Goal: Task Accomplishment & Management: Complete application form

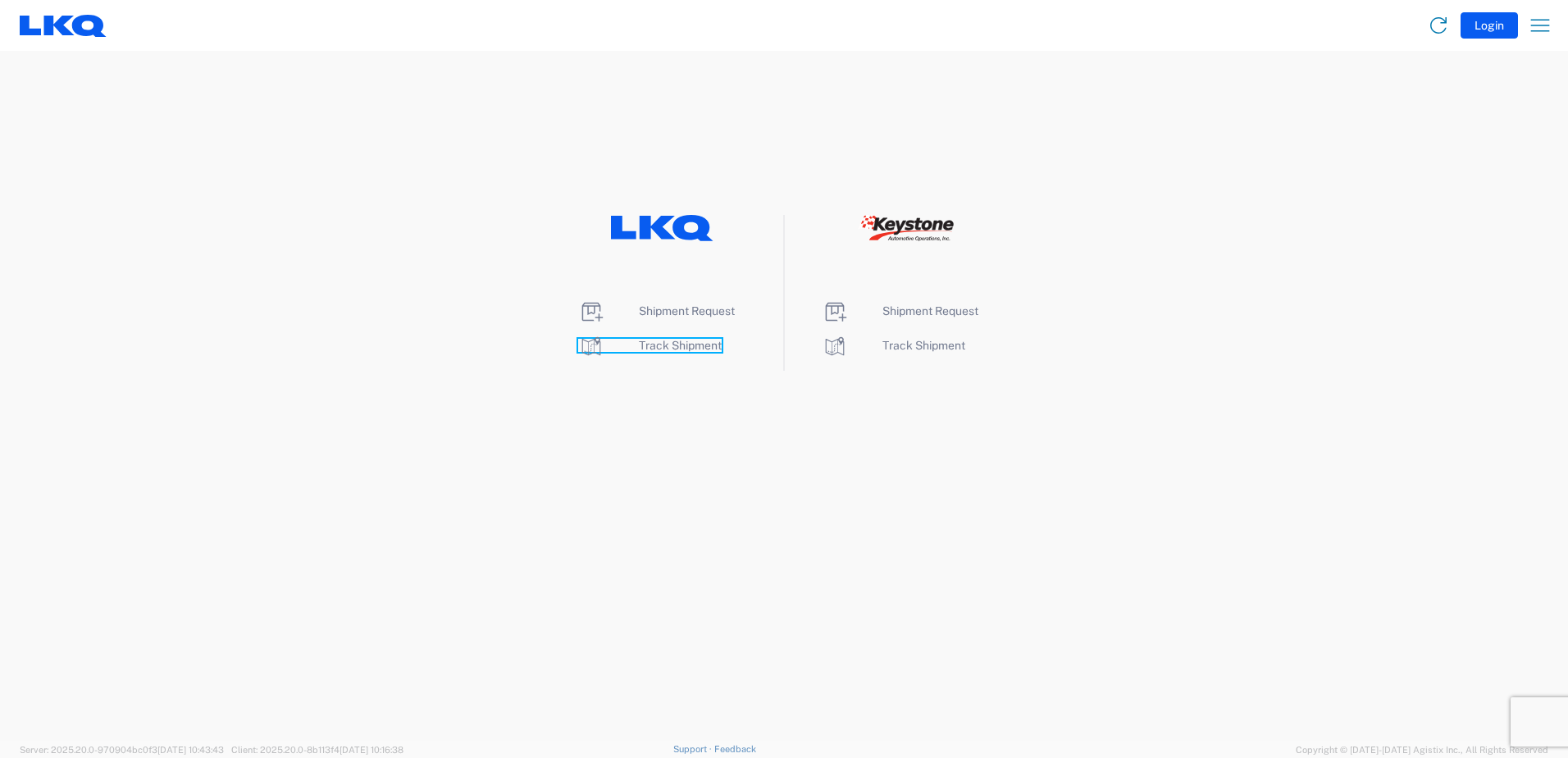
drag, startPoint x: 672, startPoint y: 344, endPoint x: 662, endPoint y: 388, distance: 45.1
click at [672, 344] on span "Track Shipment" at bounding box center [681, 345] width 83 height 13
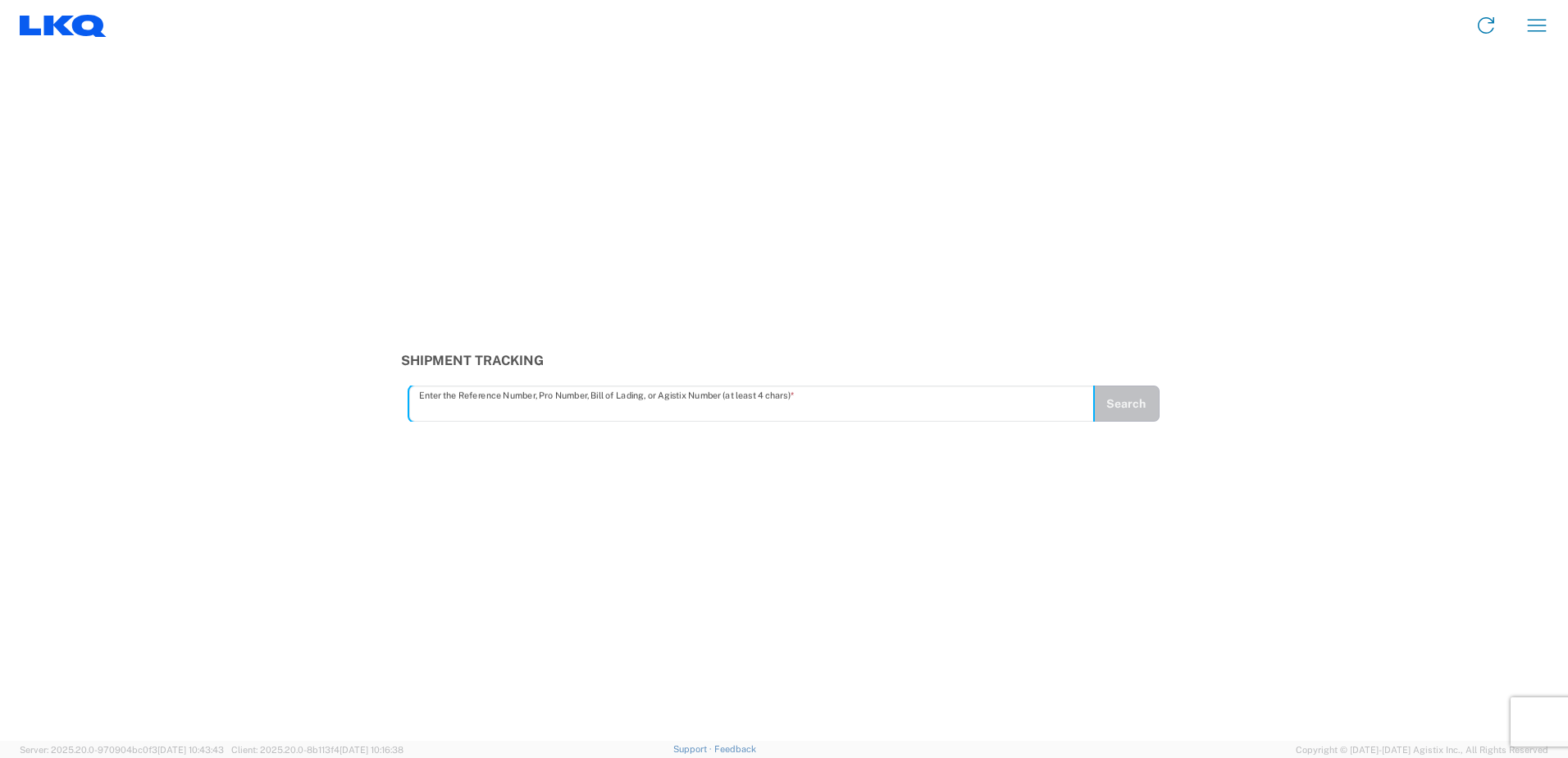
click at [476, 415] on input "text" at bounding box center [751, 404] width 665 height 28
type input "56640968"
click at [1105, 410] on button "Search" at bounding box center [1126, 404] width 67 height 36
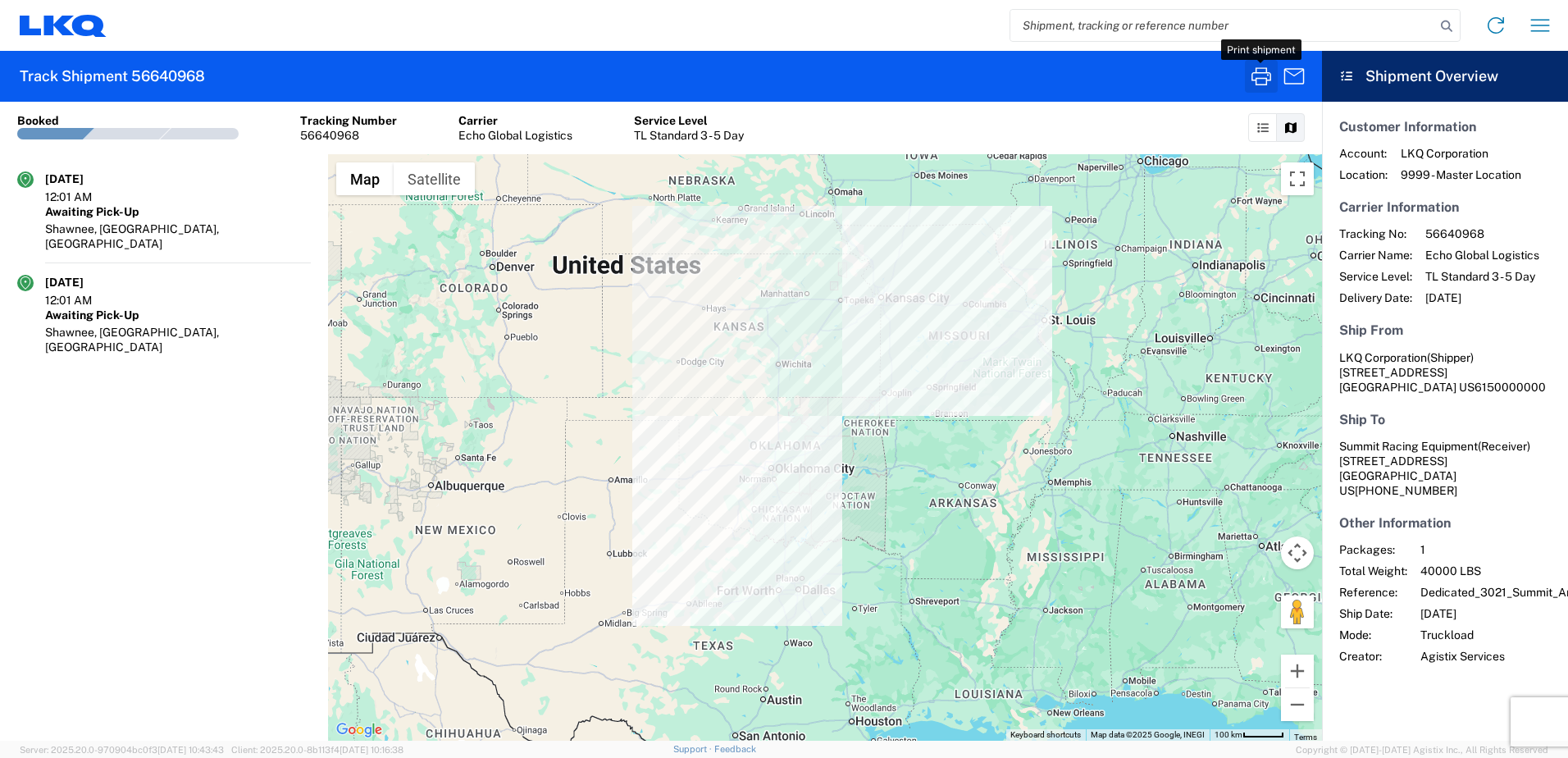
click at [1266, 78] on icon "button" at bounding box center [1261, 76] width 20 height 18
paste input "56998709"
type input "56998709"
click at [1449, 28] on icon at bounding box center [1447, 26] width 23 height 23
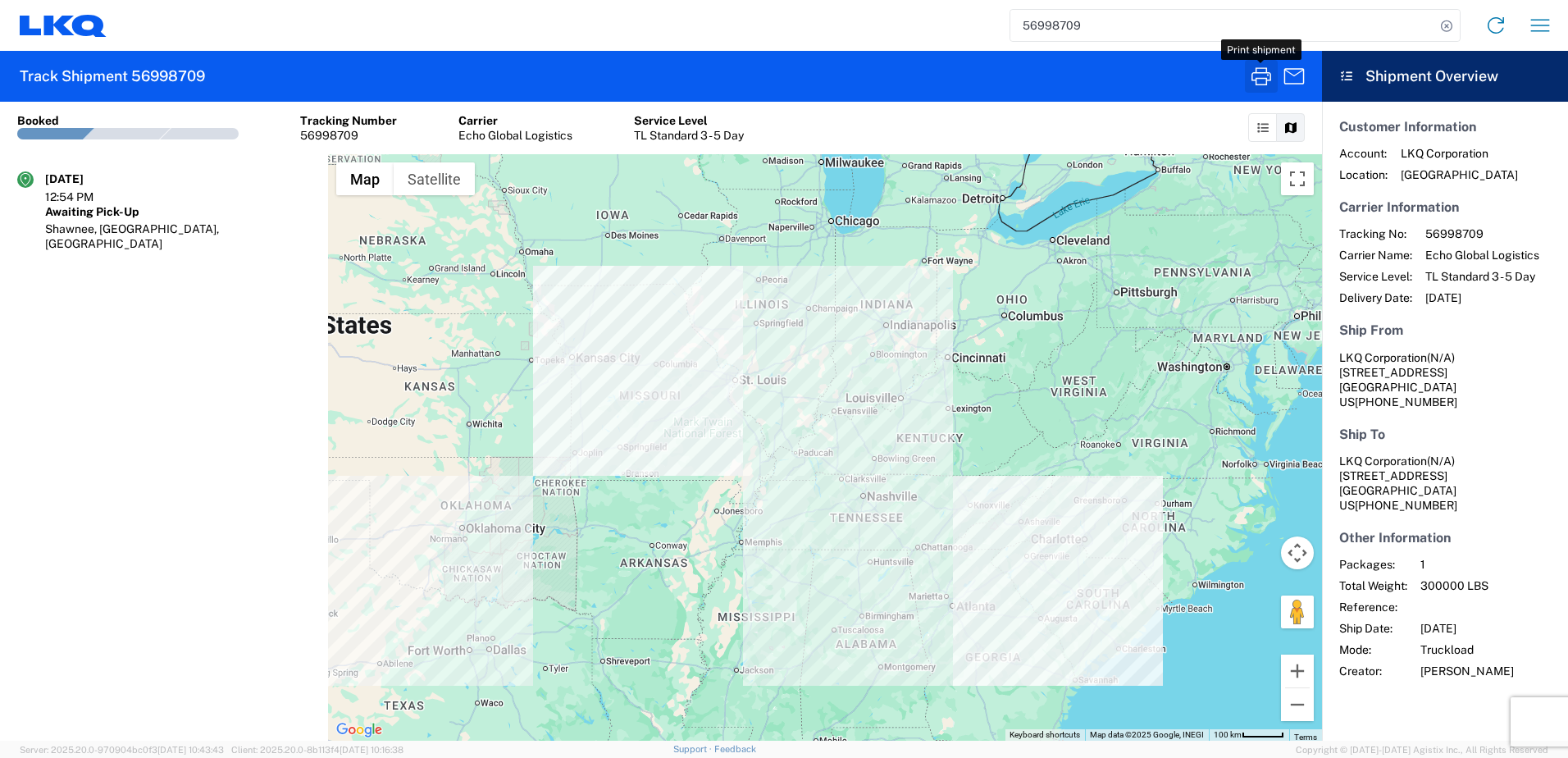
click at [1250, 78] on icon "button" at bounding box center [1262, 77] width 26 height 26
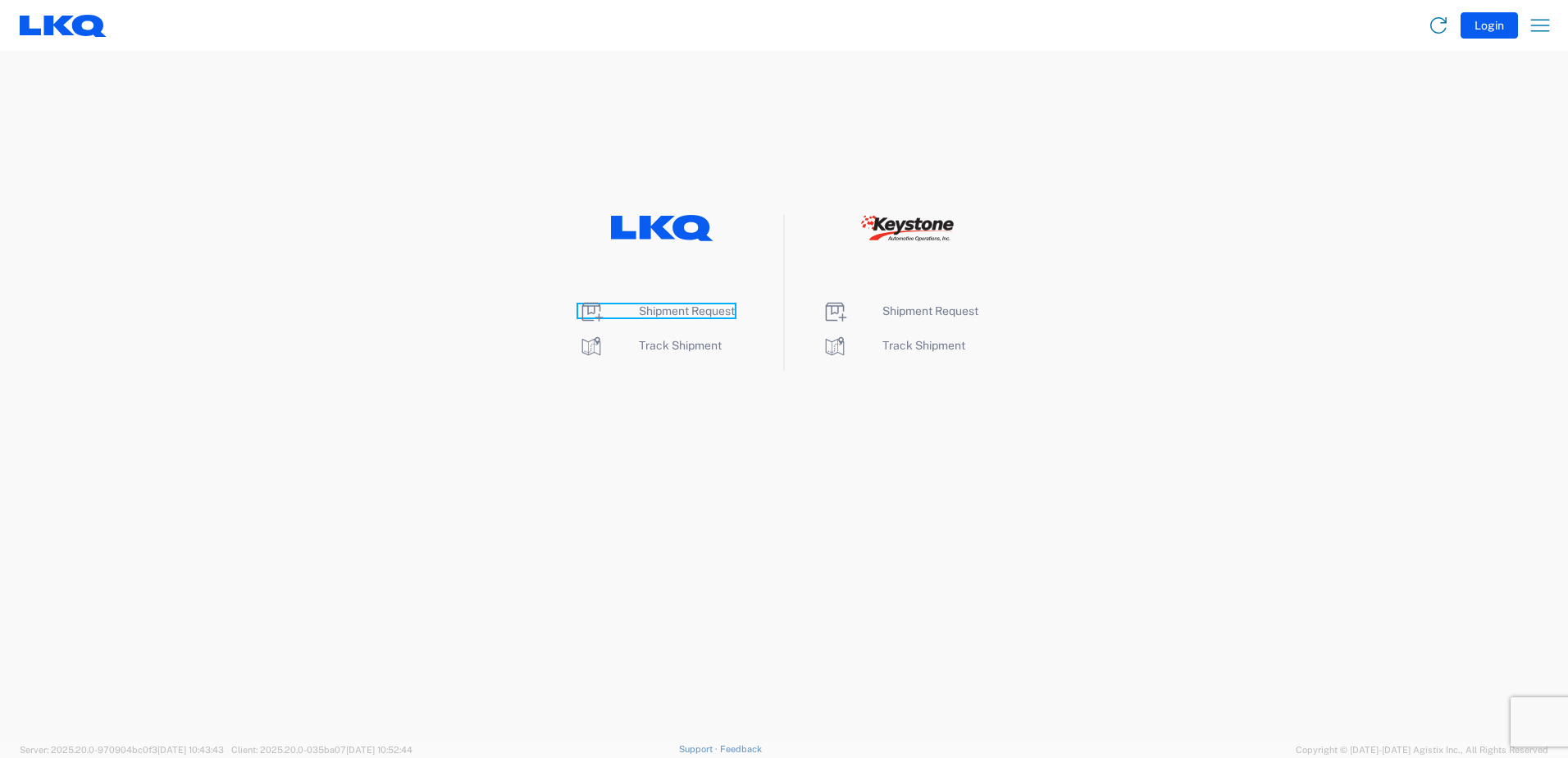
click at [656, 305] on span "Shipment Request" at bounding box center [687, 311] width 96 height 13
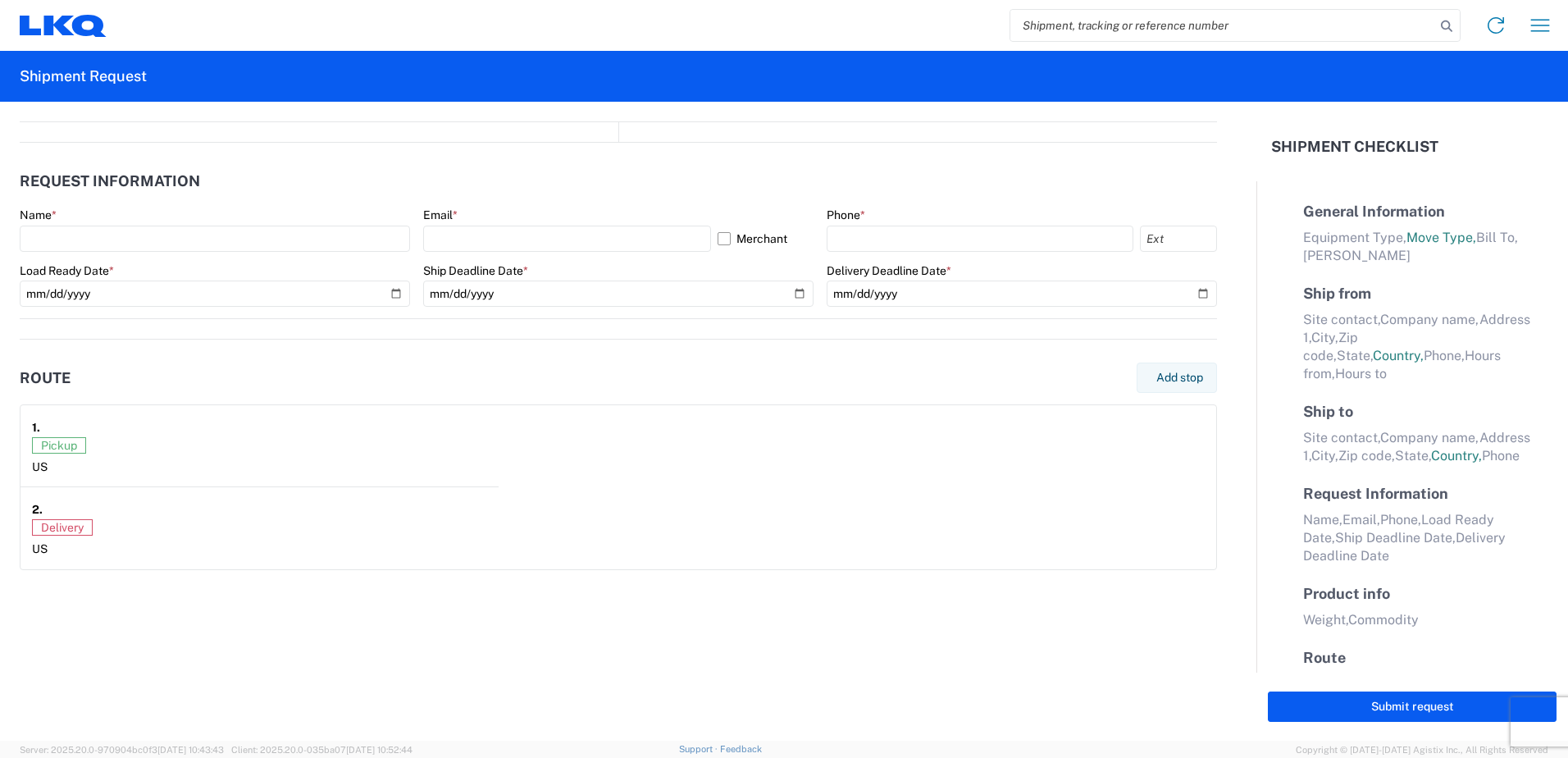
select select "FULL"
select select "LBS"
select select "IN"
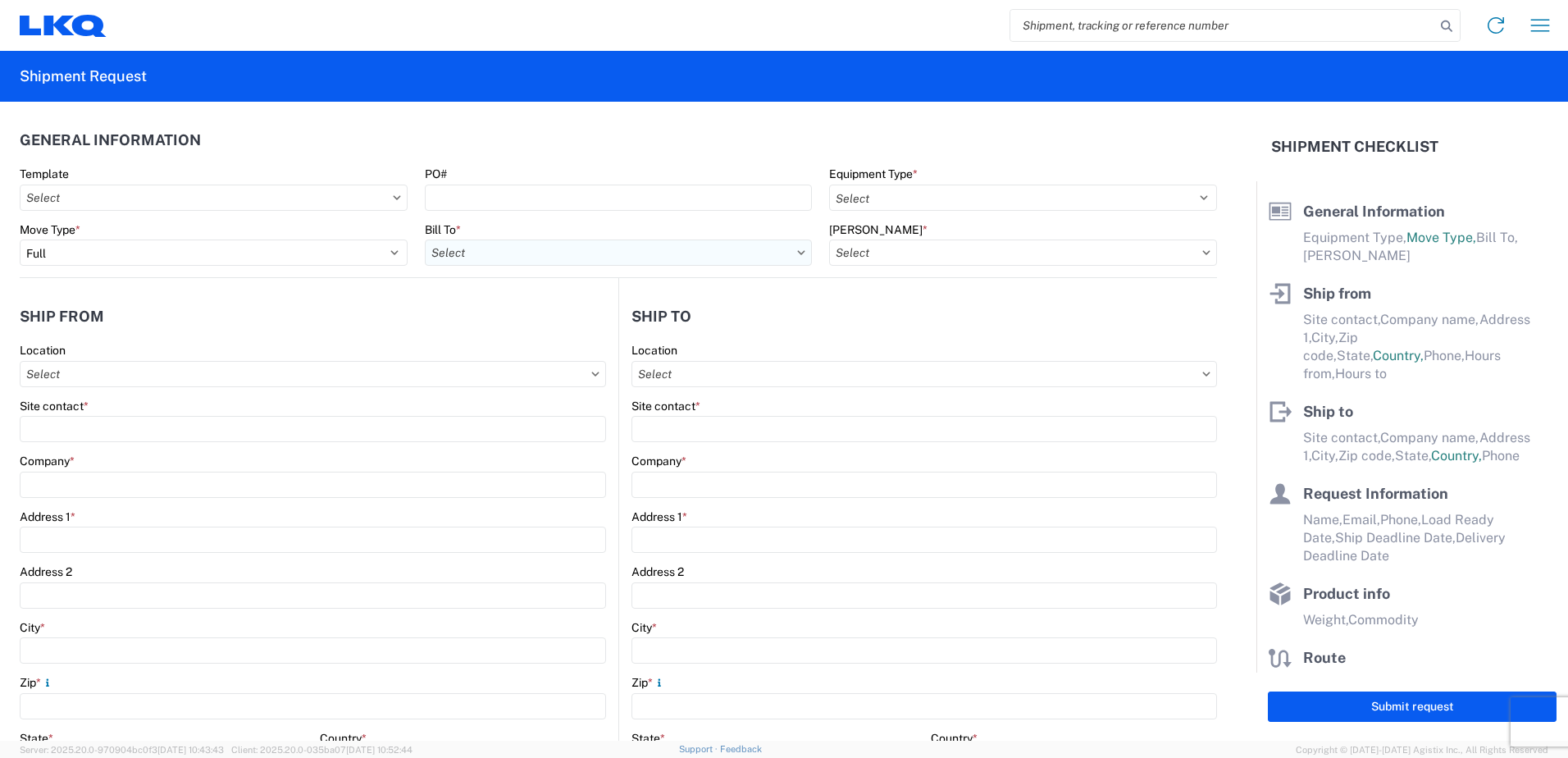
click at [463, 251] on input "text" at bounding box center [619, 252] width 388 height 26
type input "lansing"
click at [500, 320] on div "3047 - Lansing MI (047)" at bounding box center [569, 326] width 287 height 26
type input "3047 - Lansing MI (047)"
click at [923, 255] on input "text" at bounding box center [1023, 252] width 388 height 26
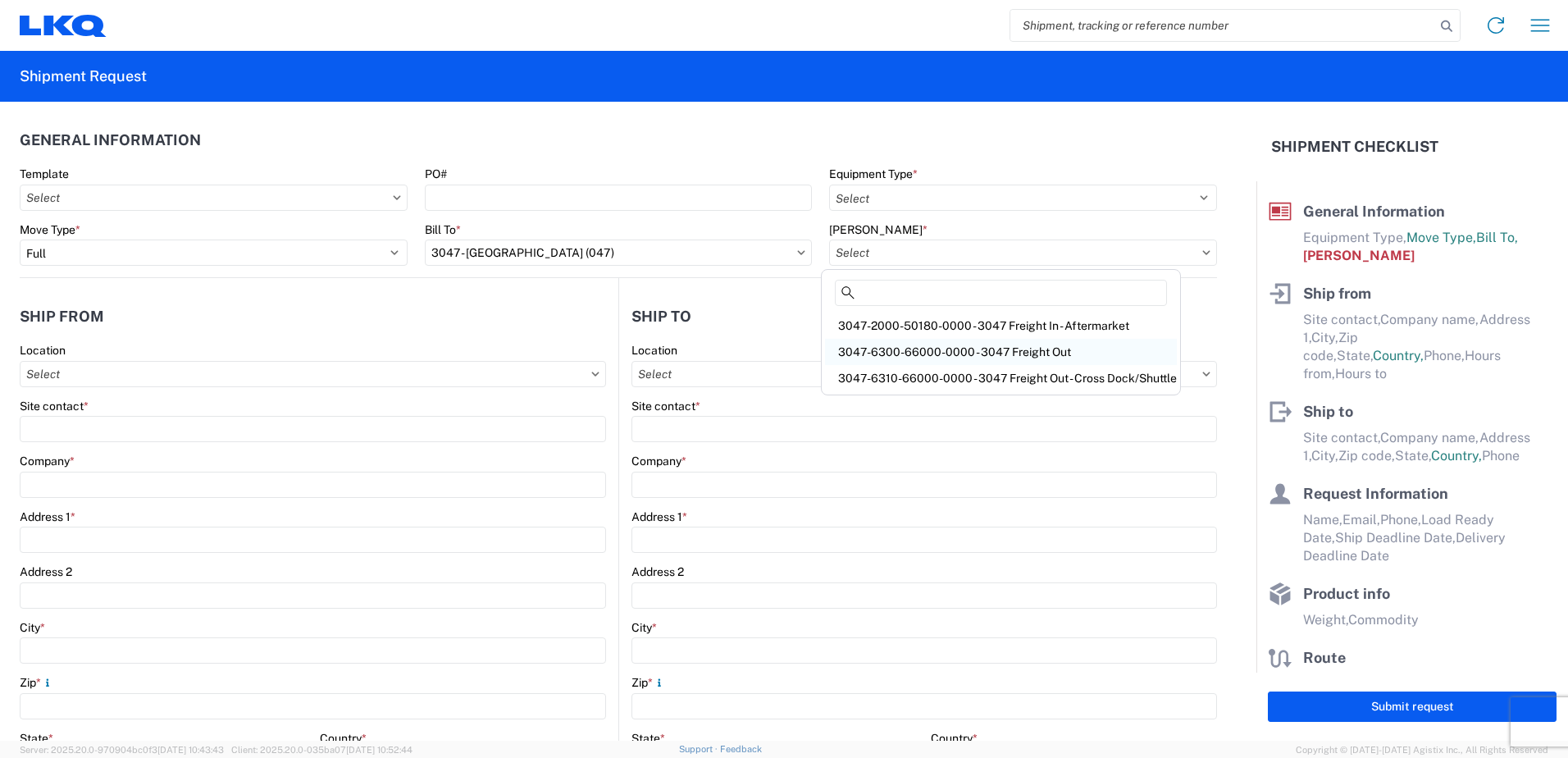
click at [938, 347] on div "3047-6300-66000-0000 - 3047 Freight Out" at bounding box center [1001, 352] width 352 height 26
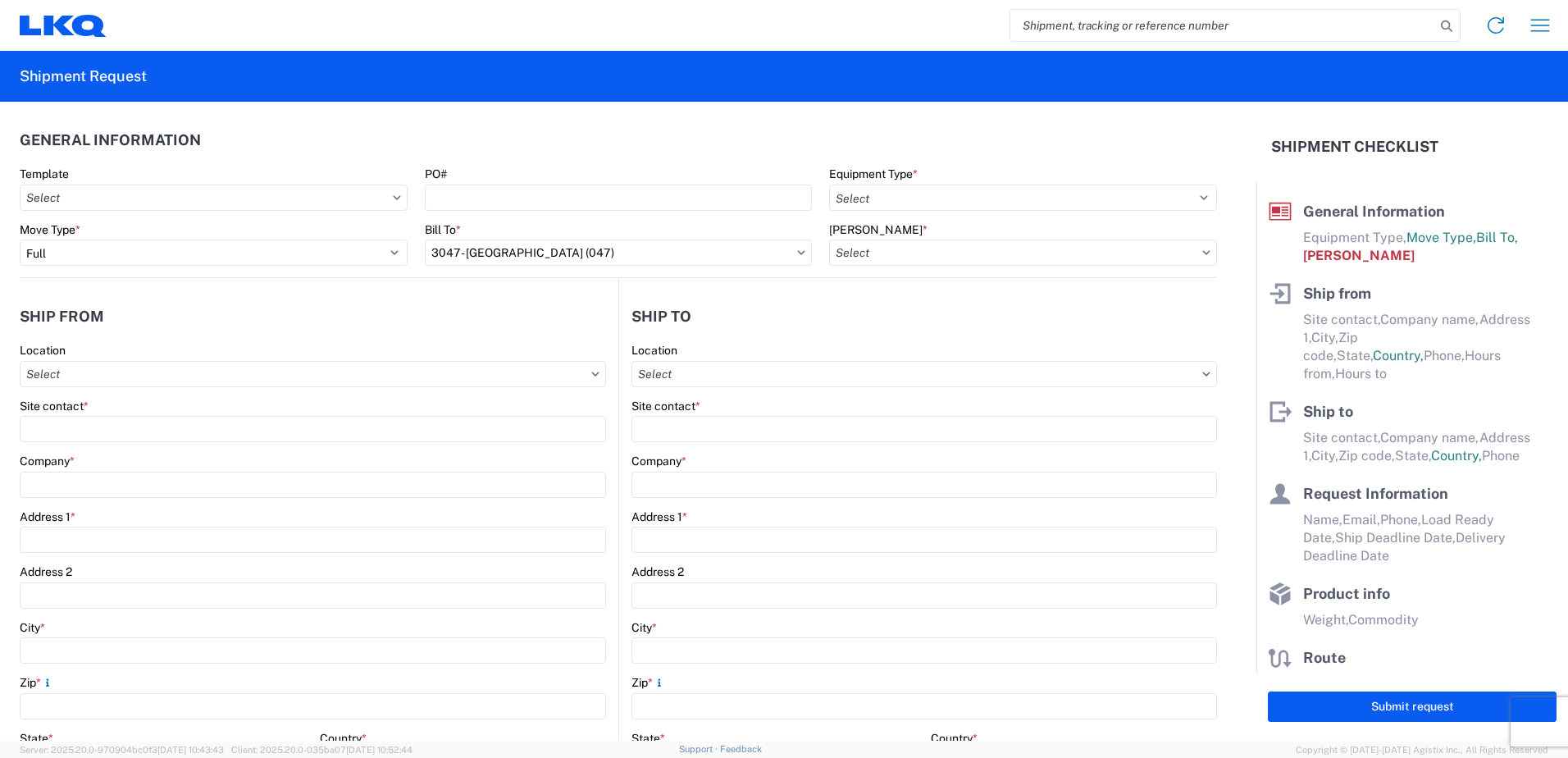
type input "3047-6300-66000-0000 - 3047 Freight Out"
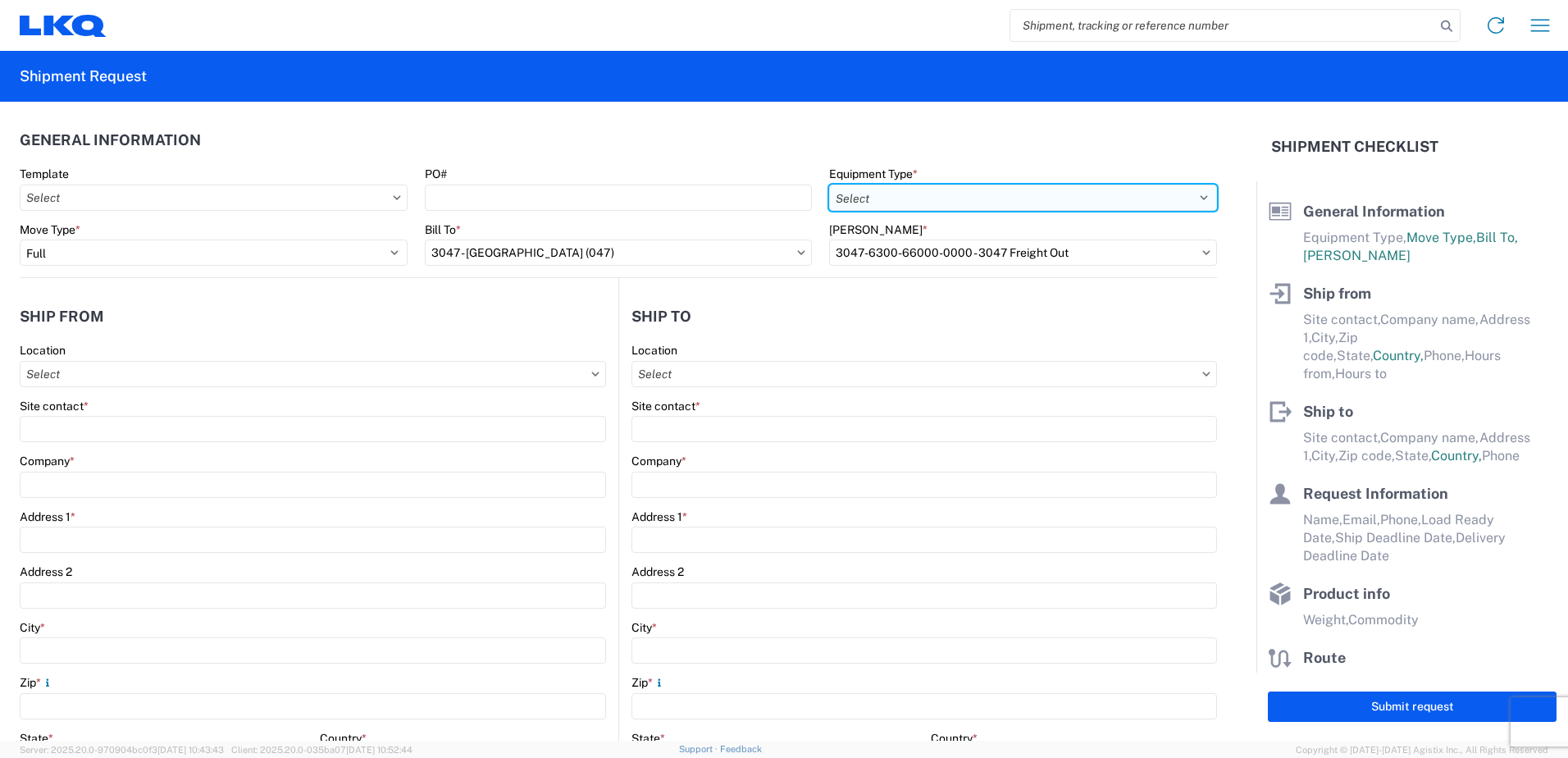
click at [897, 208] on select "Select 53’ Dry Van Flatbed Dropdeck (van) Lowboy (flatbed) Rail" at bounding box center [1023, 198] width 388 height 26
select select "STDV"
click at [829, 184] on select "Select 53’ Dry Van Flatbed Dropdeck (van) Lowboy (flatbed) Rail" at bounding box center [1023, 198] width 388 height 26
click at [301, 376] on input "text" at bounding box center [313, 374] width 586 height 26
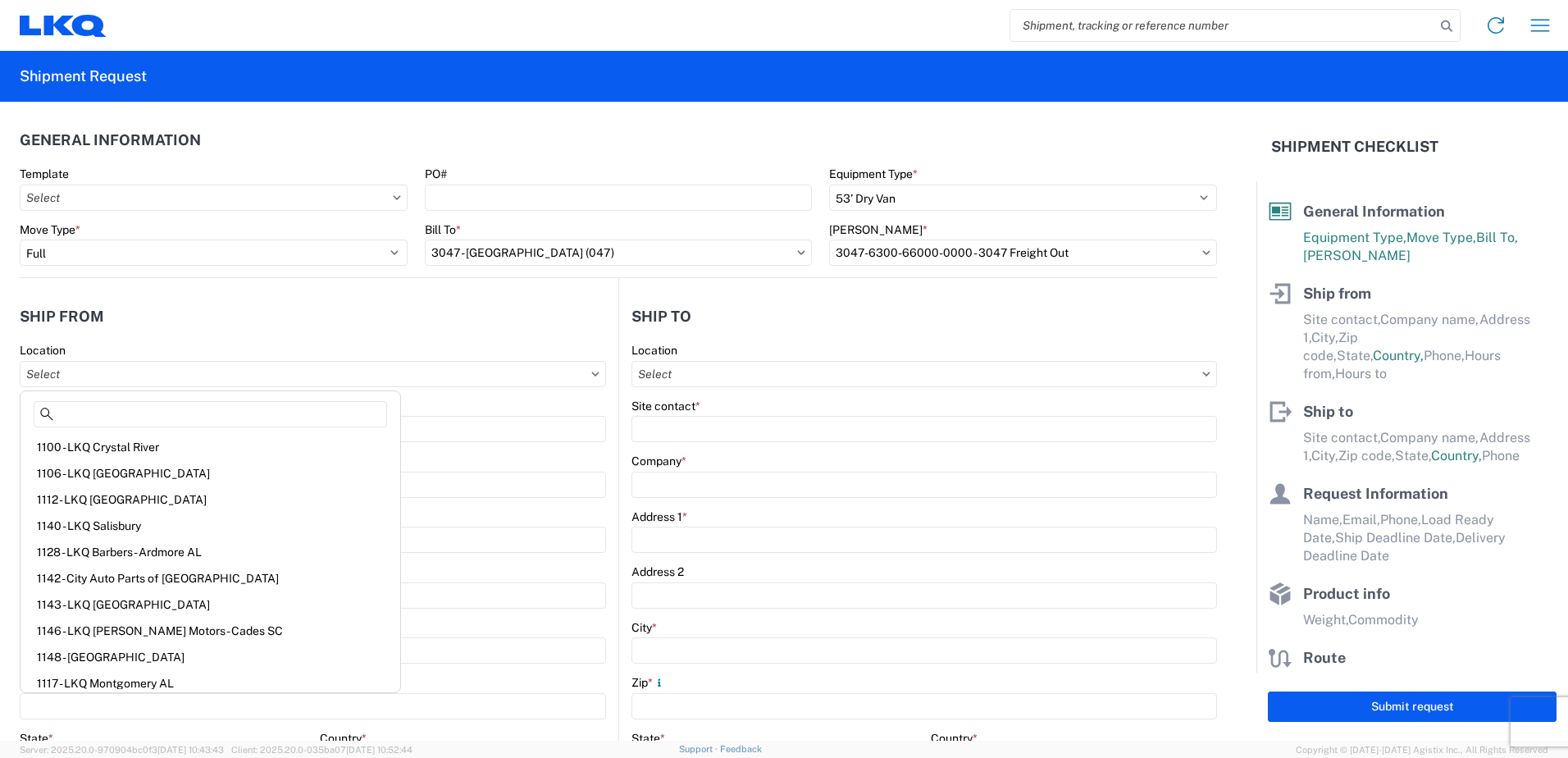
click at [349, 326] on header "Ship from" at bounding box center [319, 316] width 598 height 37
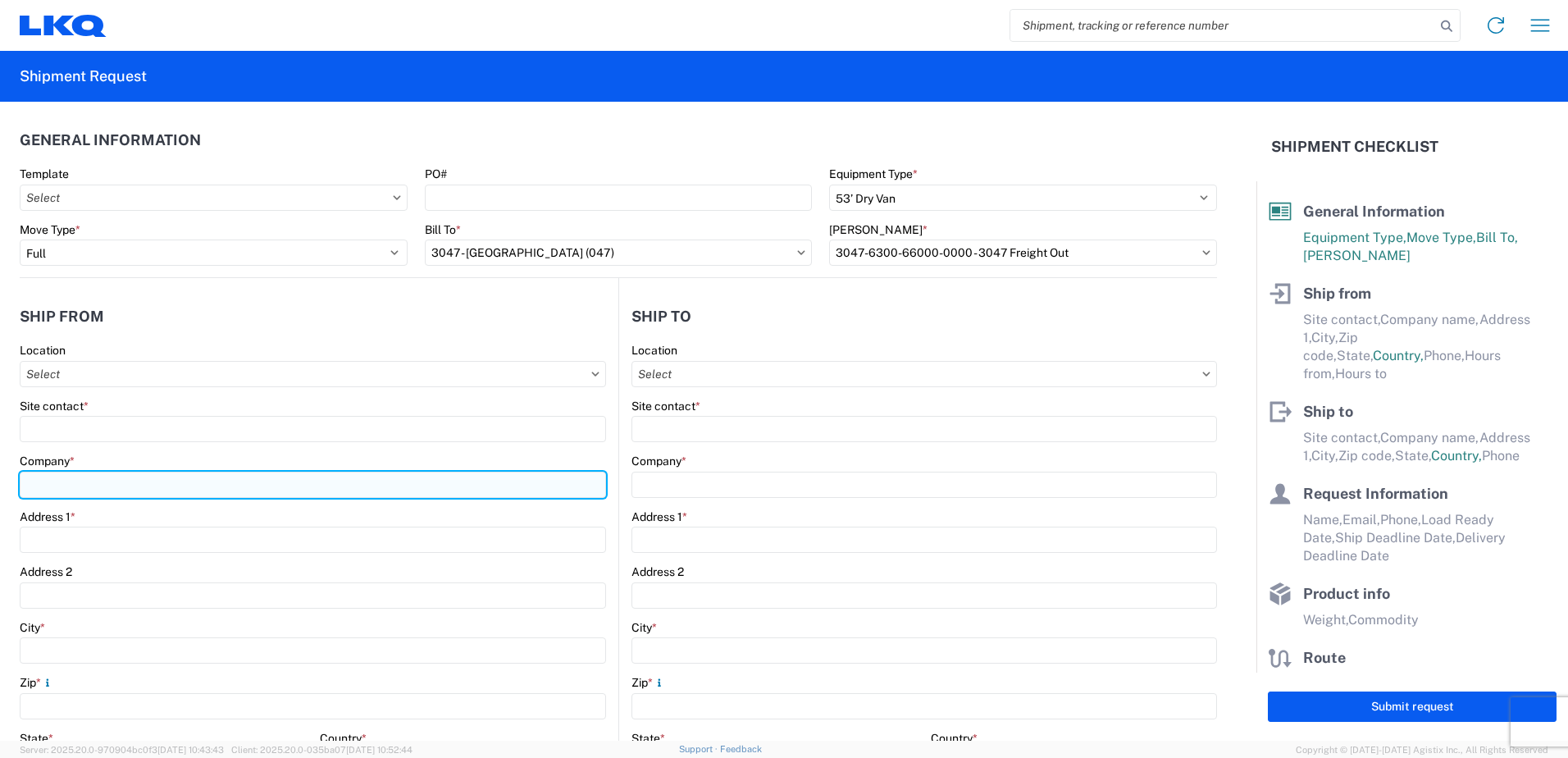
click at [140, 481] on input "Company *" at bounding box center [313, 485] width 586 height 26
type input "LKQ Corporation"
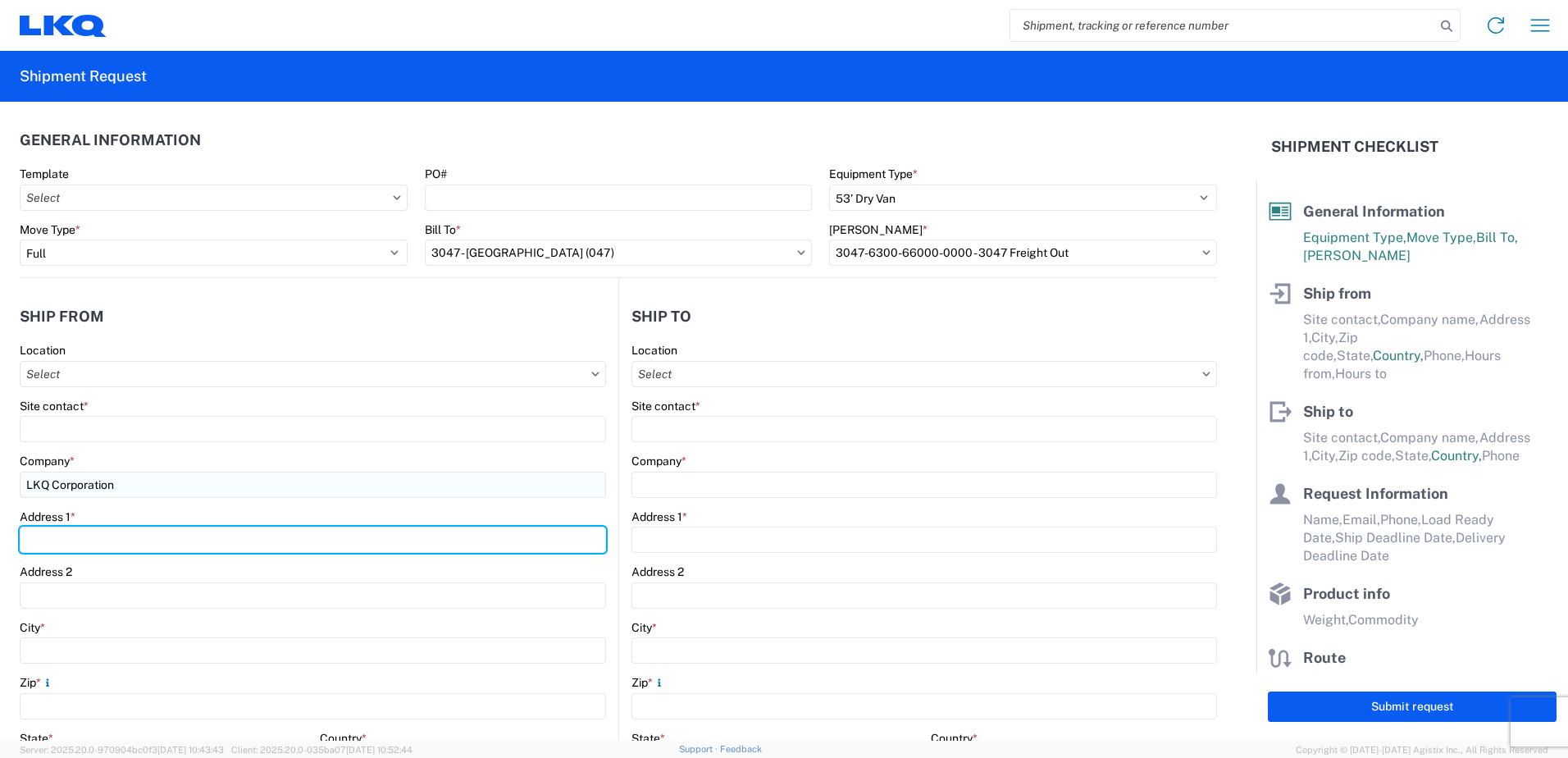
type input "24550 W 43RD ST"
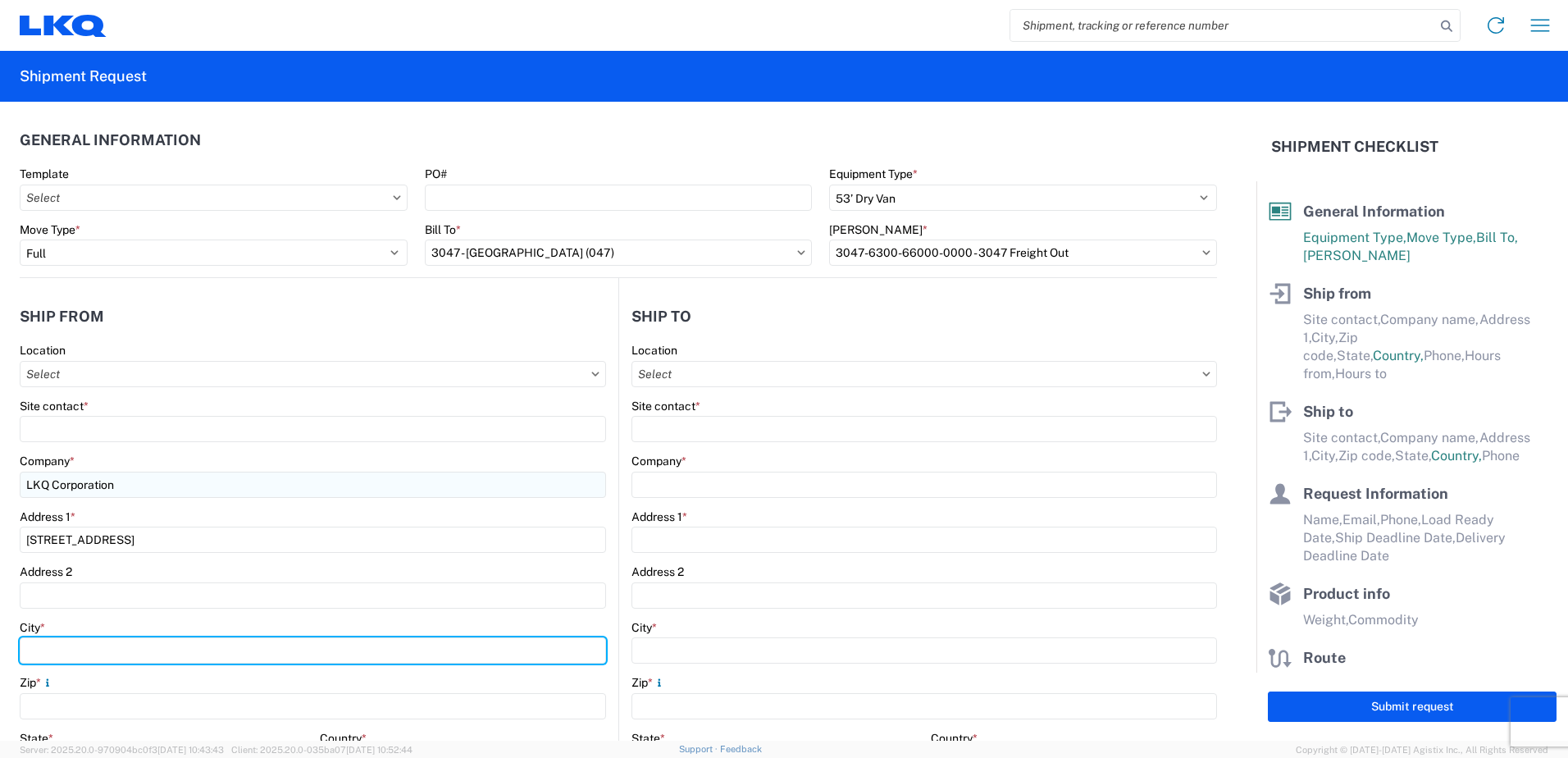
type input "SHAWNEE"
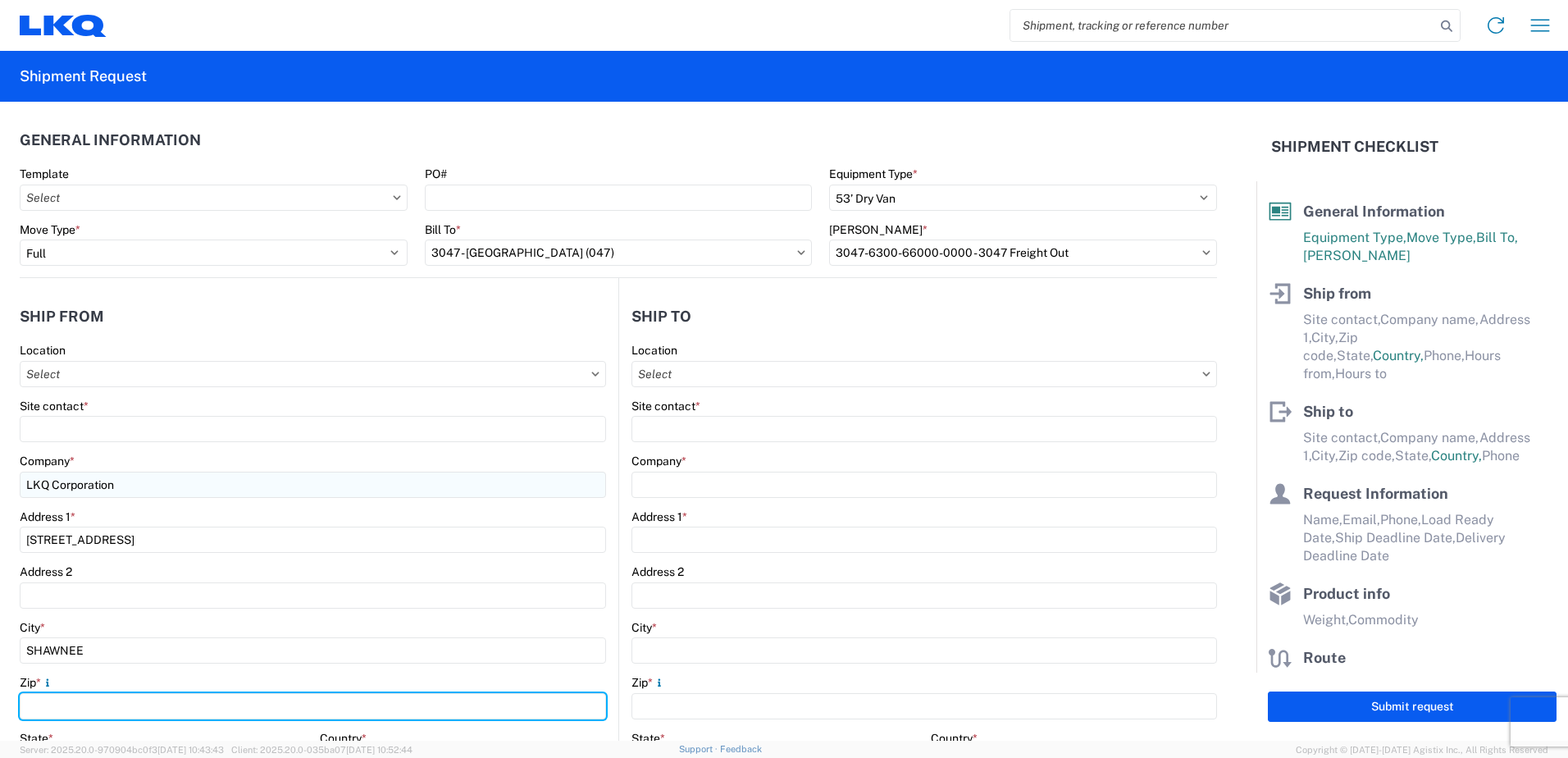
type input "66226"
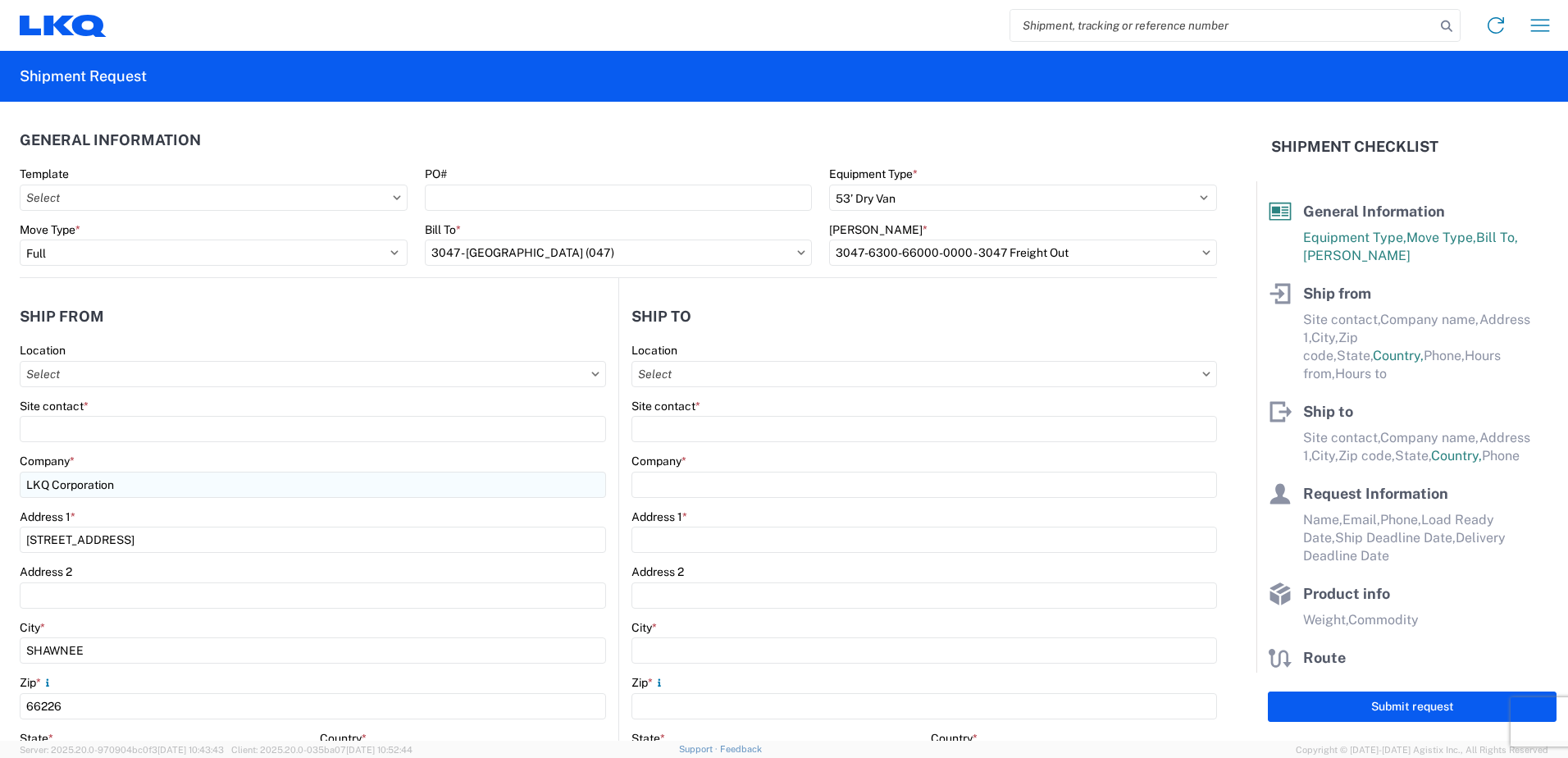
select select "KS"
type input "9139824448"
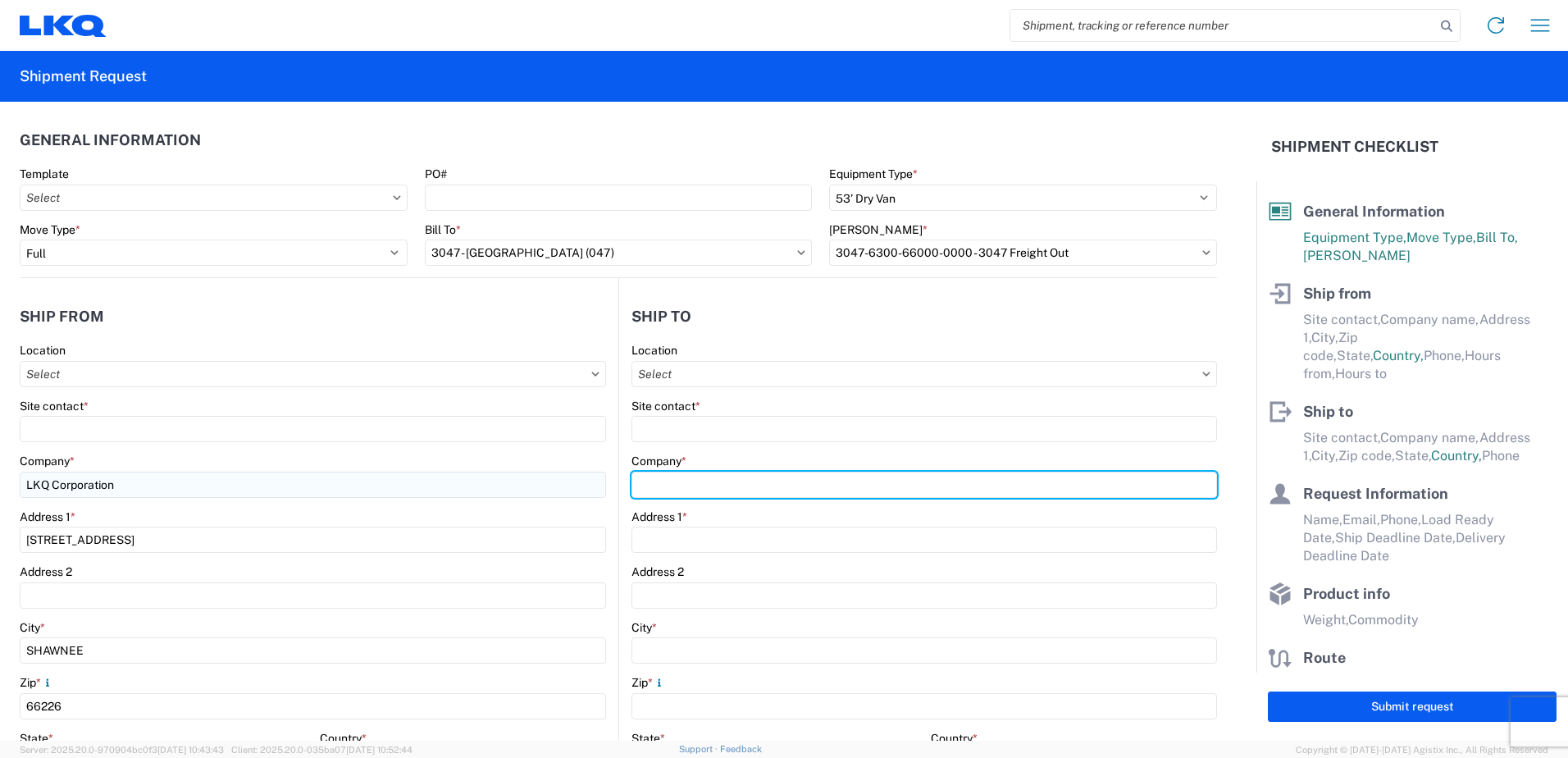
type input "LKQ Corporation"
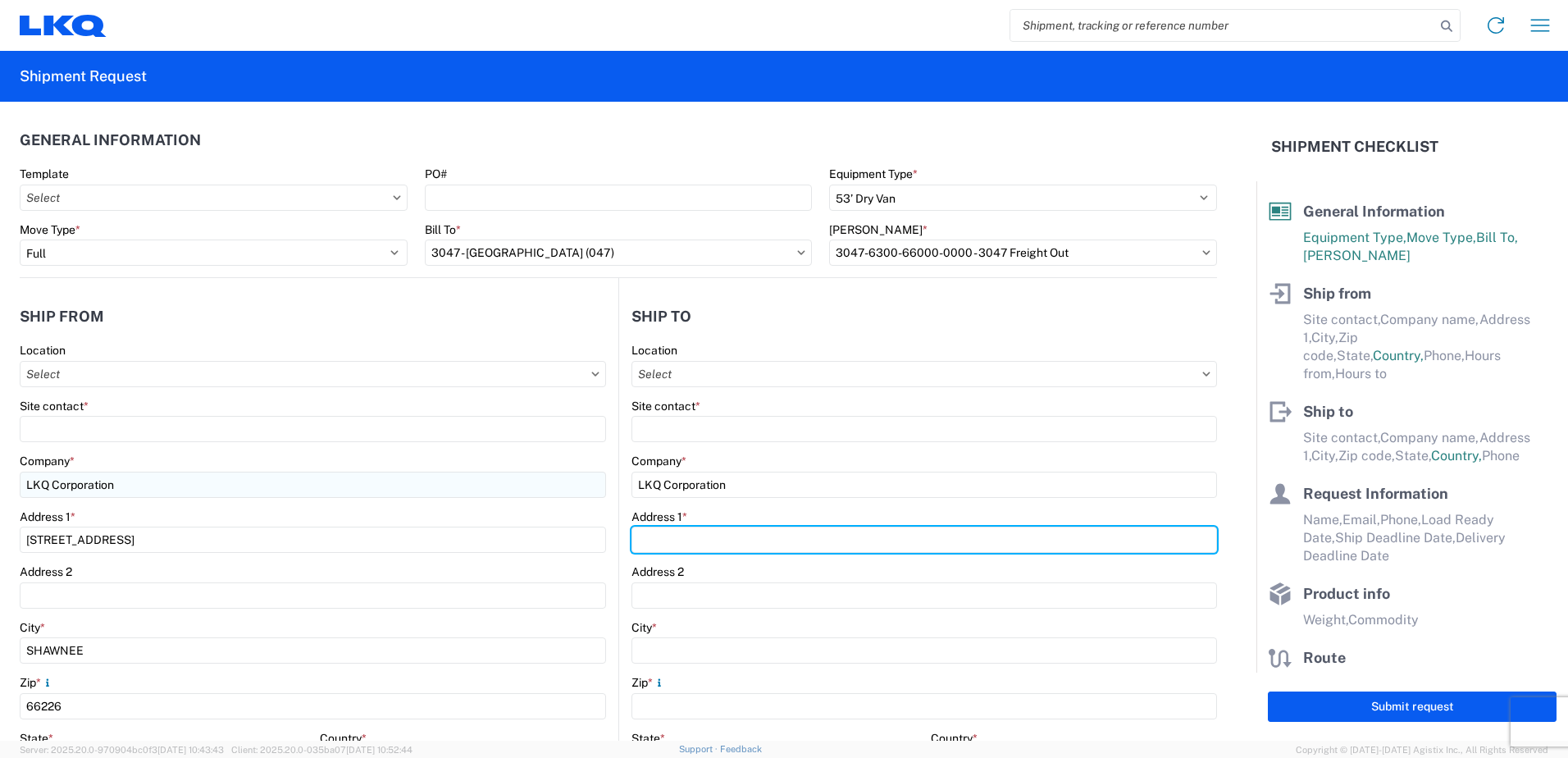
type input "15895 VALLEY BLVD"
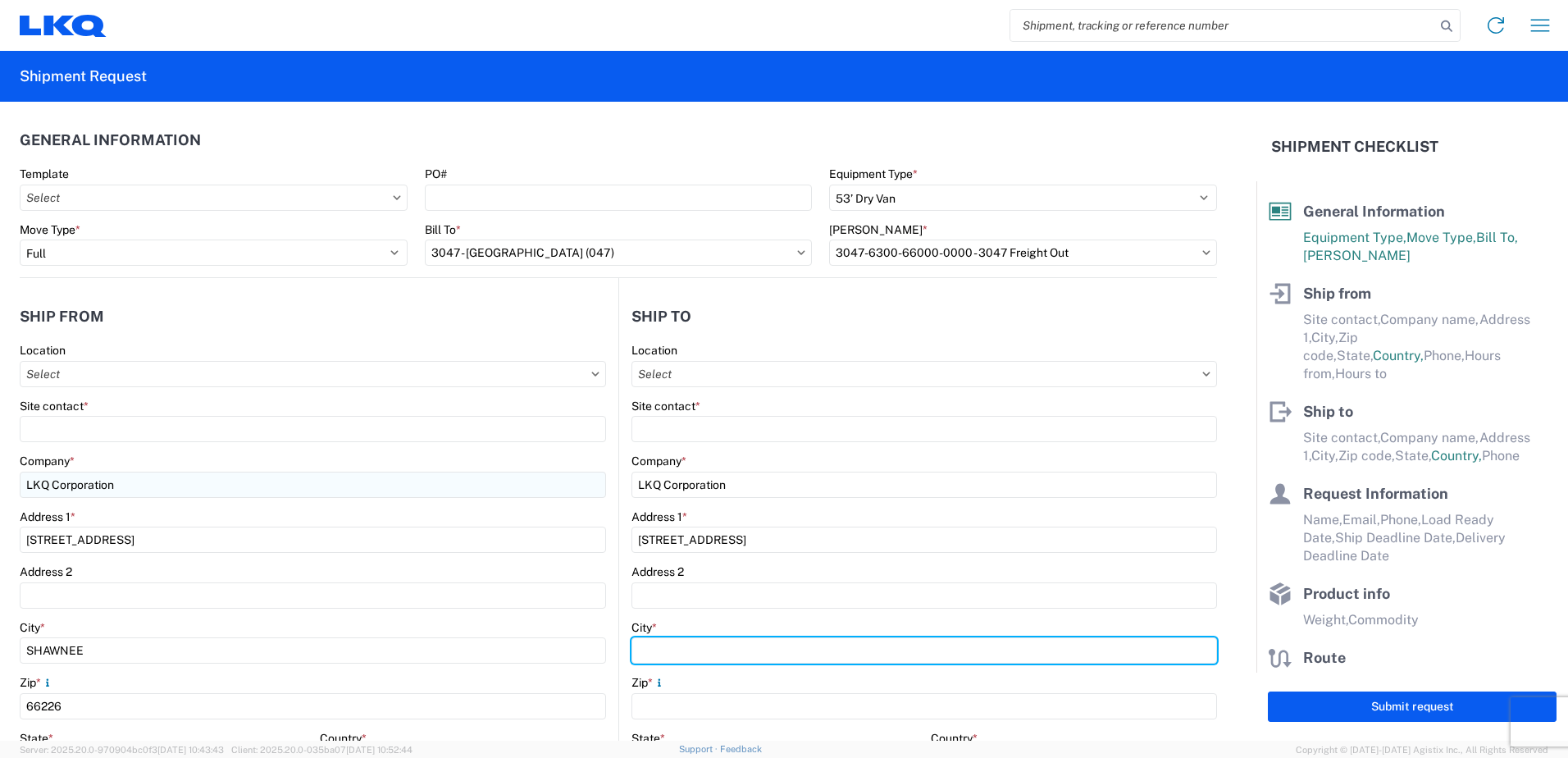
type input "FONTANA"
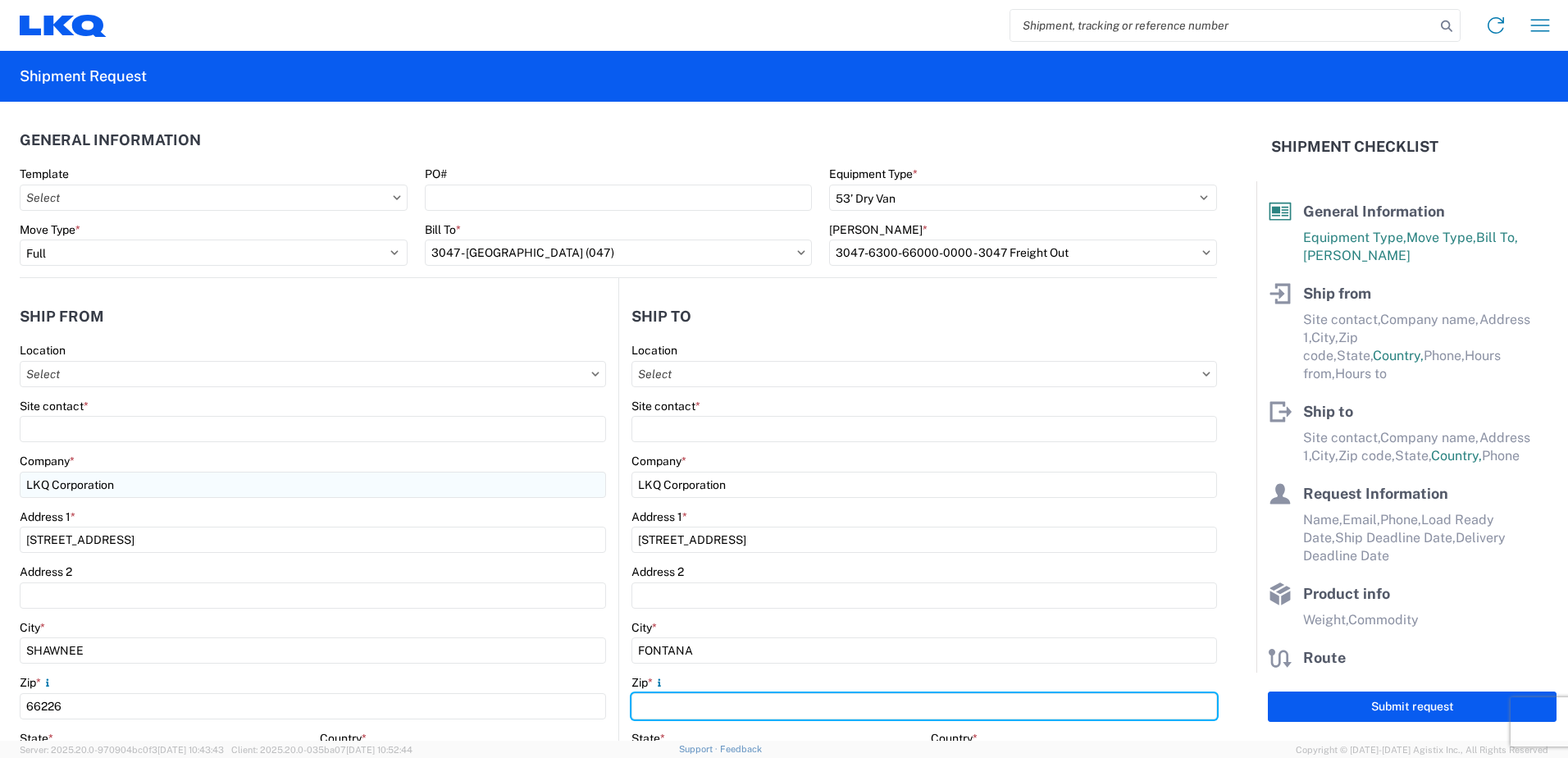
type input "92335"
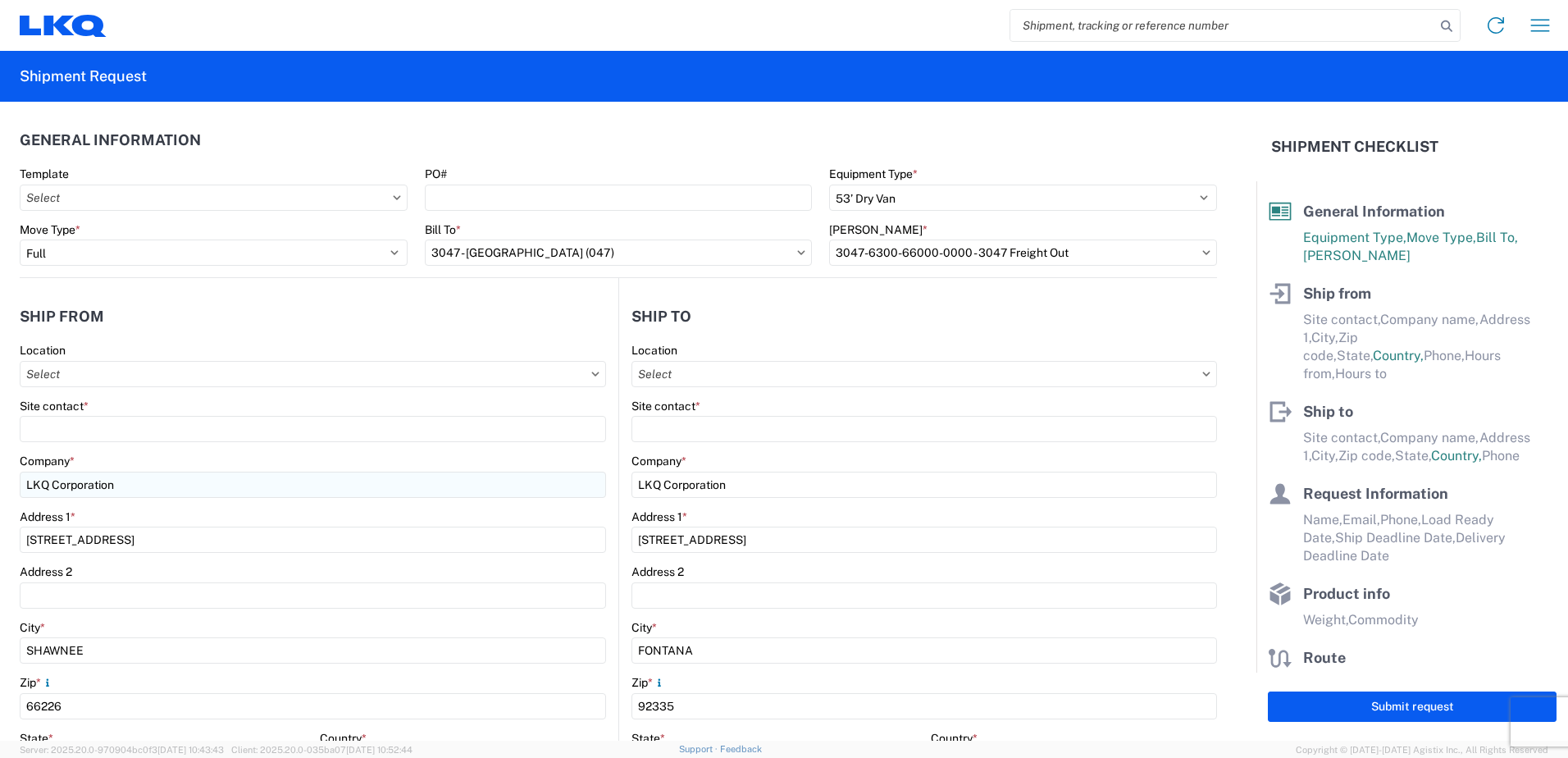
select select "KS"
type input "8004217866"
type input "KEITH PHILLIPS"
type input "kaphillips@lkqcorp.com"
type input "8163322452"
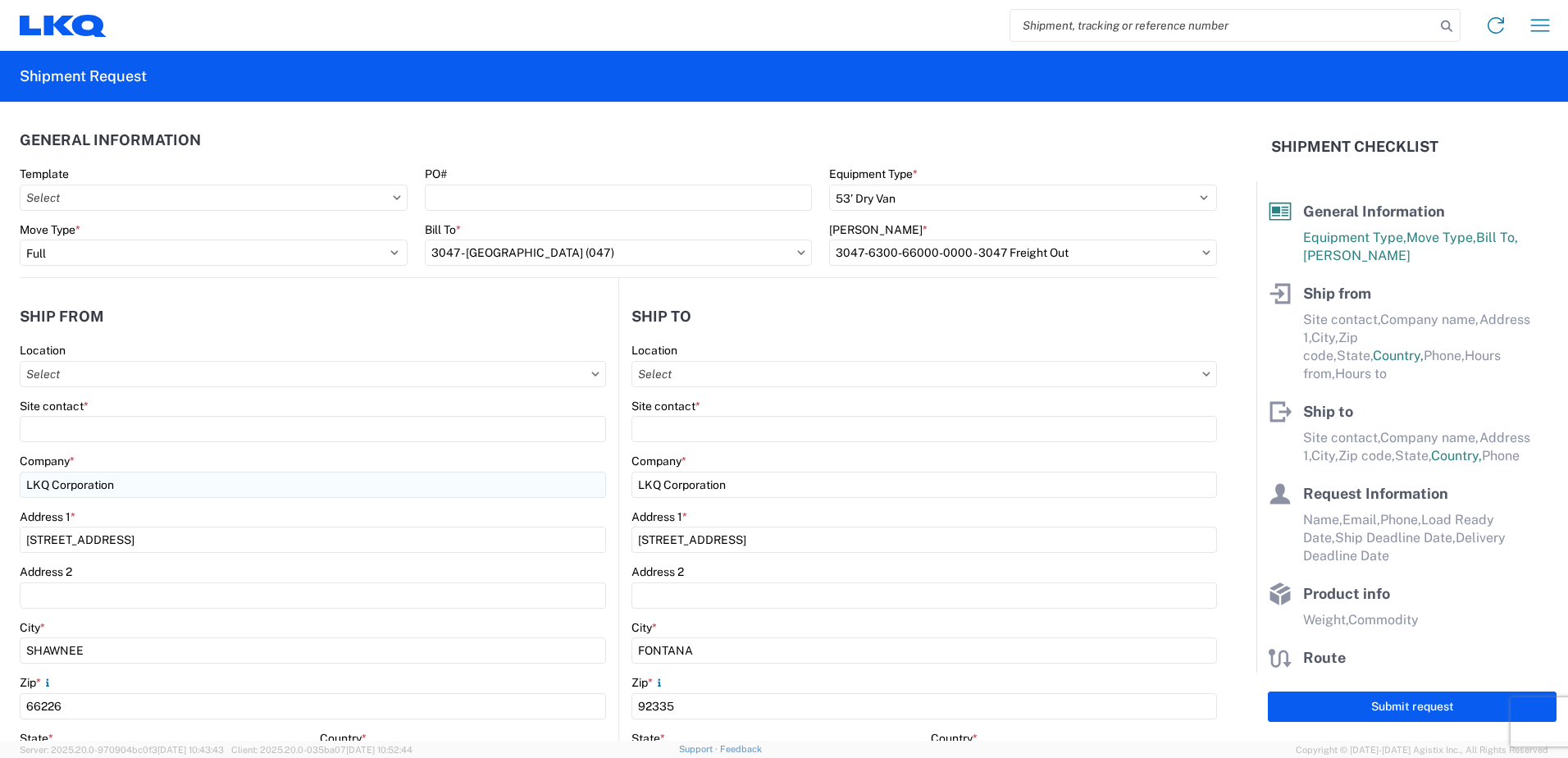
type input "2025-10-02"
type input "2025-10-06"
type input "8000"
type input "9"
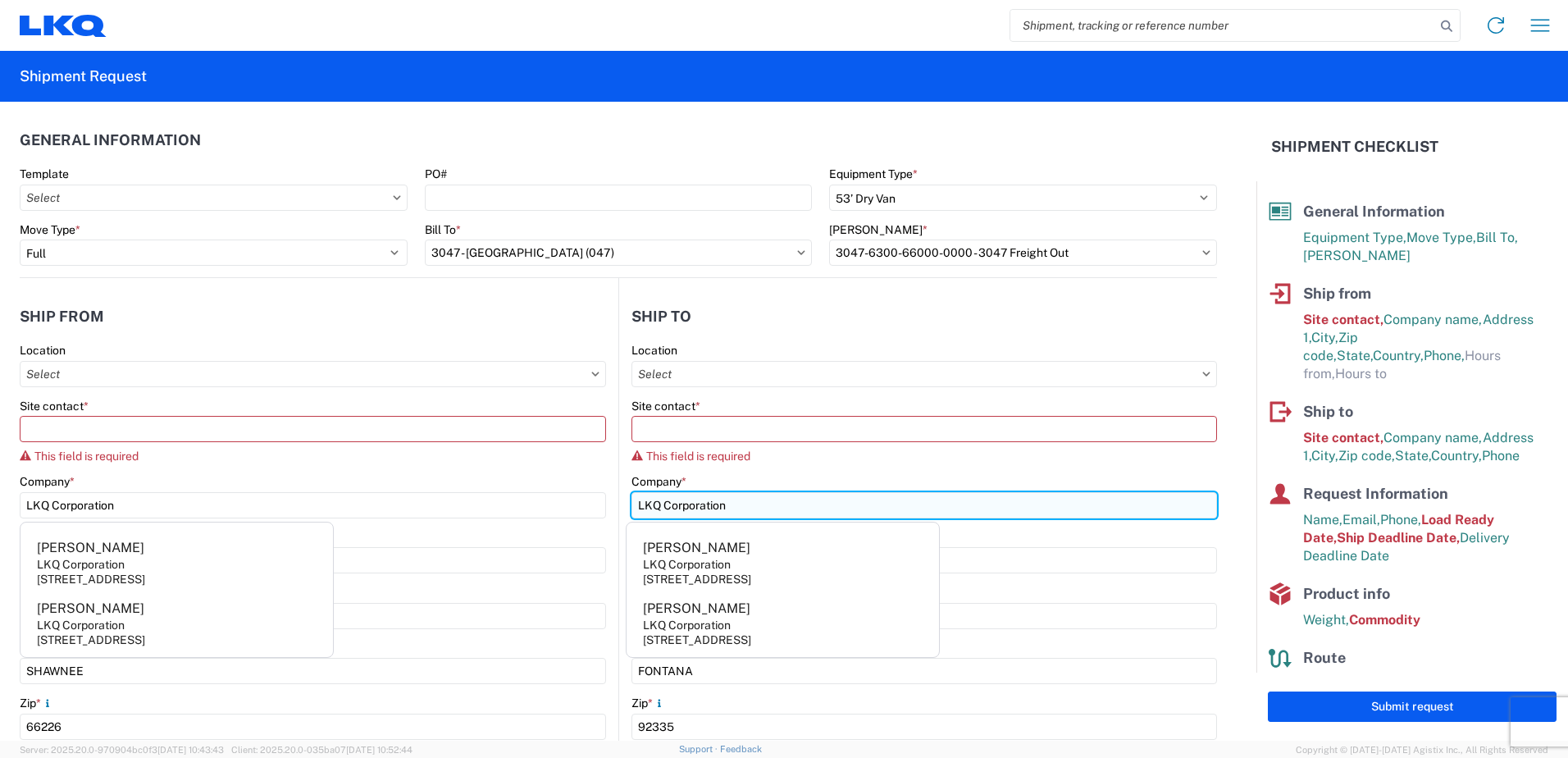
click at [775, 499] on input "LKQ Corporation" at bounding box center [924, 506] width 586 height 26
drag, startPoint x: 769, startPoint y: 500, endPoint x: 562, endPoint y: 499, distance: 207.0
click at [562, 499] on div "Ship from Location Site contact * This field is required Company * LKQ Corporat…" at bounding box center [618, 645] width 1198 height 733
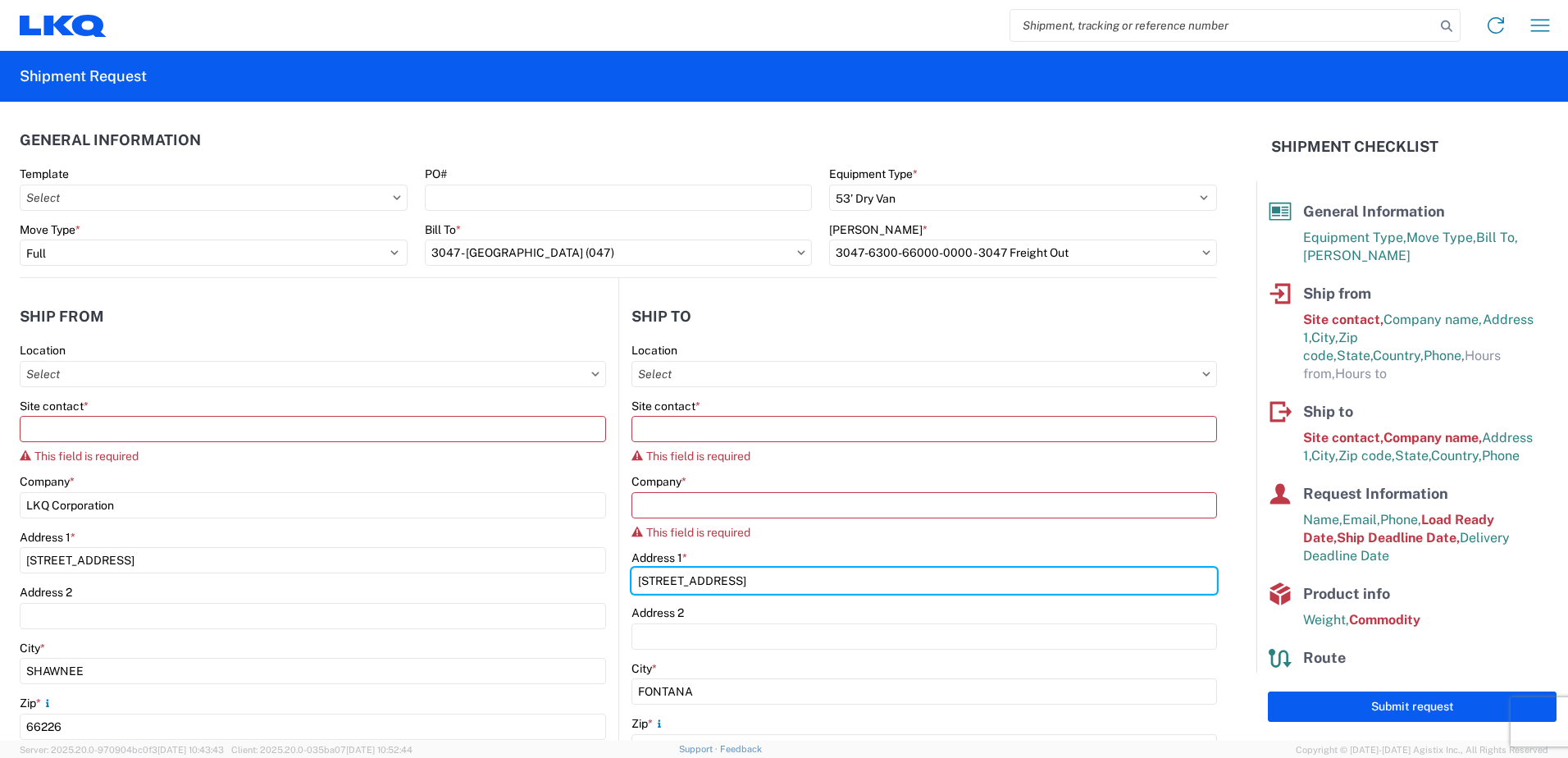
drag, startPoint x: 767, startPoint y: 577, endPoint x: 531, endPoint y: 580, distance: 236.0
click at [511, 580] on div "Ship from Location Site contact * This field is required Company * LKQ Corporat…" at bounding box center [618, 654] width 1198 height 753
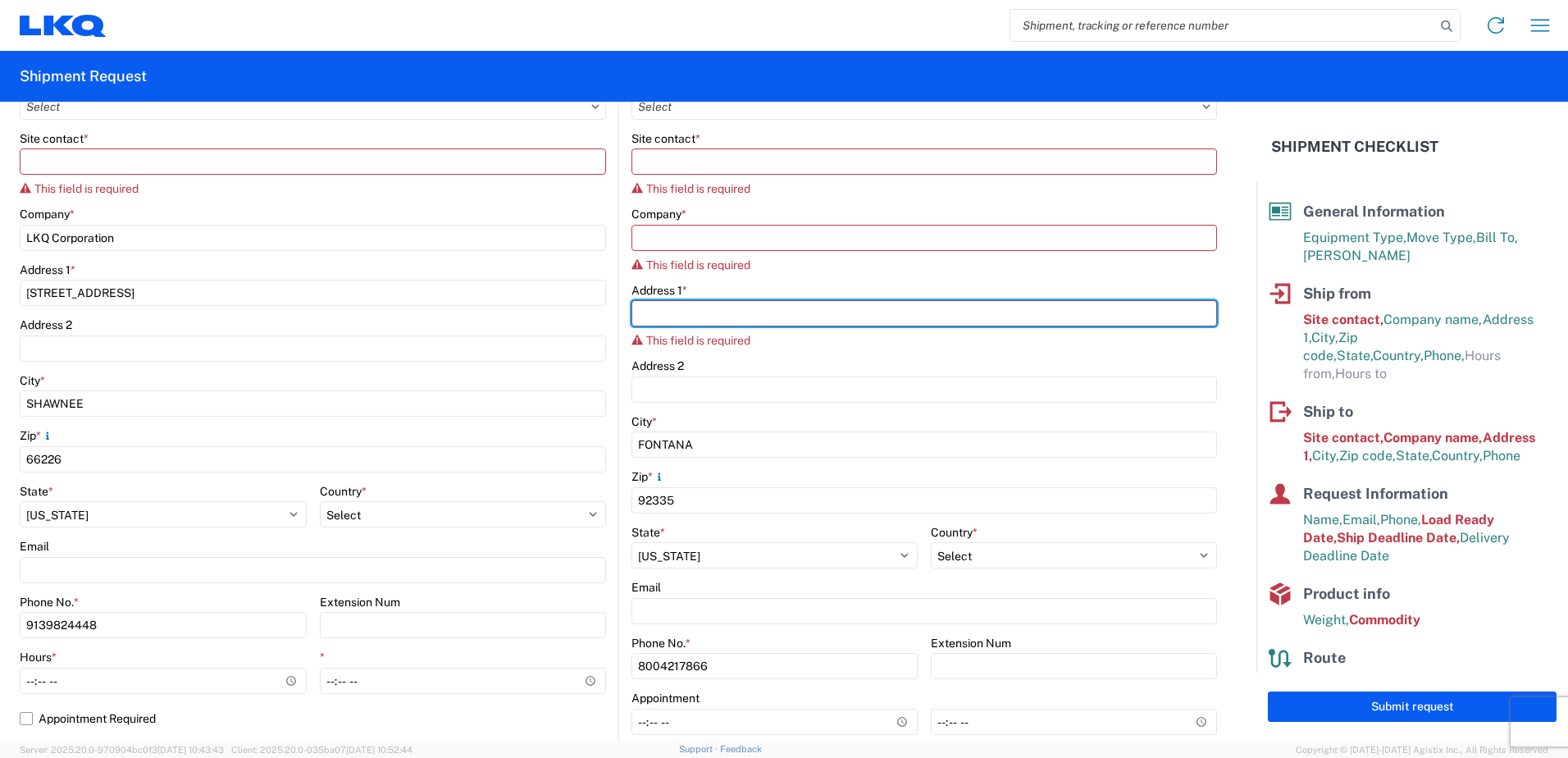
scroll to position [328, 0]
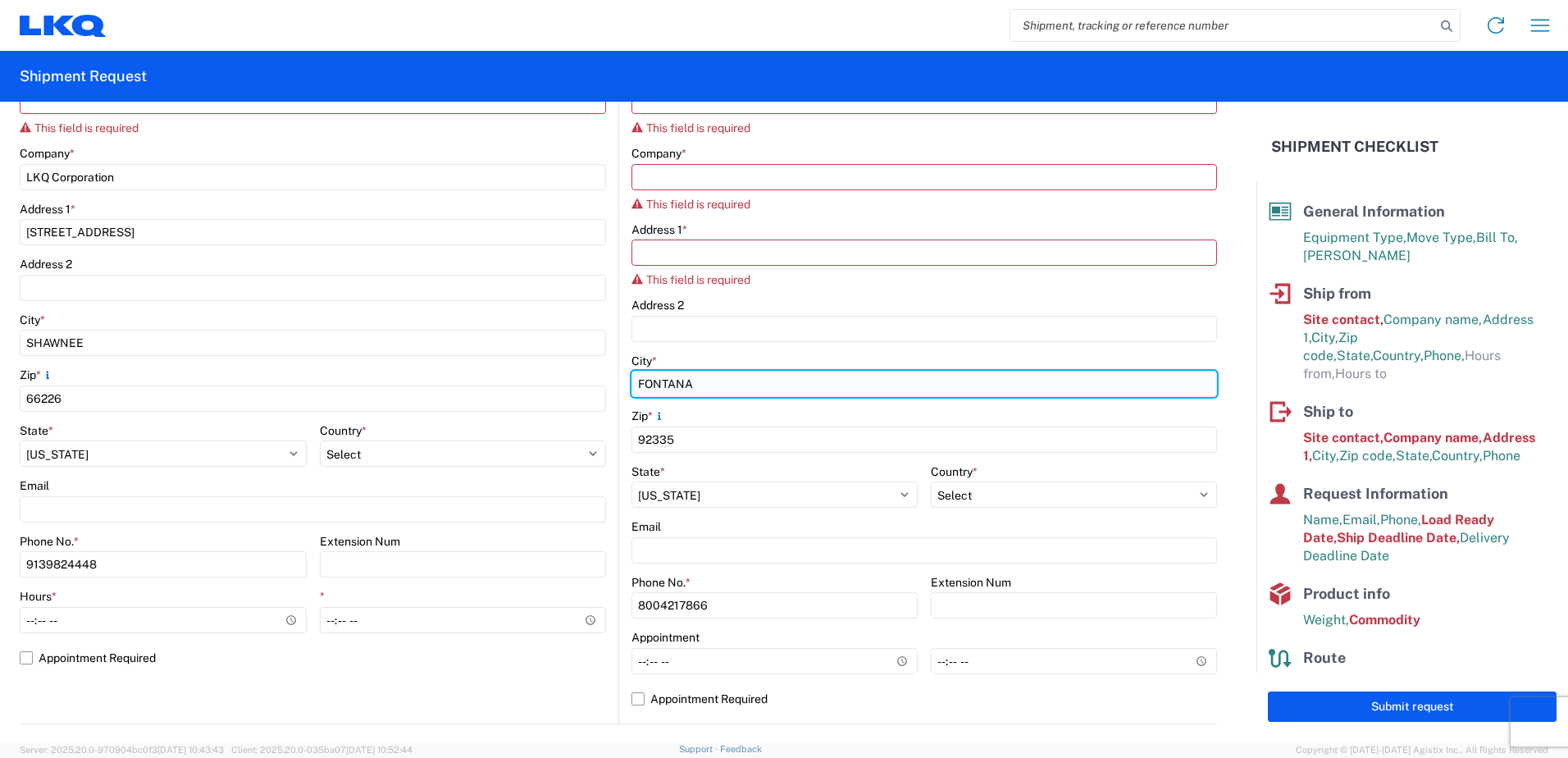
click at [709, 379] on input "FONTANA" at bounding box center [924, 384] width 586 height 26
drag, startPoint x: 700, startPoint y: 378, endPoint x: 657, endPoint y: 474, distance: 105.2
click at [459, 390] on div "Ship from Location Site contact * This field is required Company * LKQ Corporat…" at bounding box center [618, 336] width 1198 height 774
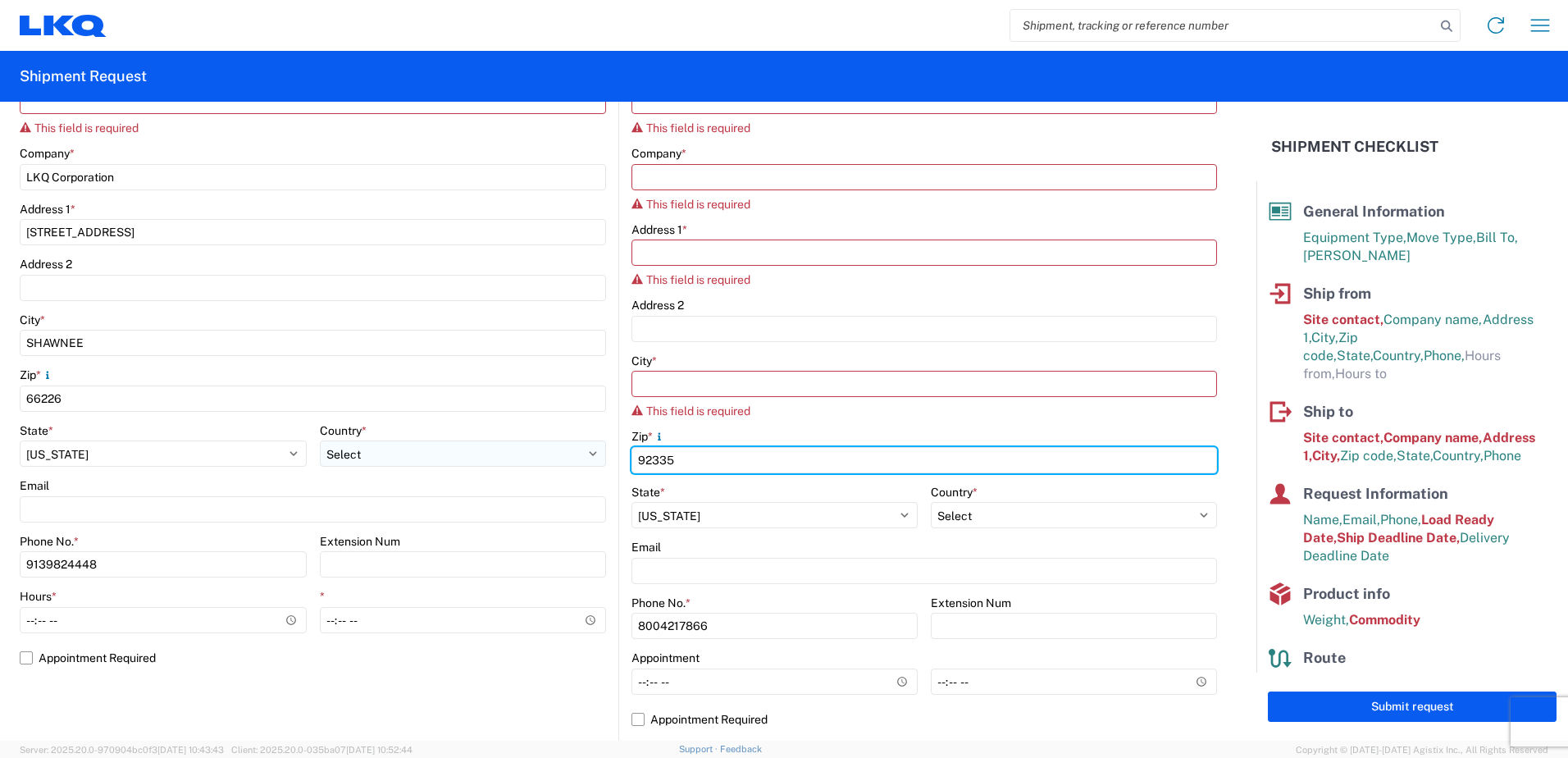
drag, startPoint x: 693, startPoint y: 468, endPoint x: 576, endPoint y: 460, distance: 117.3
click at [576, 460] on div "Ship from Location Site contact * This field is required Company * LKQ Corporat…" at bounding box center [618, 347] width 1198 height 795
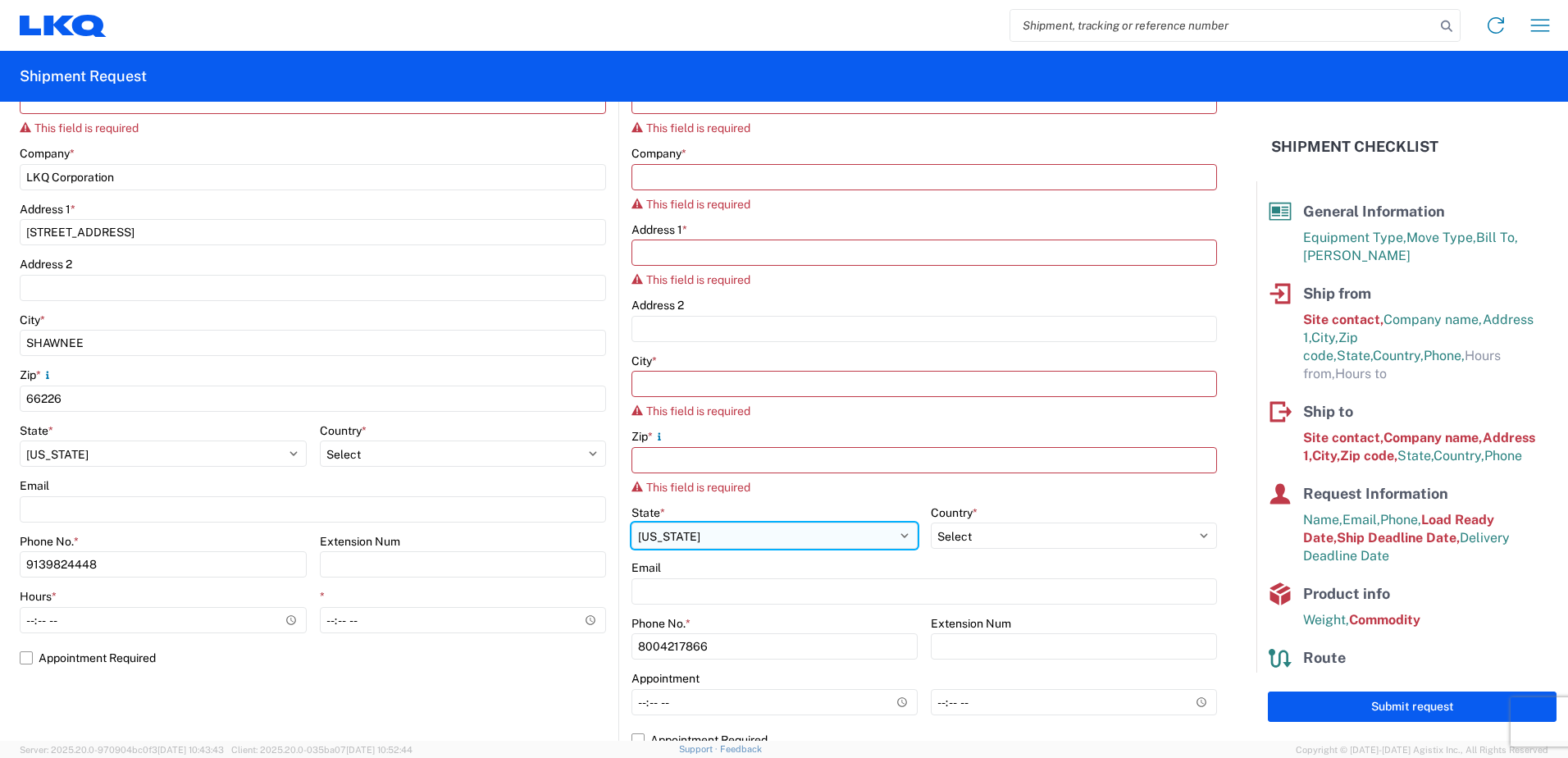
drag, startPoint x: 709, startPoint y: 541, endPoint x: 654, endPoint y: 535, distance: 55.3
click at [654, 535] on select "Select Alabama Alaska Arizona Arkansas Armed Forces Americas Armed Forces Europ…" at bounding box center [774, 536] width 286 height 26
select select "MI"
click at [631, 523] on select "Select Alabama Alaska Arizona Arkansas Armed Forces Americas Armed Forces Europ…" at bounding box center [774, 536] width 286 height 26
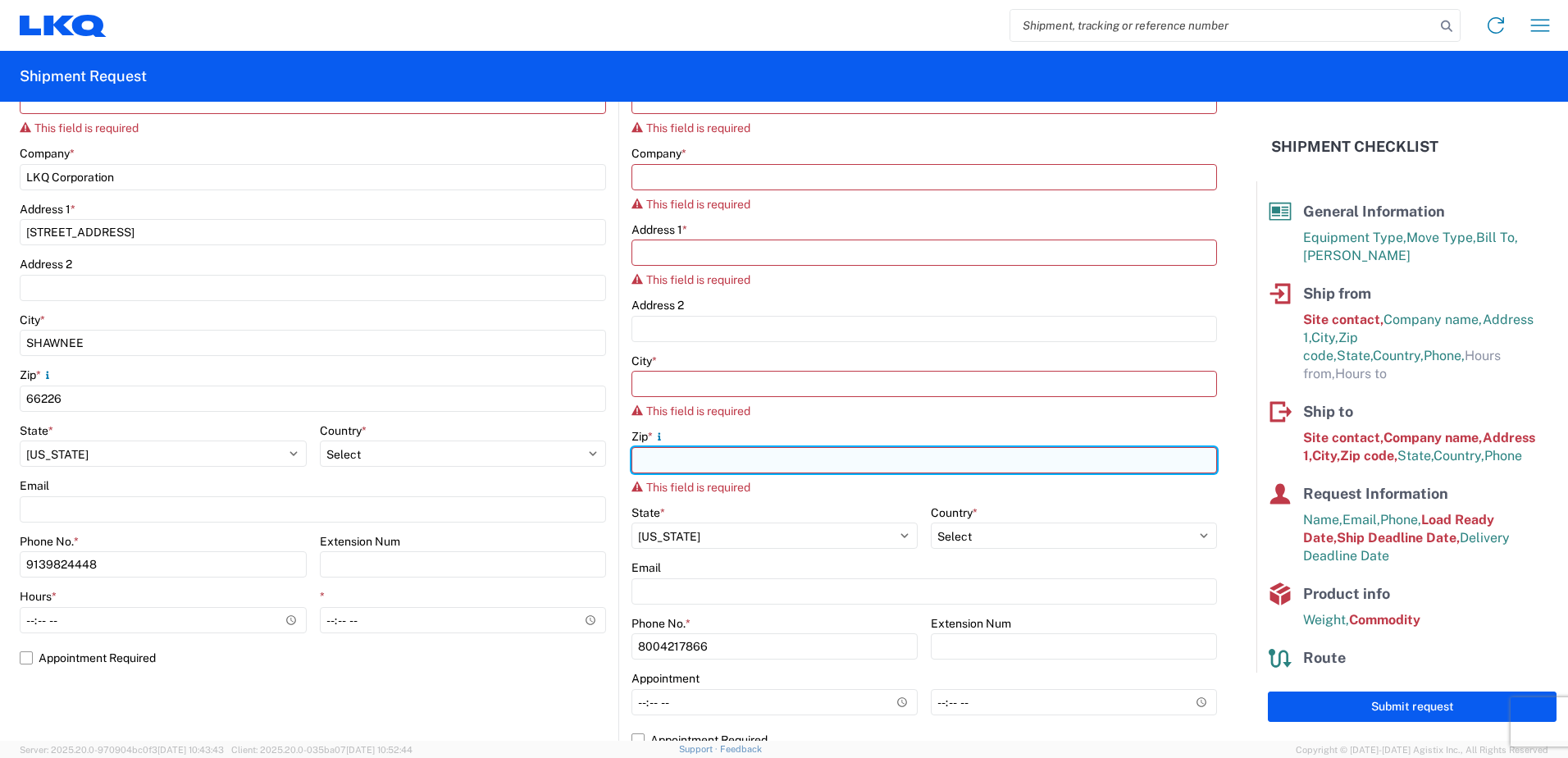
click at [711, 450] on input "Zip *" at bounding box center [924, 460] width 586 height 26
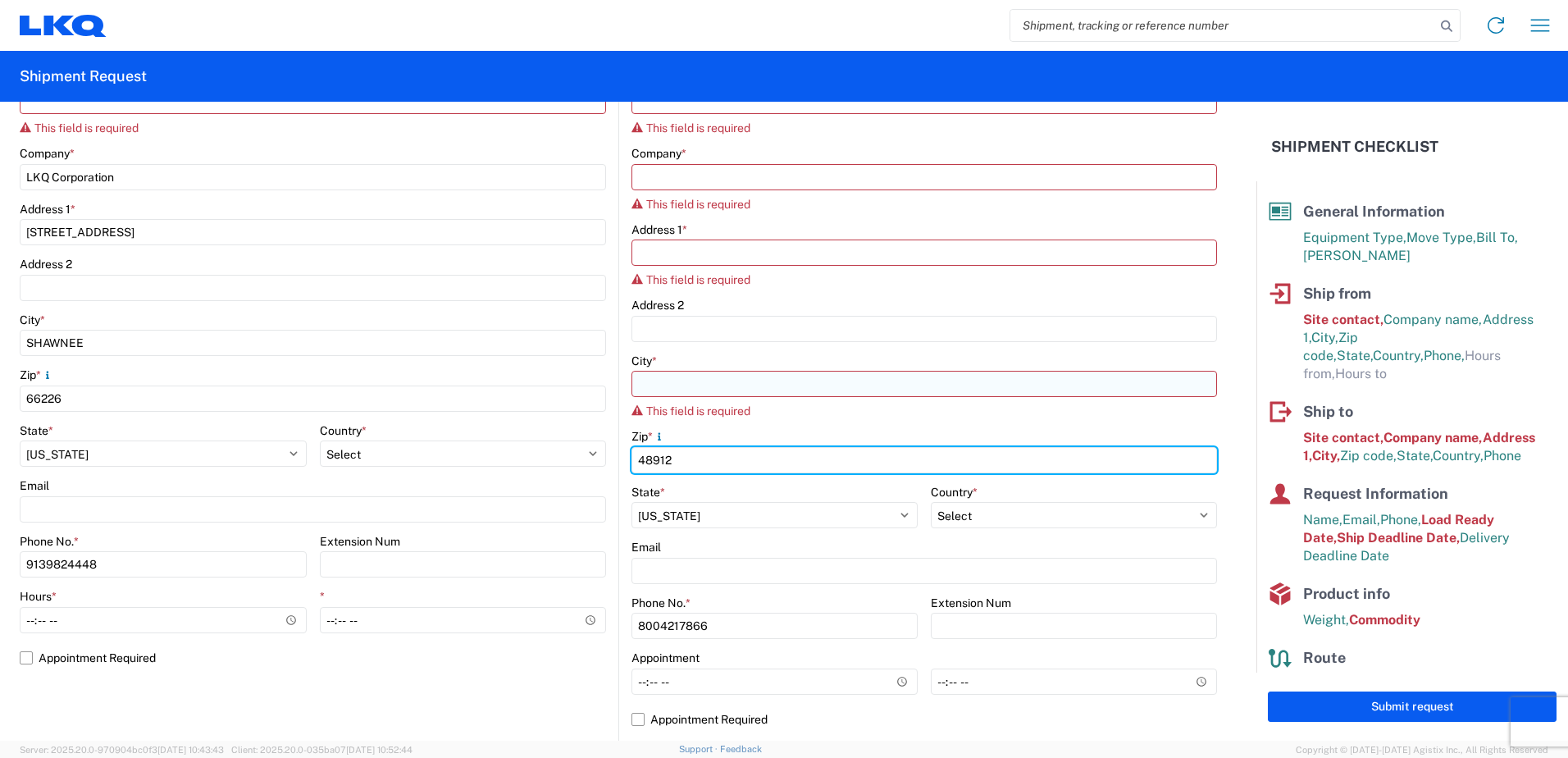
type input "48912"
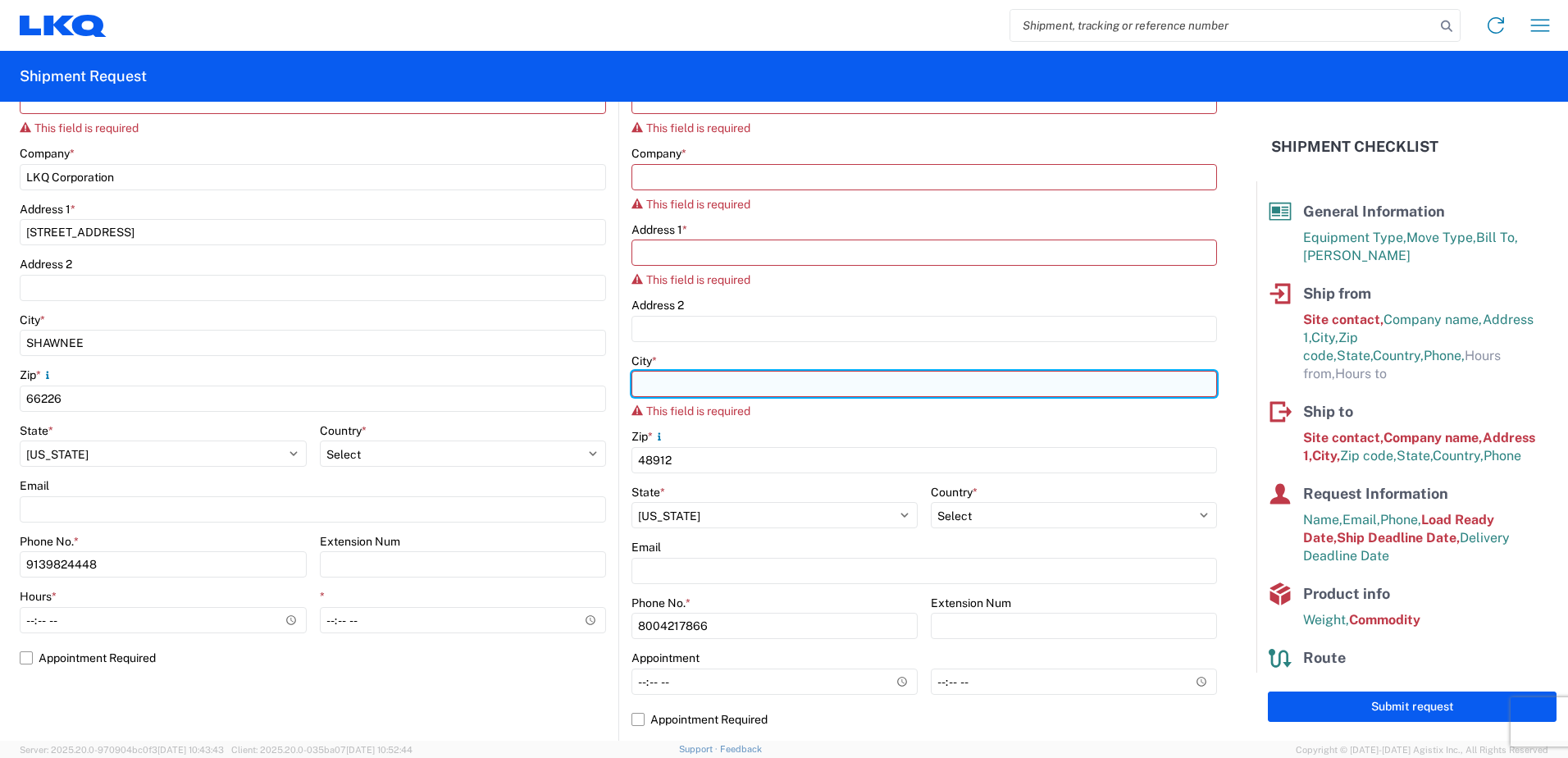
click at [704, 388] on input "City *" at bounding box center [924, 384] width 586 height 26
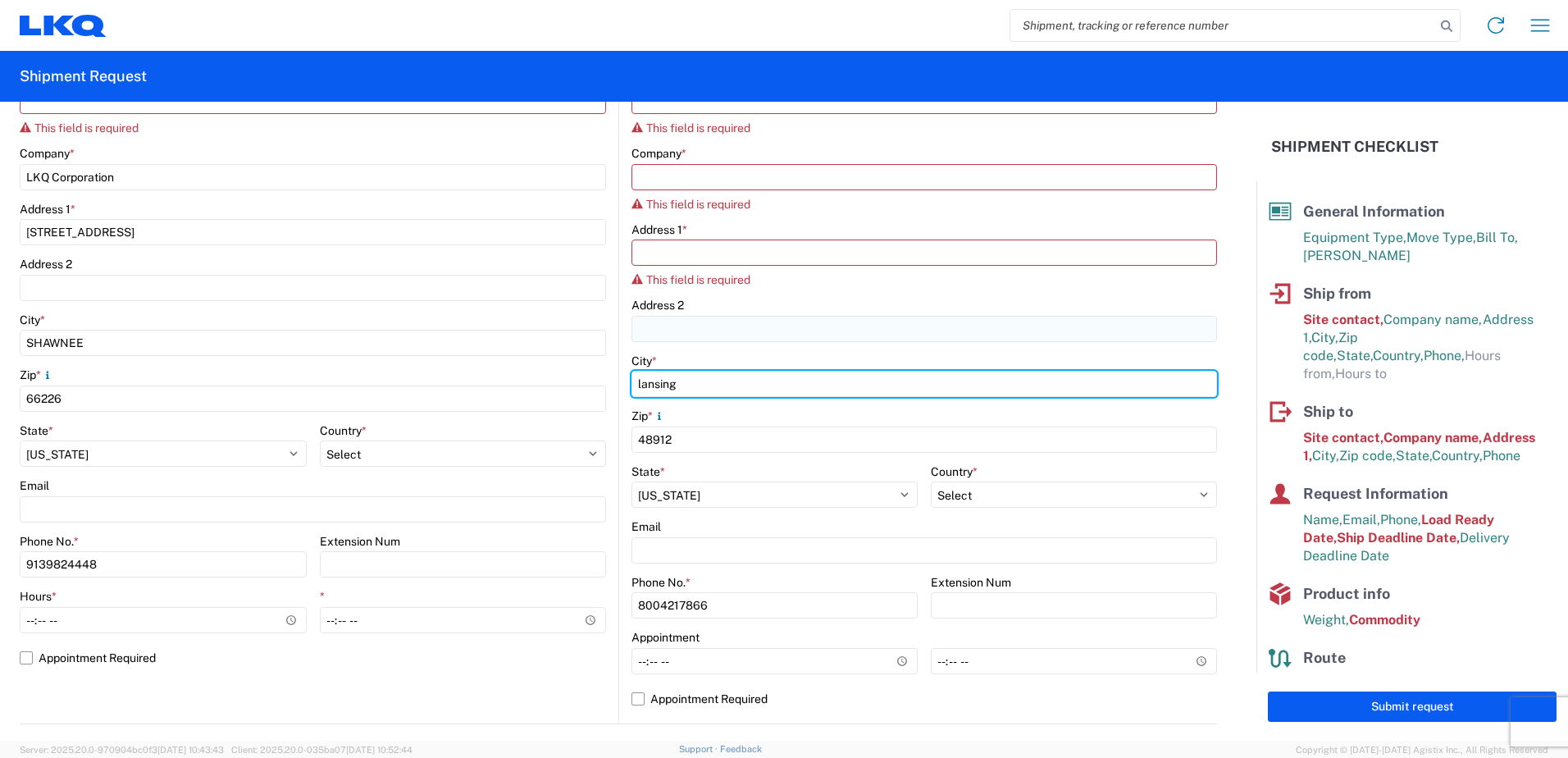
type input "lansing"
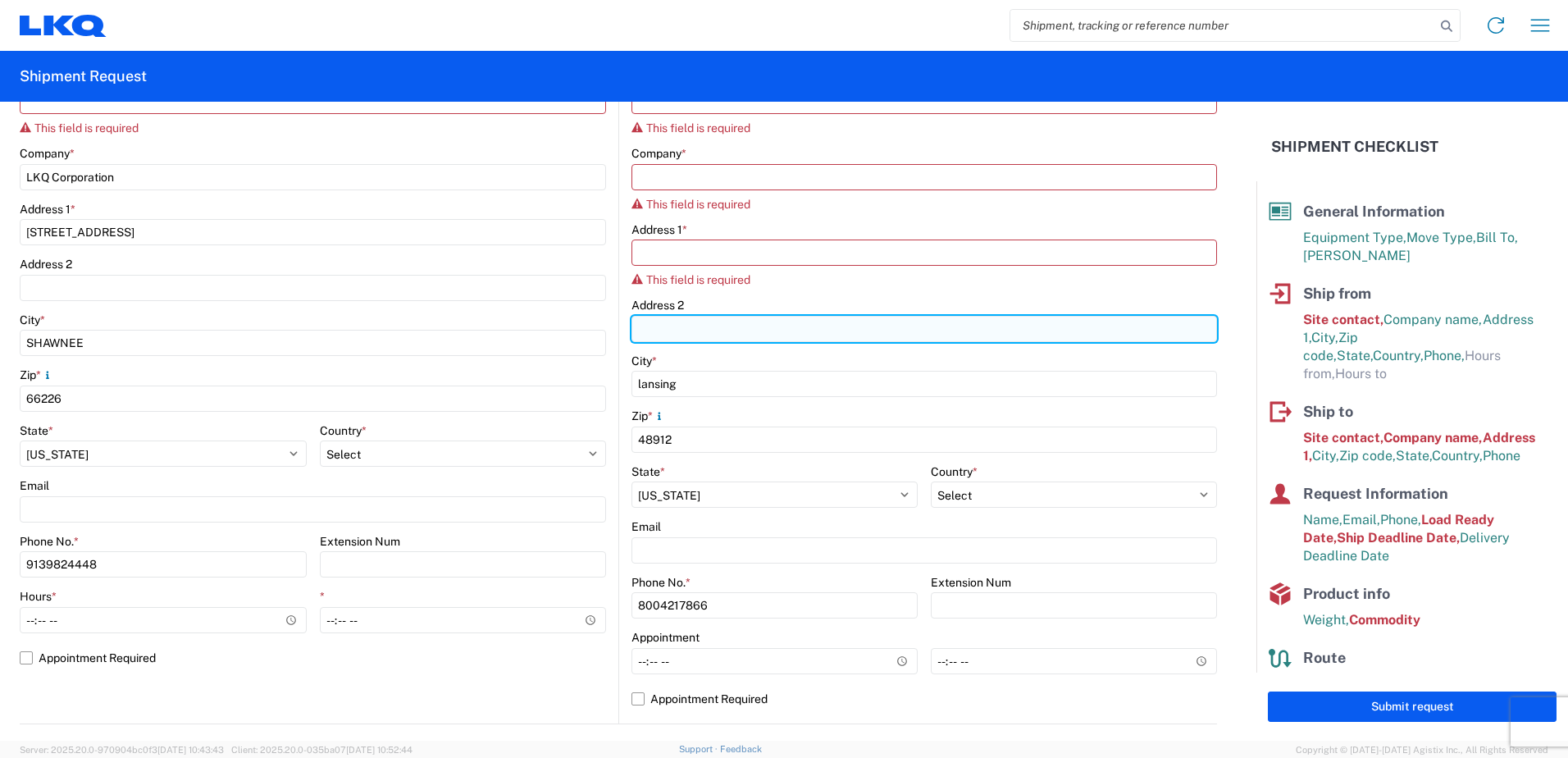
click at [694, 334] on input "Address 2" at bounding box center [924, 329] width 586 height 26
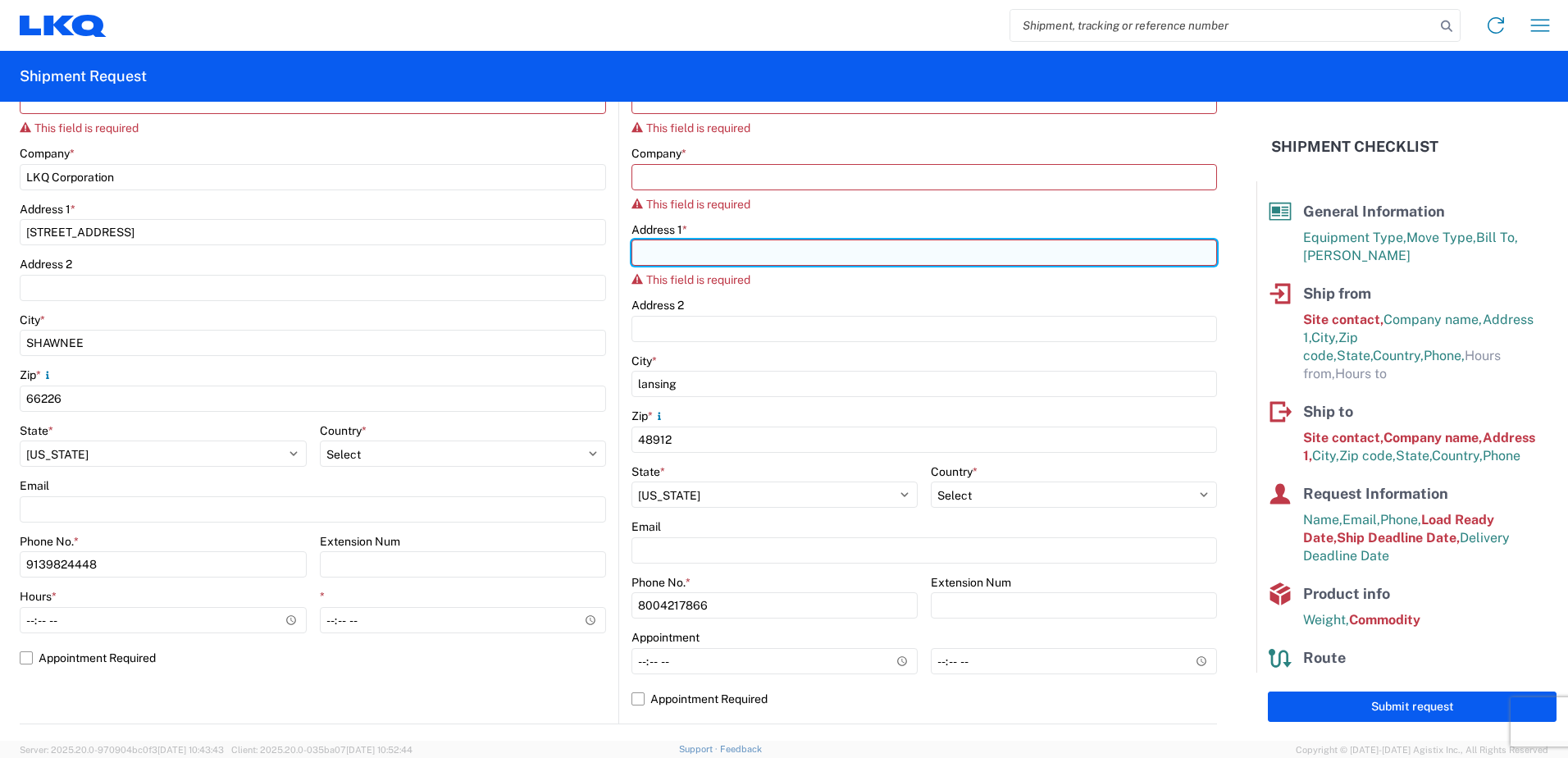
click at [750, 242] on input "Address 1 *" at bounding box center [924, 252] width 586 height 26
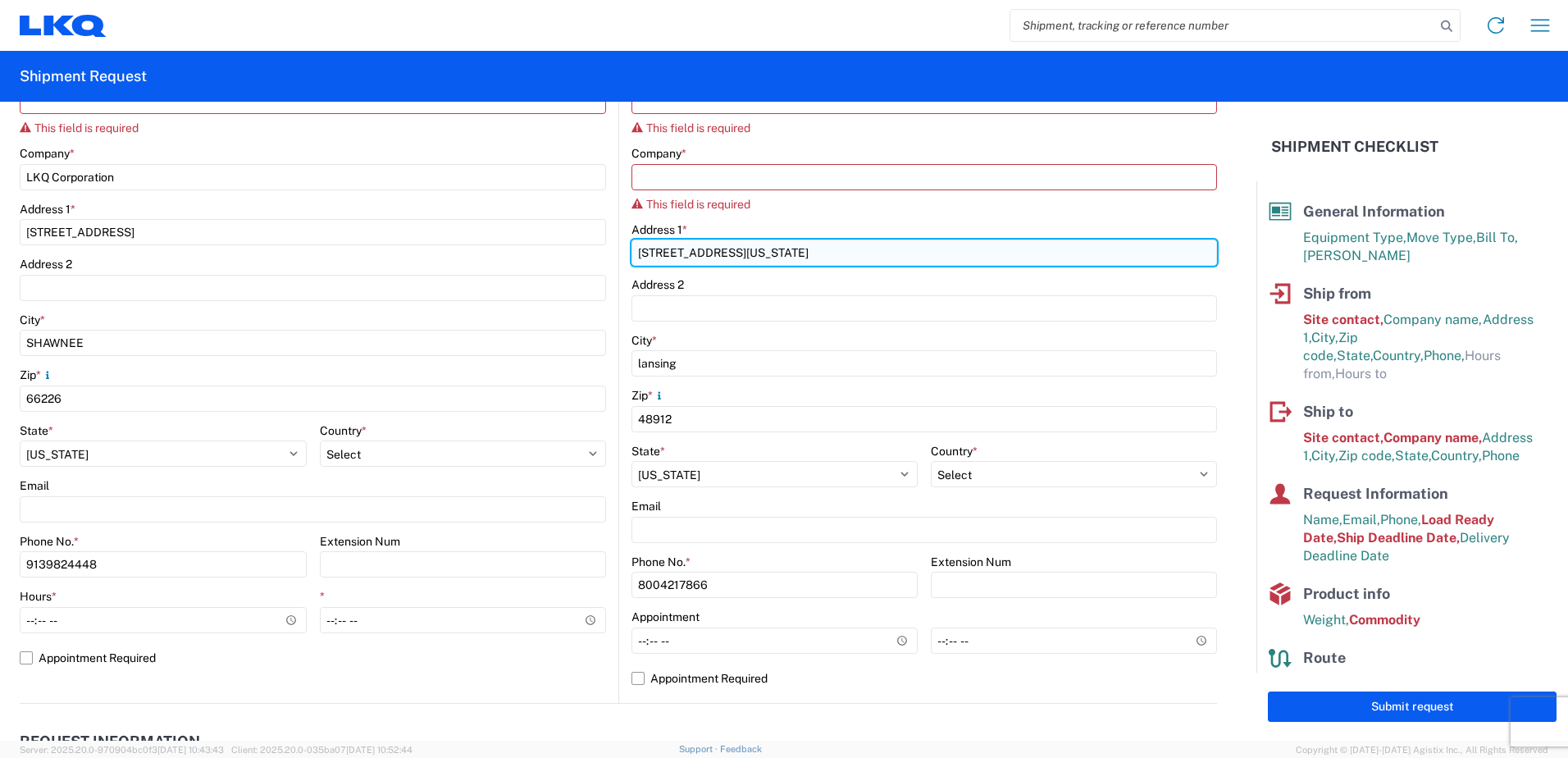
click at [736, 260] on input "1149 Pennsylvania avenue" at bounding box center [924, 252] width 586 height 26
type input "1149 Pennsylvania Avenue"
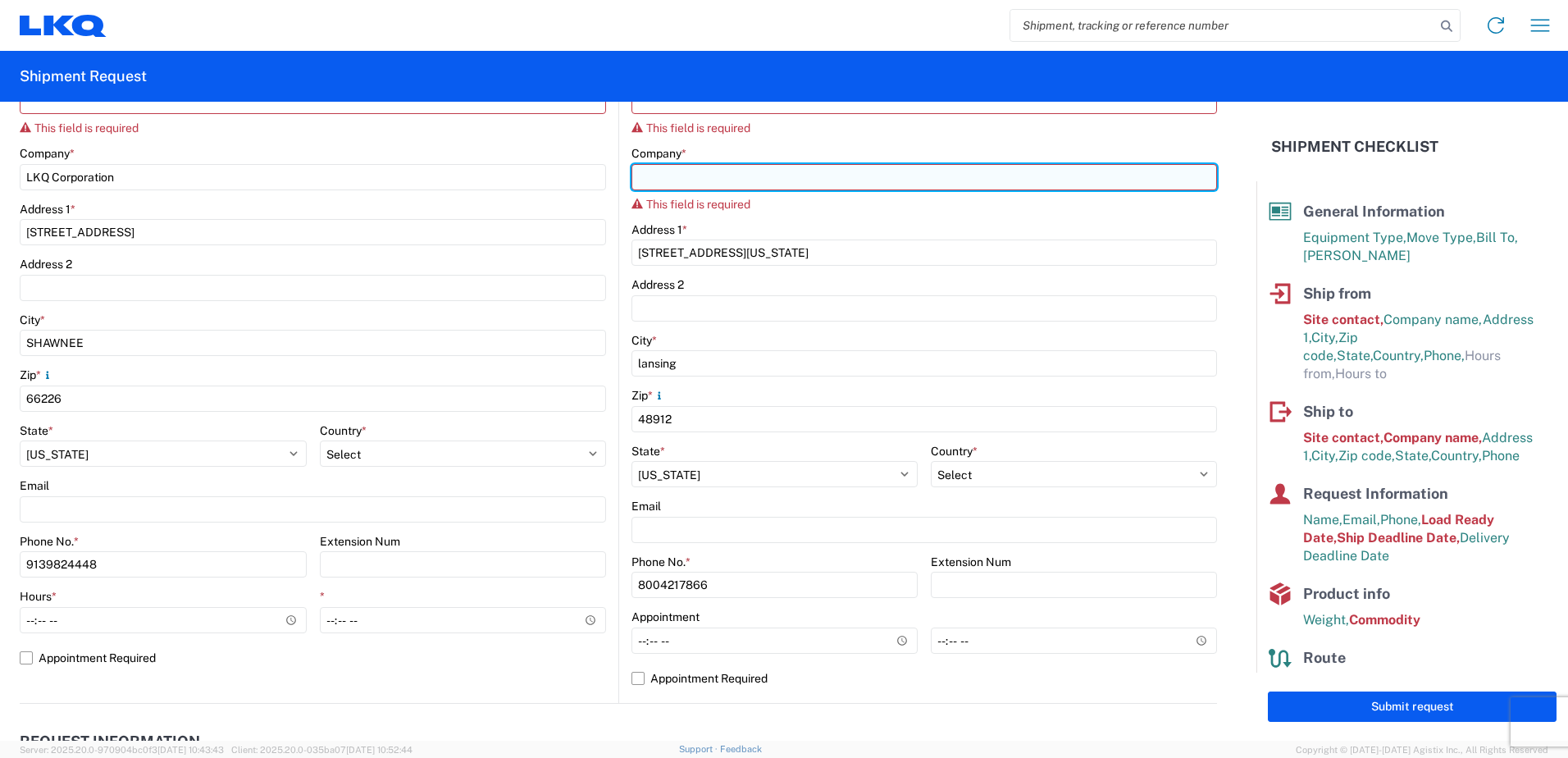
click at [718, 186] on input "Company *" at bounding box center [924, 178] width 586 height 26
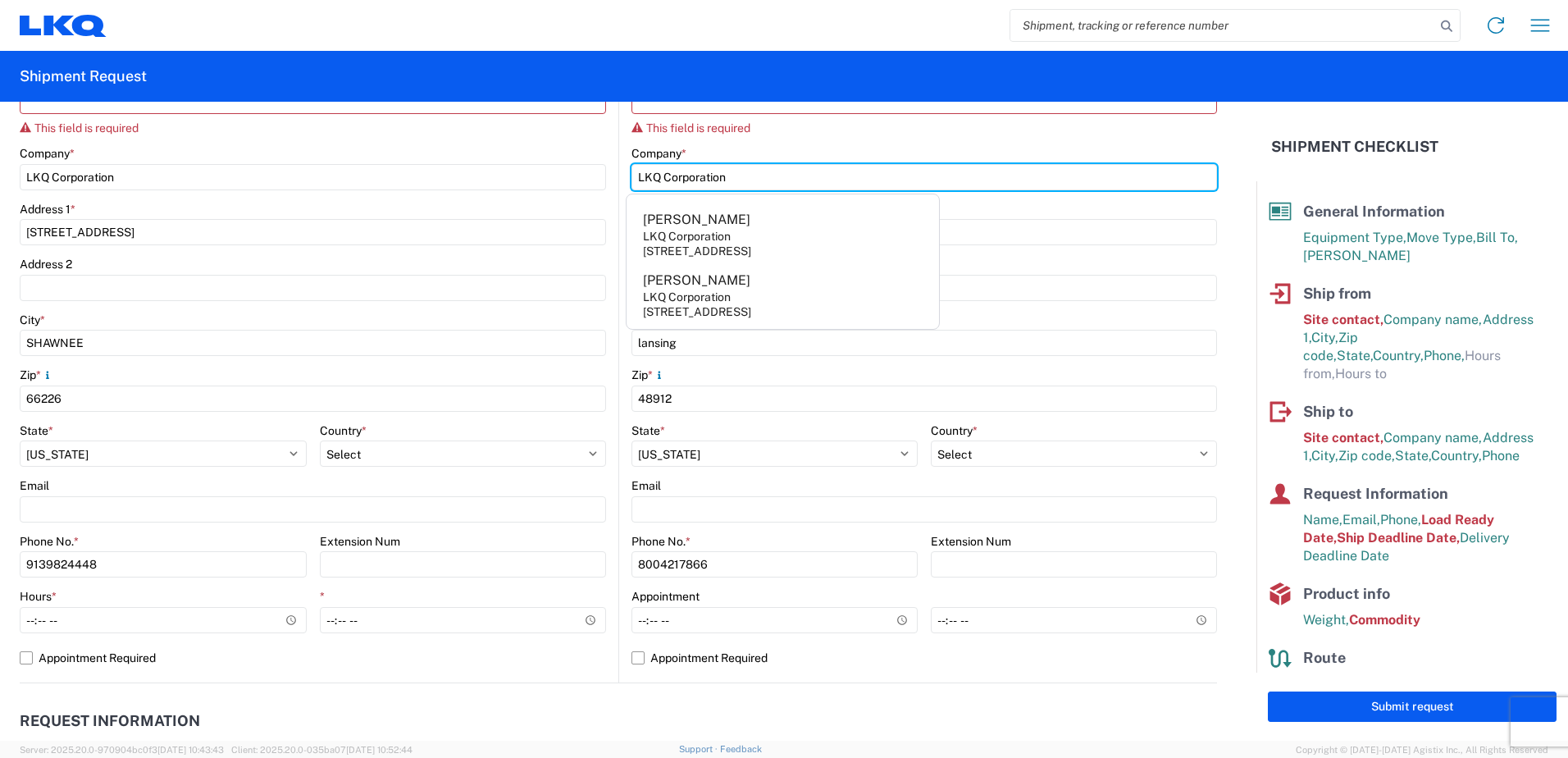
type input "LKQ Corporation"
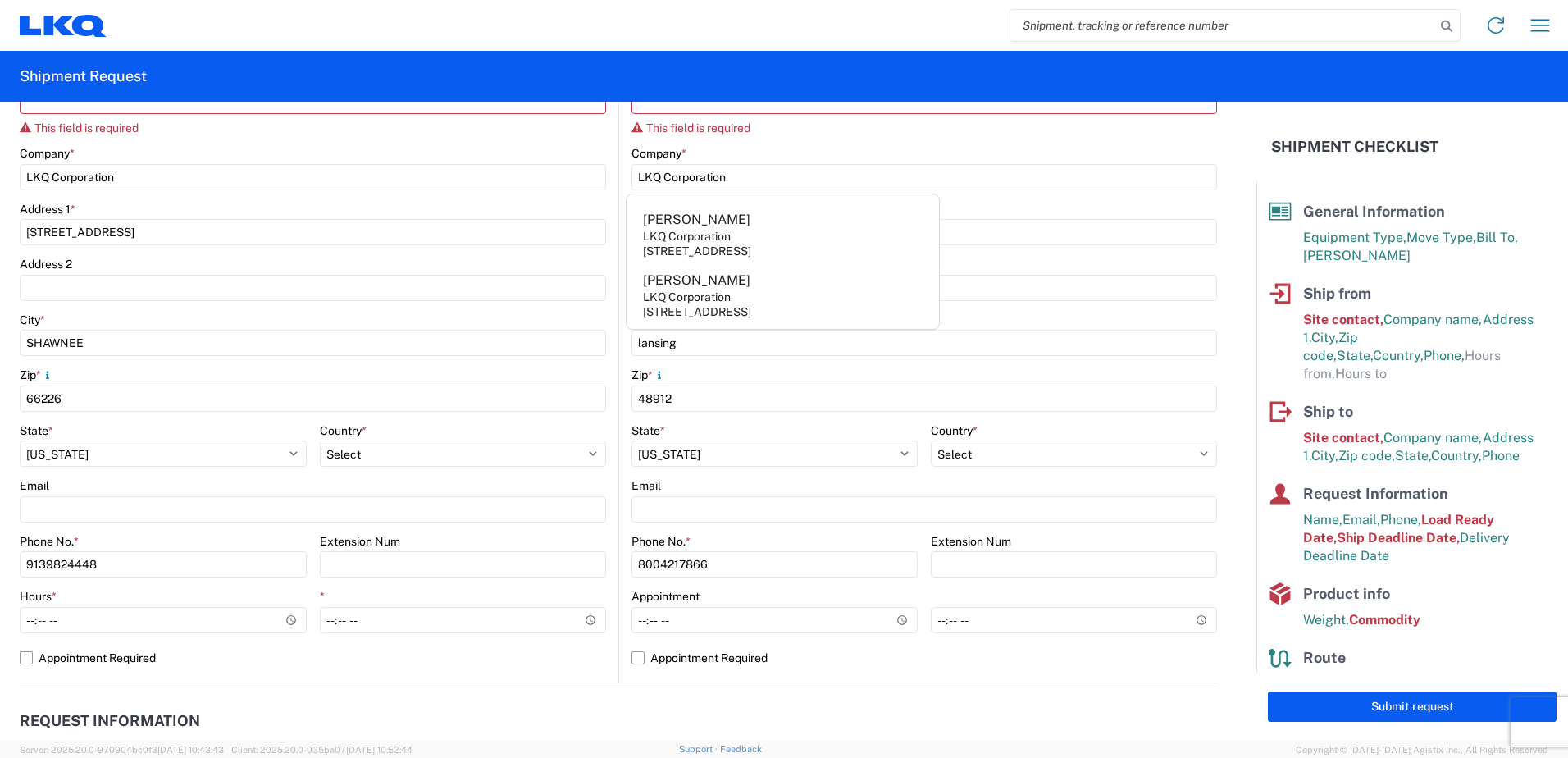
click at [767, 146] on div "Company *" at bounding box center [924, 153] width 586 height 15
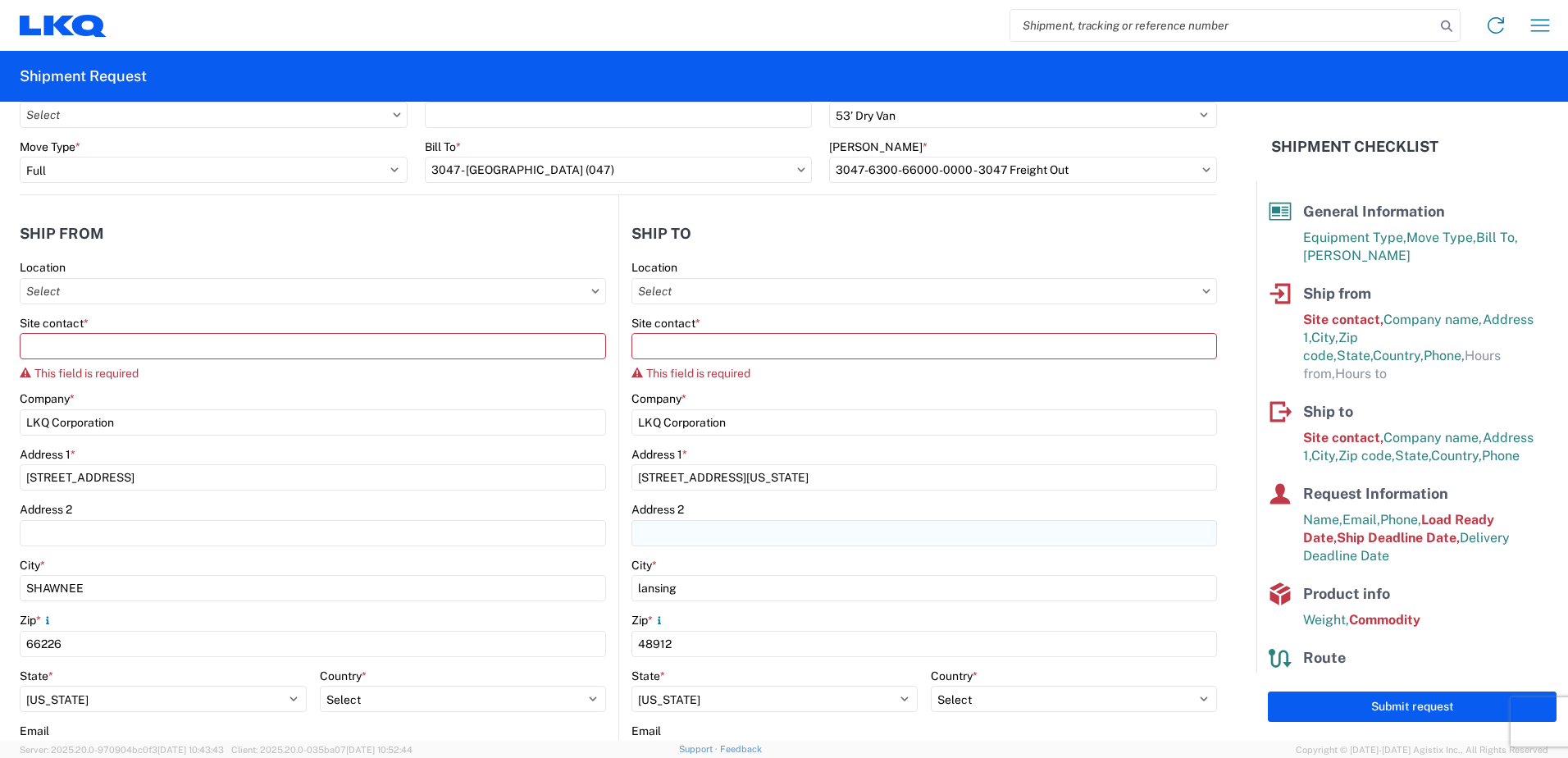
scroll to position [82, 0]
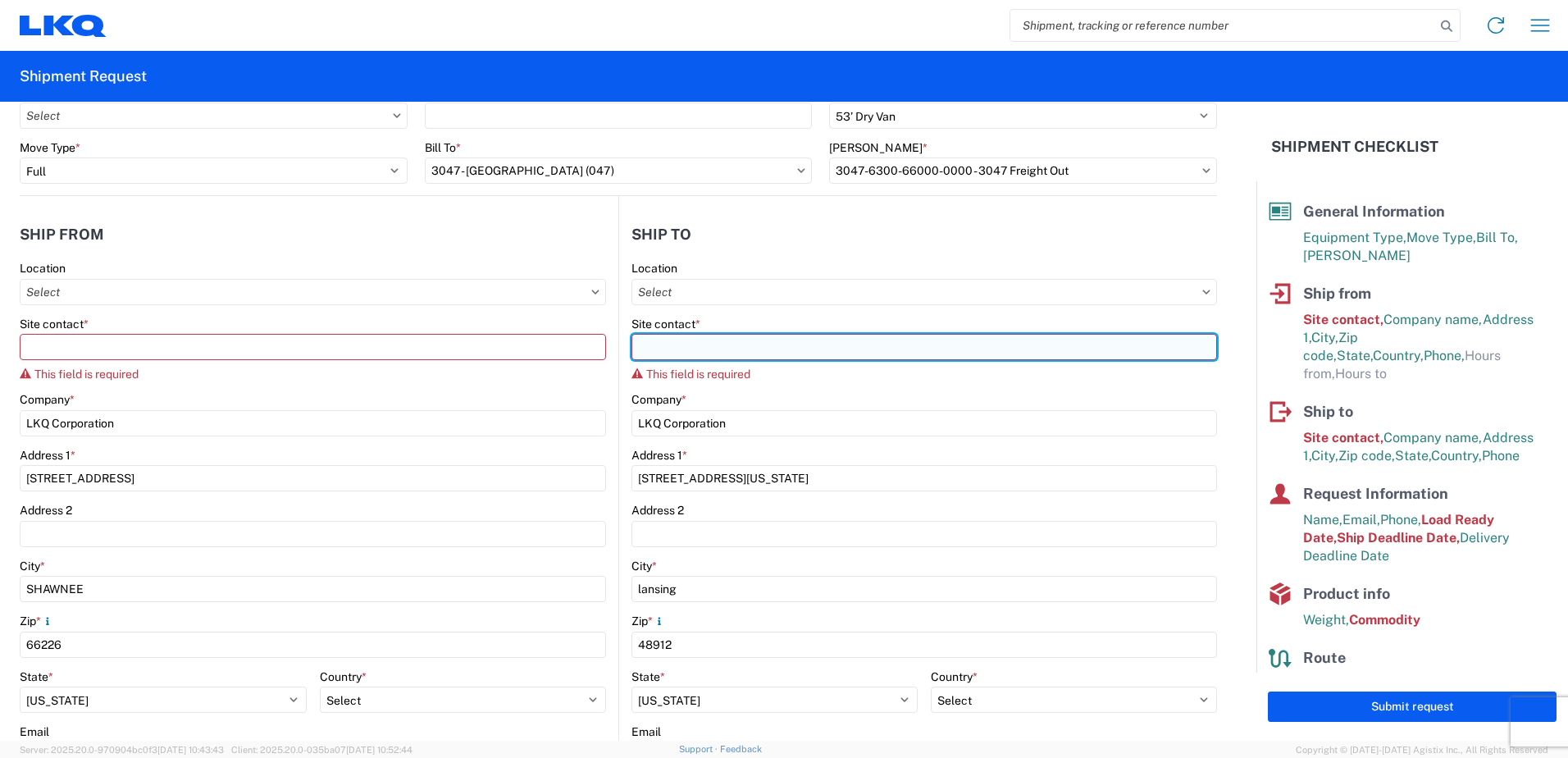
click at [727, 350] on input "Site contact *" at bounding box center [924, 347] width 586 height 26
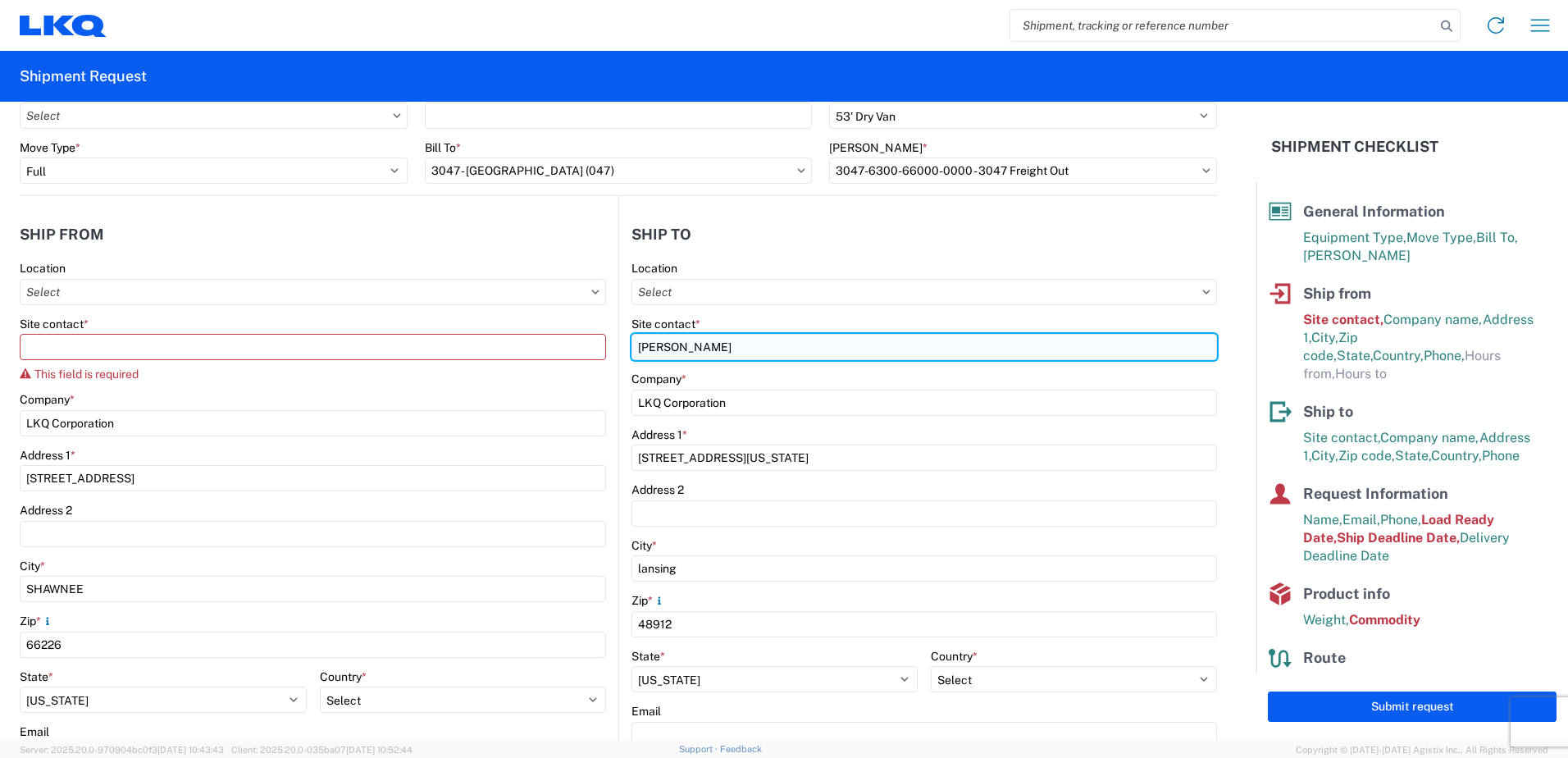
click at [708, 353] on input "Rick" at bounding box center [924, 347] width 586 height 26
type input "Rick Tromblay"
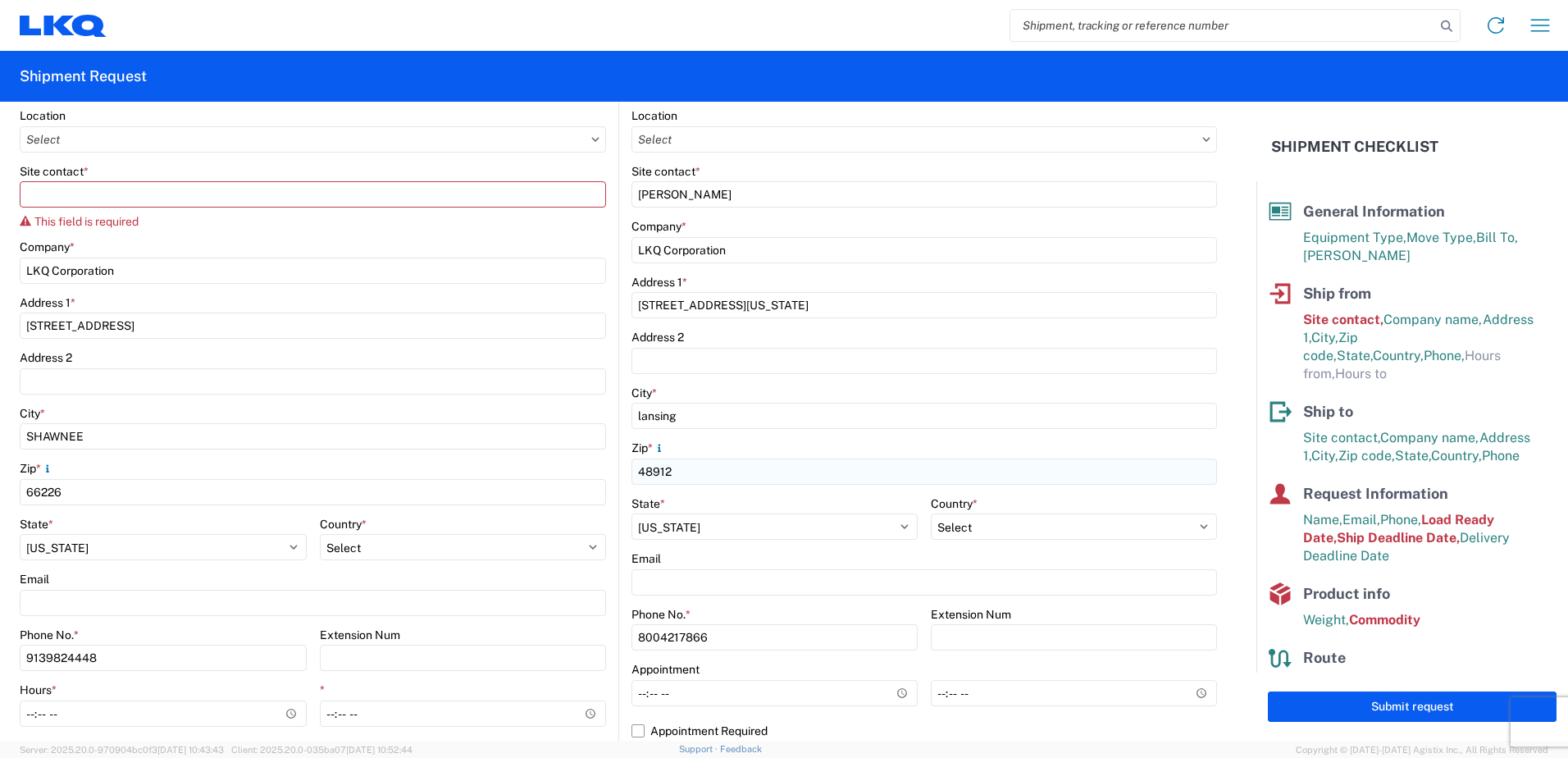
scroll to position [246, 0]
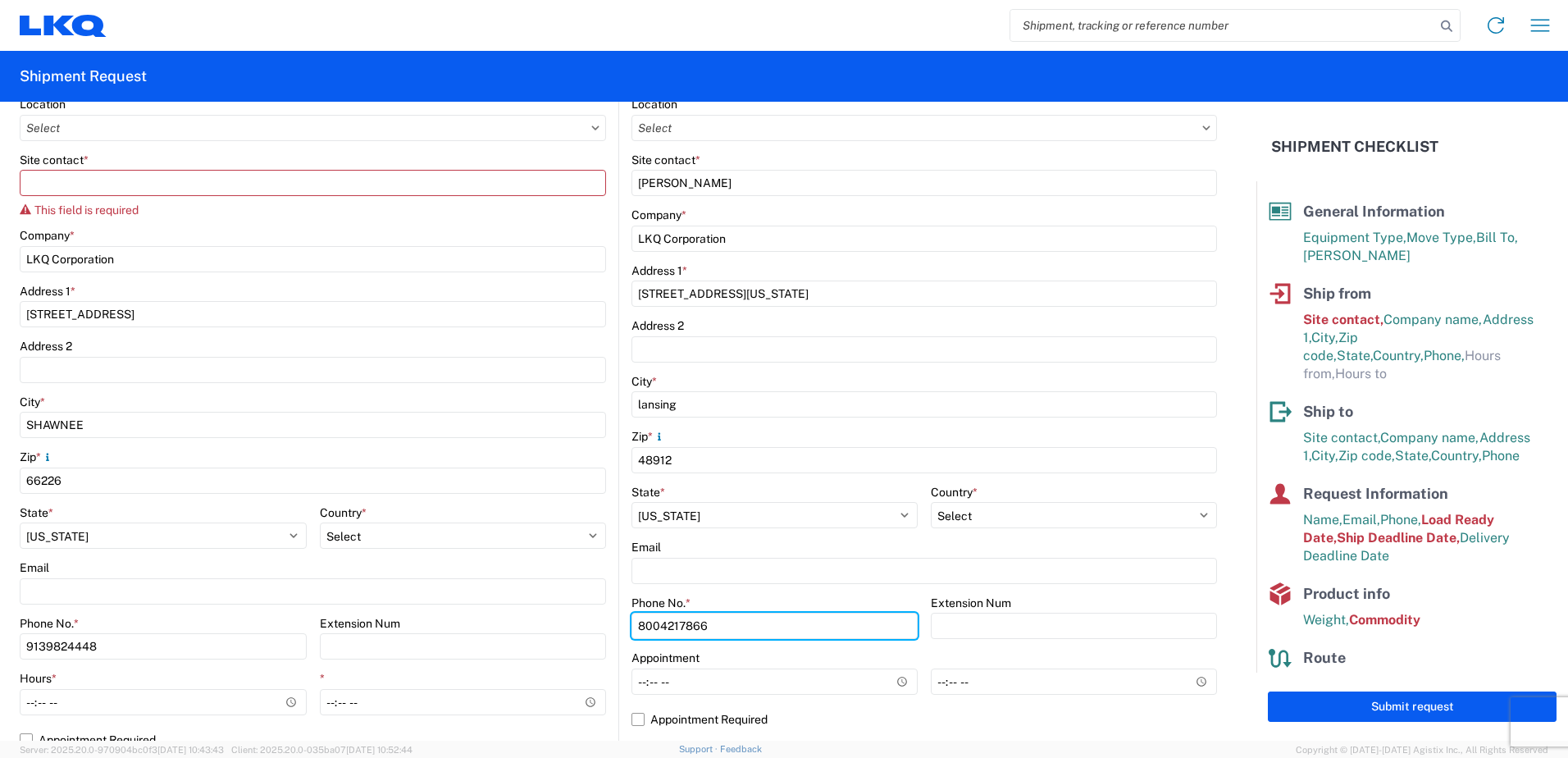
drag, startPoint x: 734, startPoint y: 632, endPoint x: 593, endPoint y: 623, distance: 141.3
click at [593, 623] on div "Ship from Location Site contact * This field is required Company * LKQ Corporat…" at bounding box center [618, 399] width 1198 height 733
click at [715, 627] on input "517-482" at bounding box center [774, 626] width 286 height 26
type input "517-482-0046"
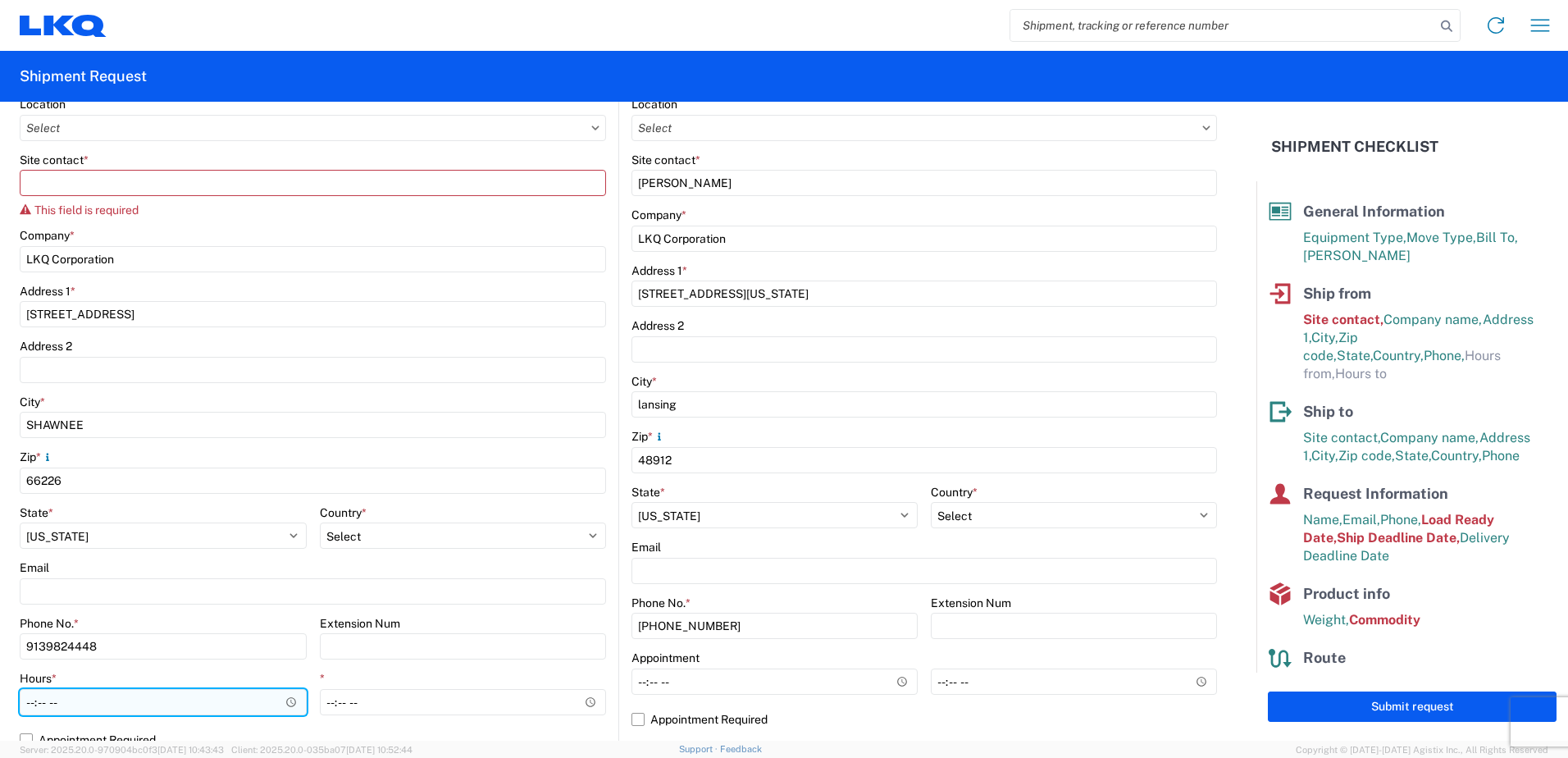
click at [184, 696] on input "Hours *" at bounding box center [164, 702] width 287 height 26
click at [284, 707] on input "Hours *" at bounding box center [164, 702] width 287 height 26
click at [203, 690] on input "Hours *" at bounding box center [164, 702] width 287 height 26
type input "07:00"
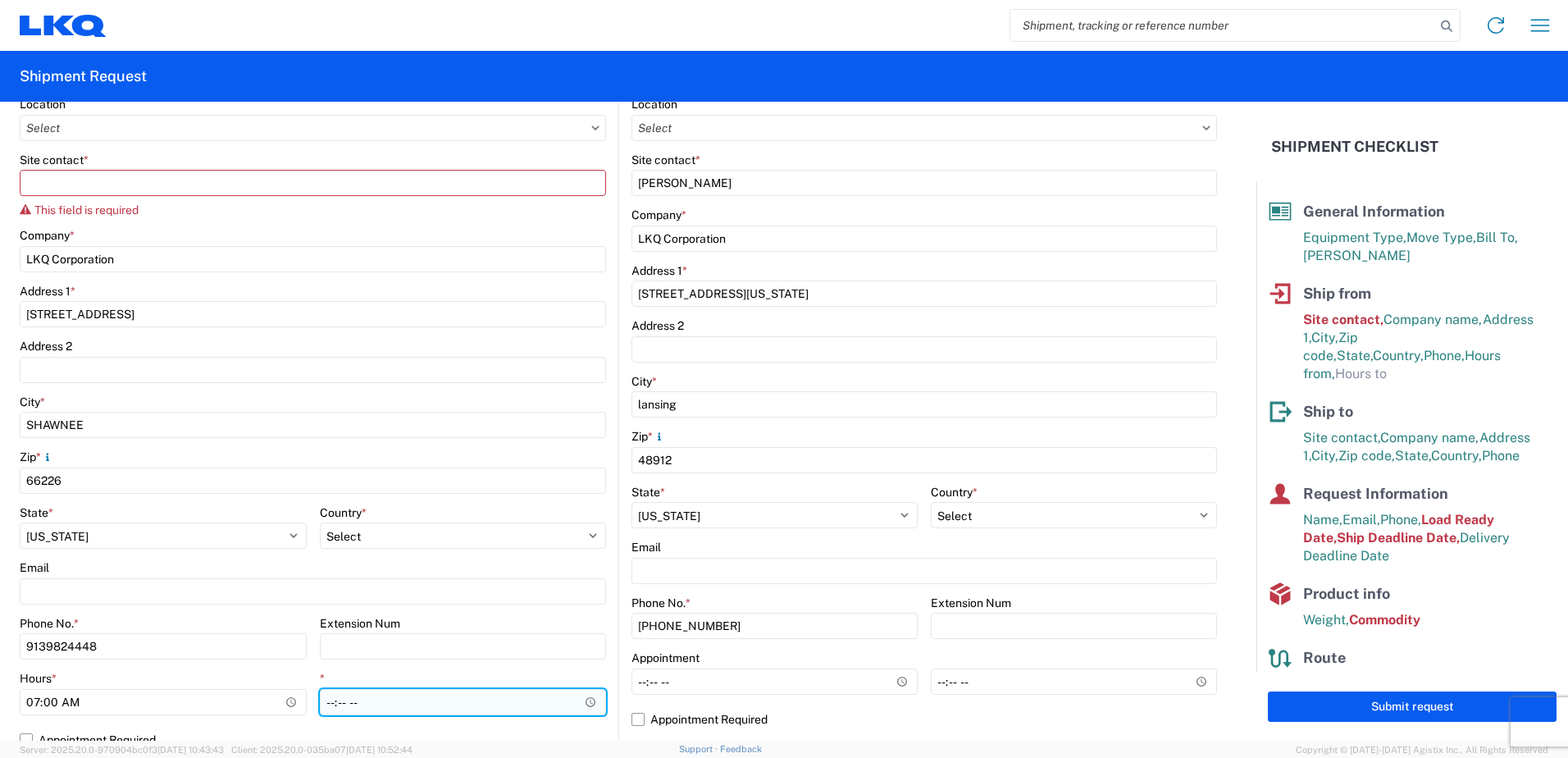
click at [330, 704] on input "*" at bounding box center [463, 702] width 287 height 26
type input "14:00"
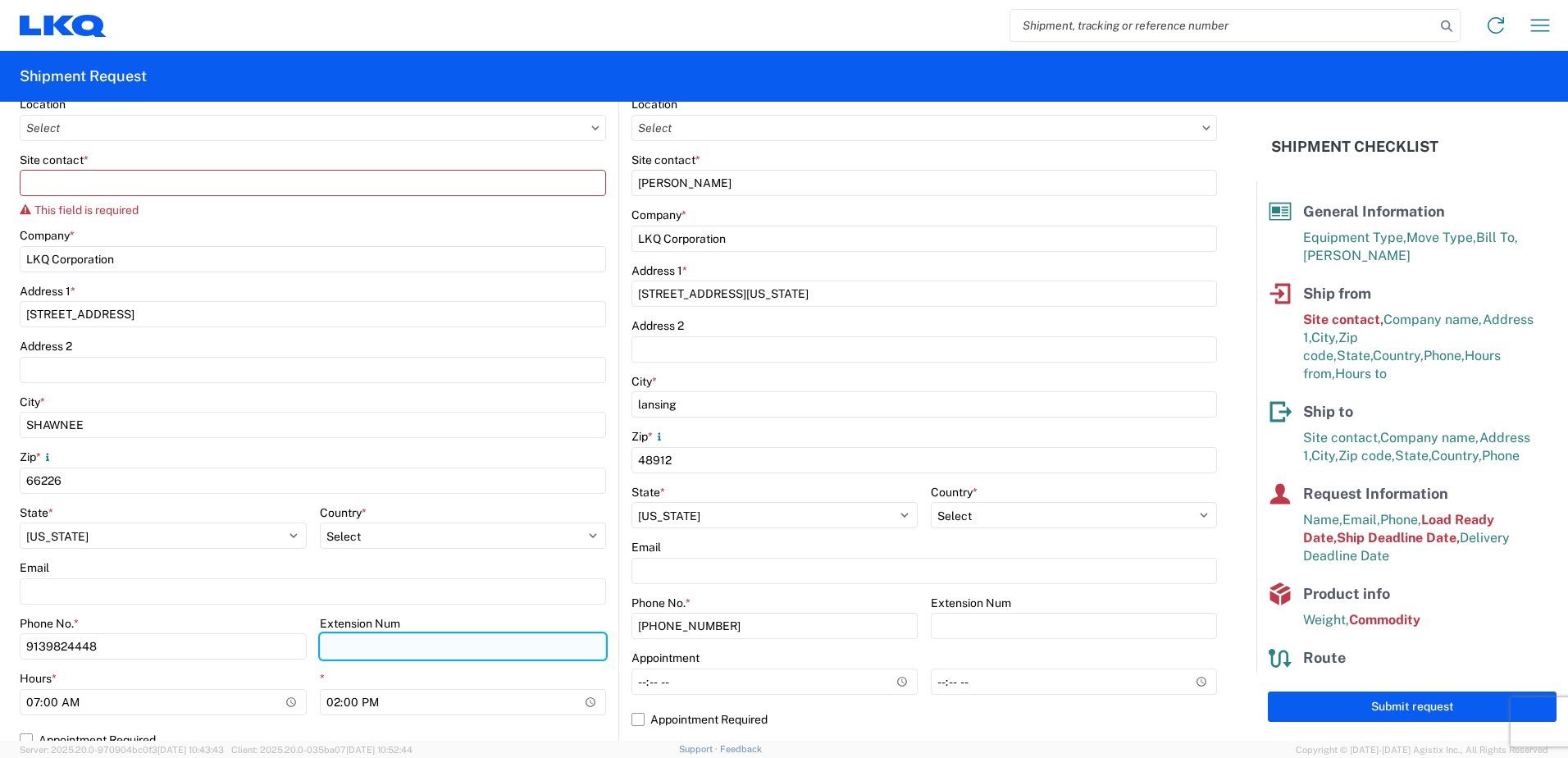
click at [461, 636] on input "Extension Num" at bounding box center [463, 646] width 287 height 26
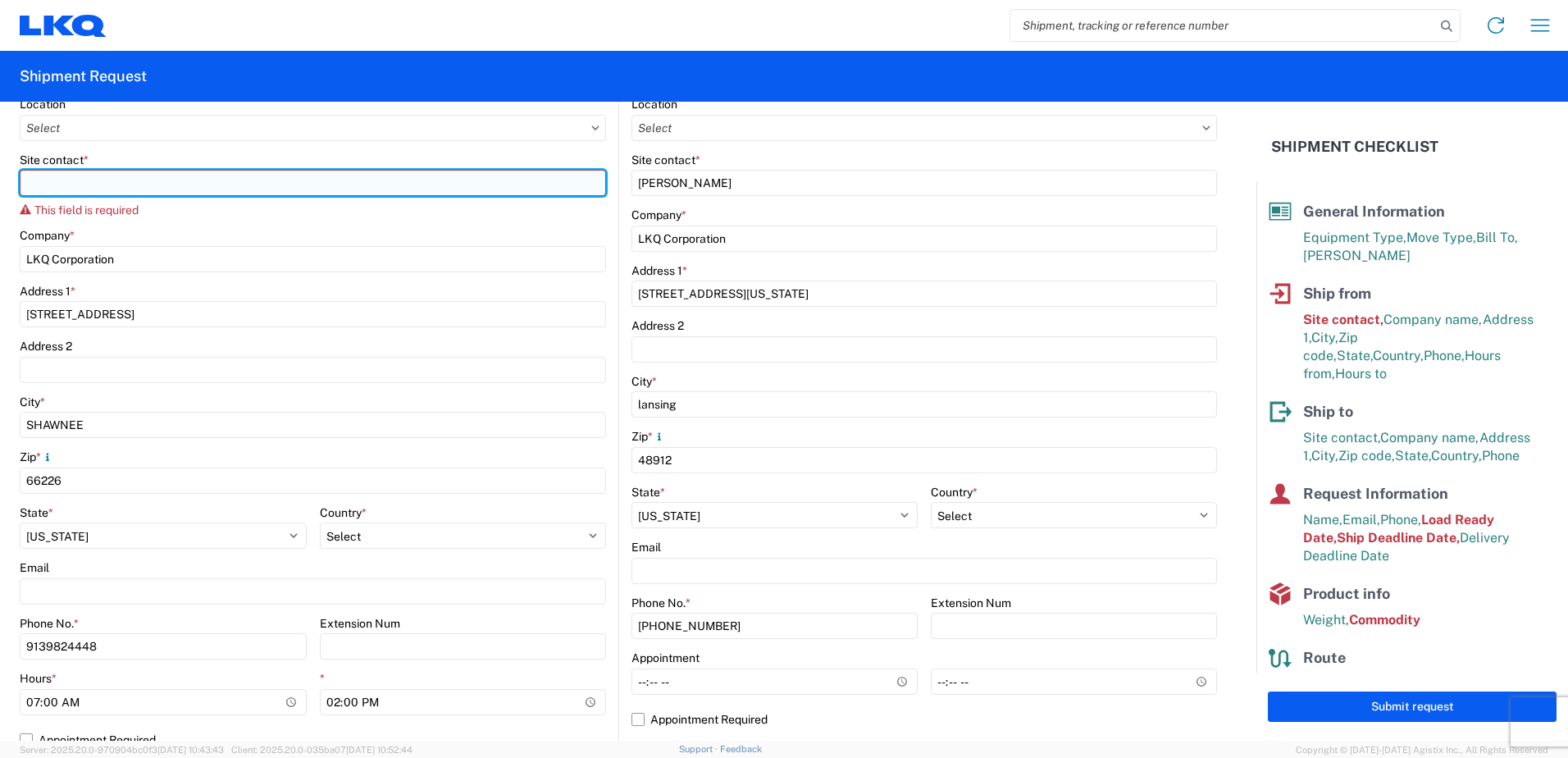
click at [164, 191] on input "Site contact *" at bounding box center [313, 183] width 586 height 26
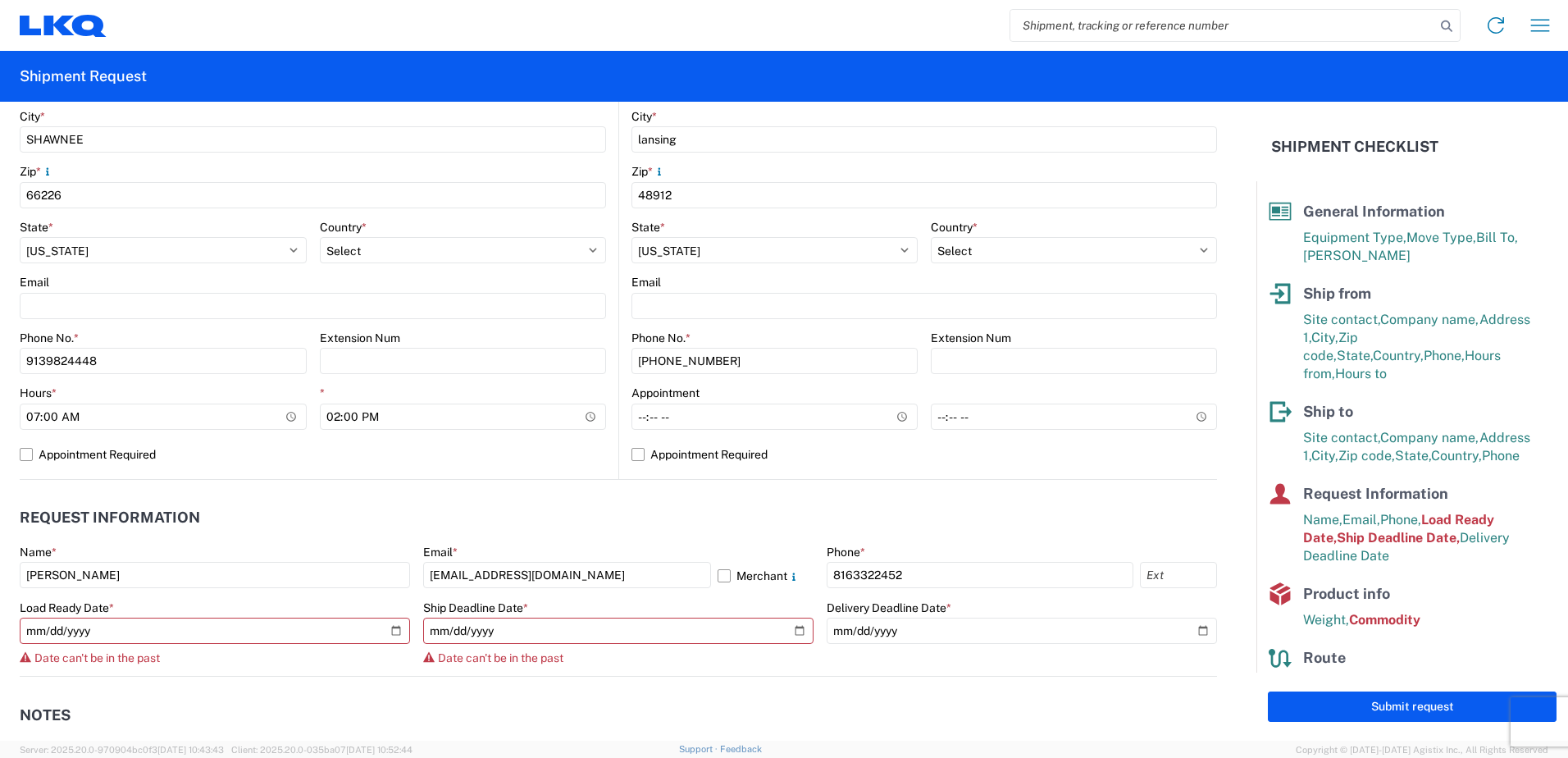
scroll to position [574, 0]
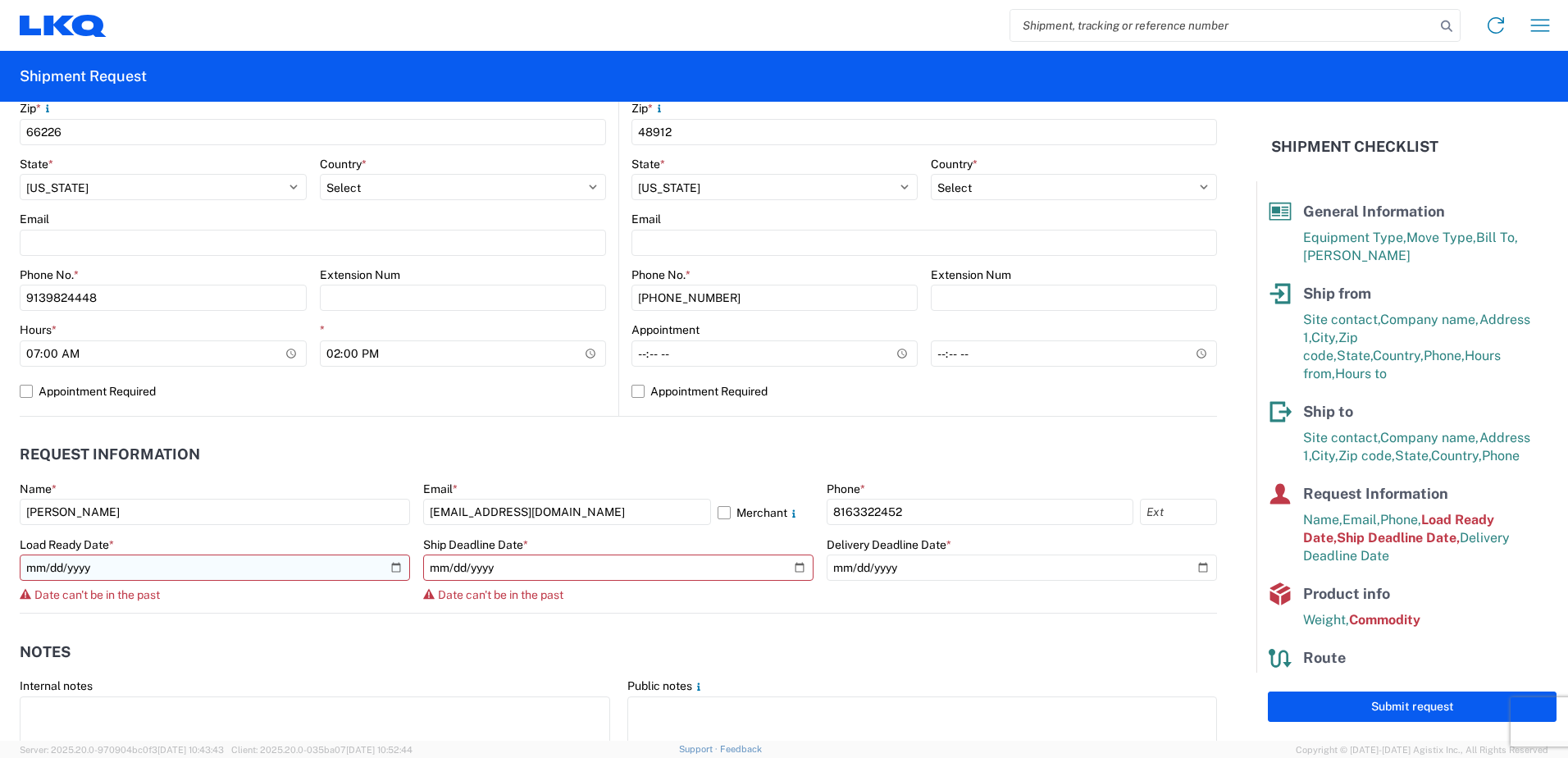
type input "Keith Phillips"
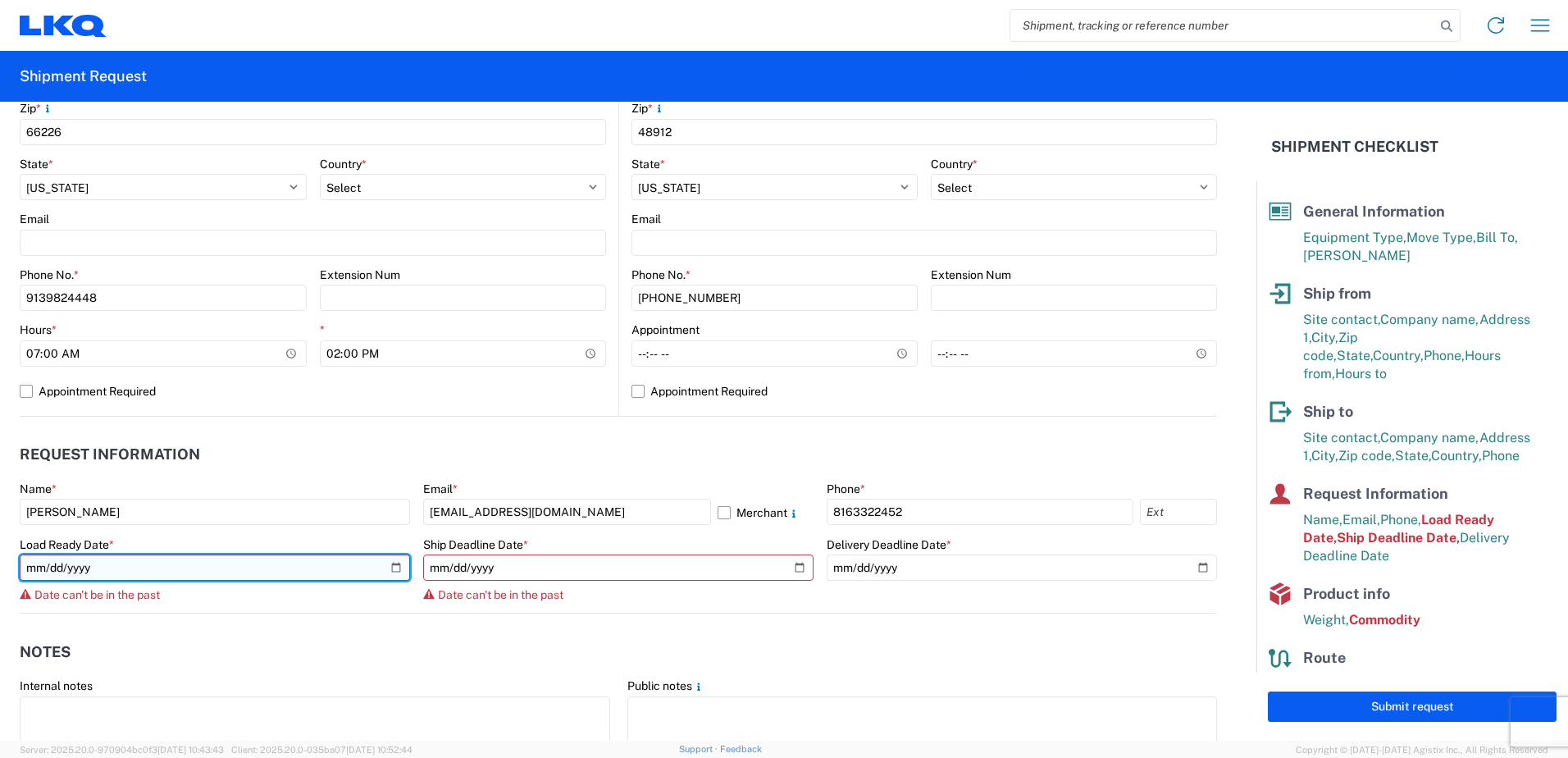
click at [393, 571] on input "2025-10-02" at bounding box center [215, 568] width 390 height 26
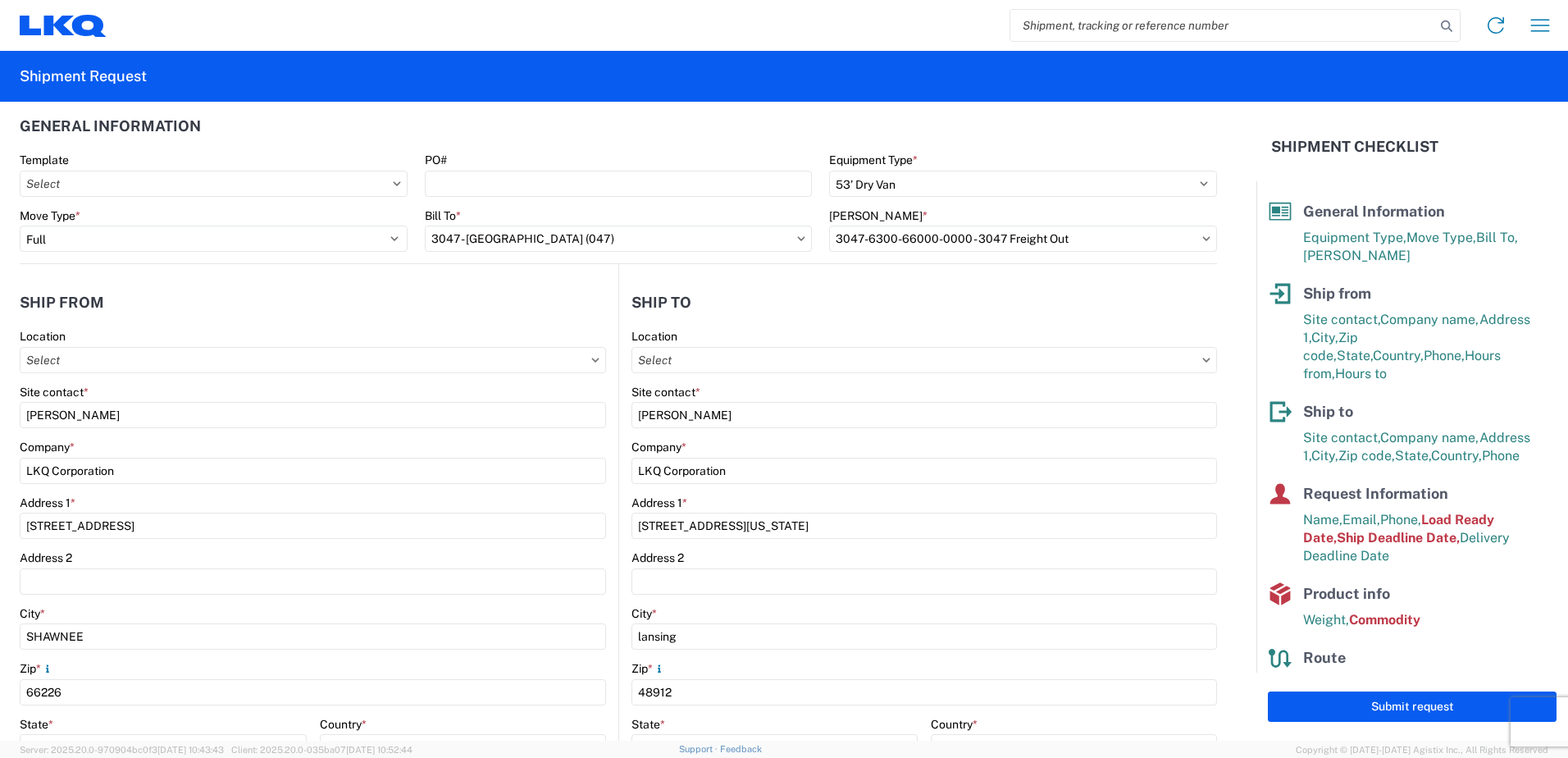
scroll to position [0, 0]
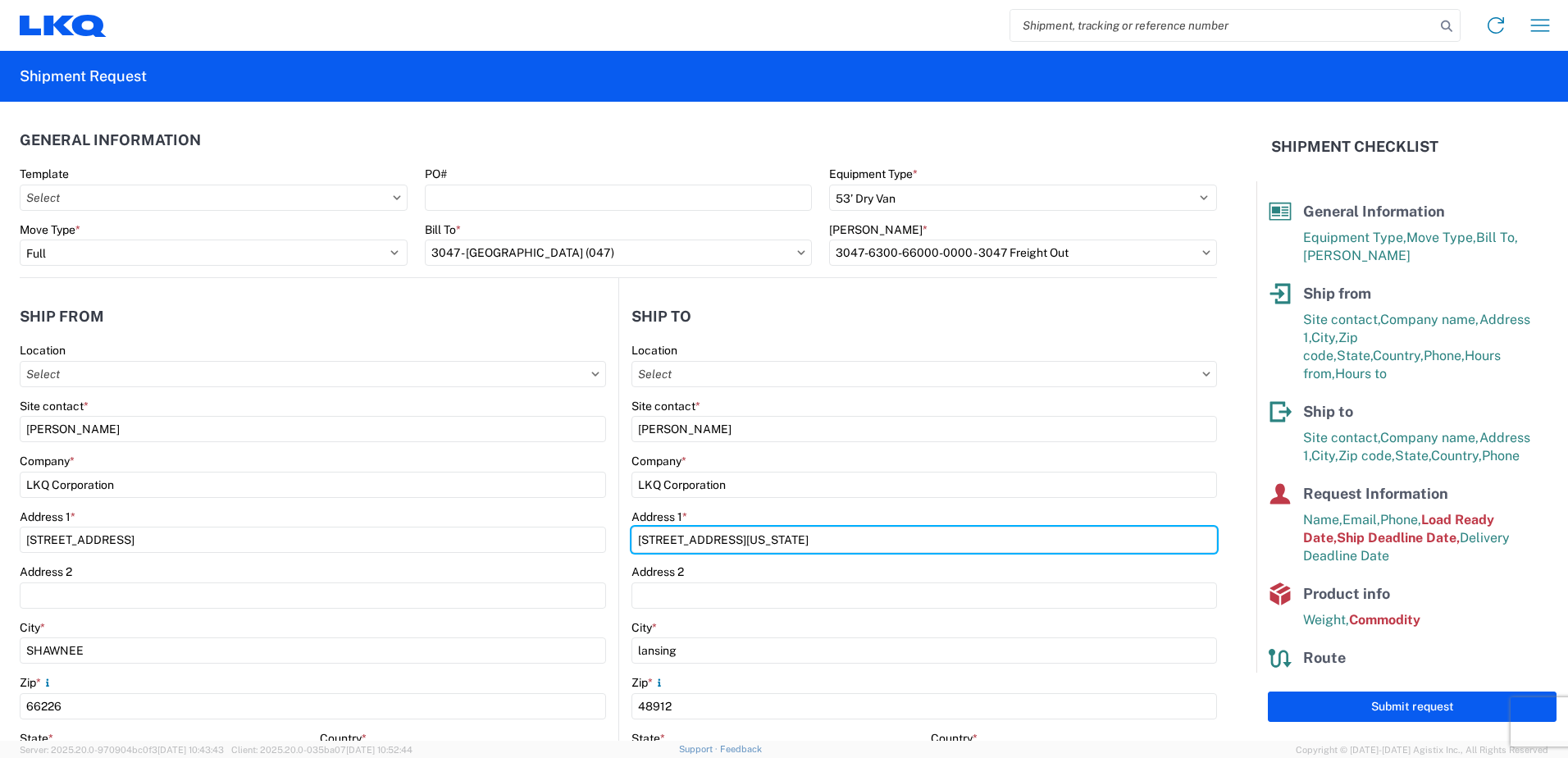
drag, startPoint x: 784, startPoint y: 540, endPoint x: 613, endPoint y: 543, distance: 171.0
click at [619, 543] on main "Location Site contact * Rick Tromblay Company * LKQ Corporation Address 1 * 114…" at bounding box center [918, 666] width 598 height 647
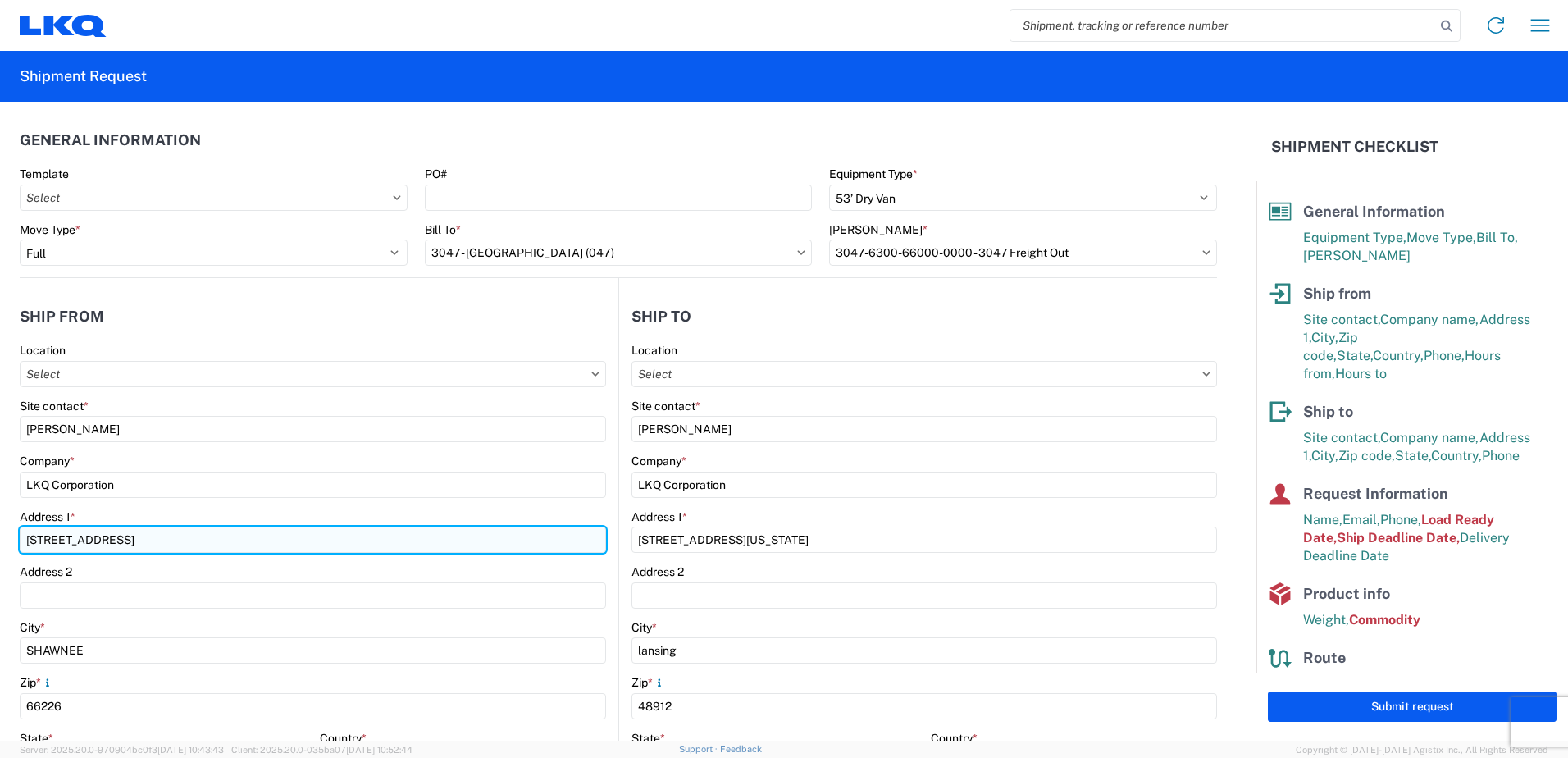
click at [157, 546] on input "24550 W 43RD ST" at bounding box center [313, 540] width 586 height 26
drag, startPoint x: 157, startPoint y: 546, endPoint x: -3, endPoint y: 529, distance: 160.9
click at [0, 529] on html "Home Shipment request Shipment tracking Shipment Request General Information Te…" at bounding box center [784, 379] width 1568 height 758
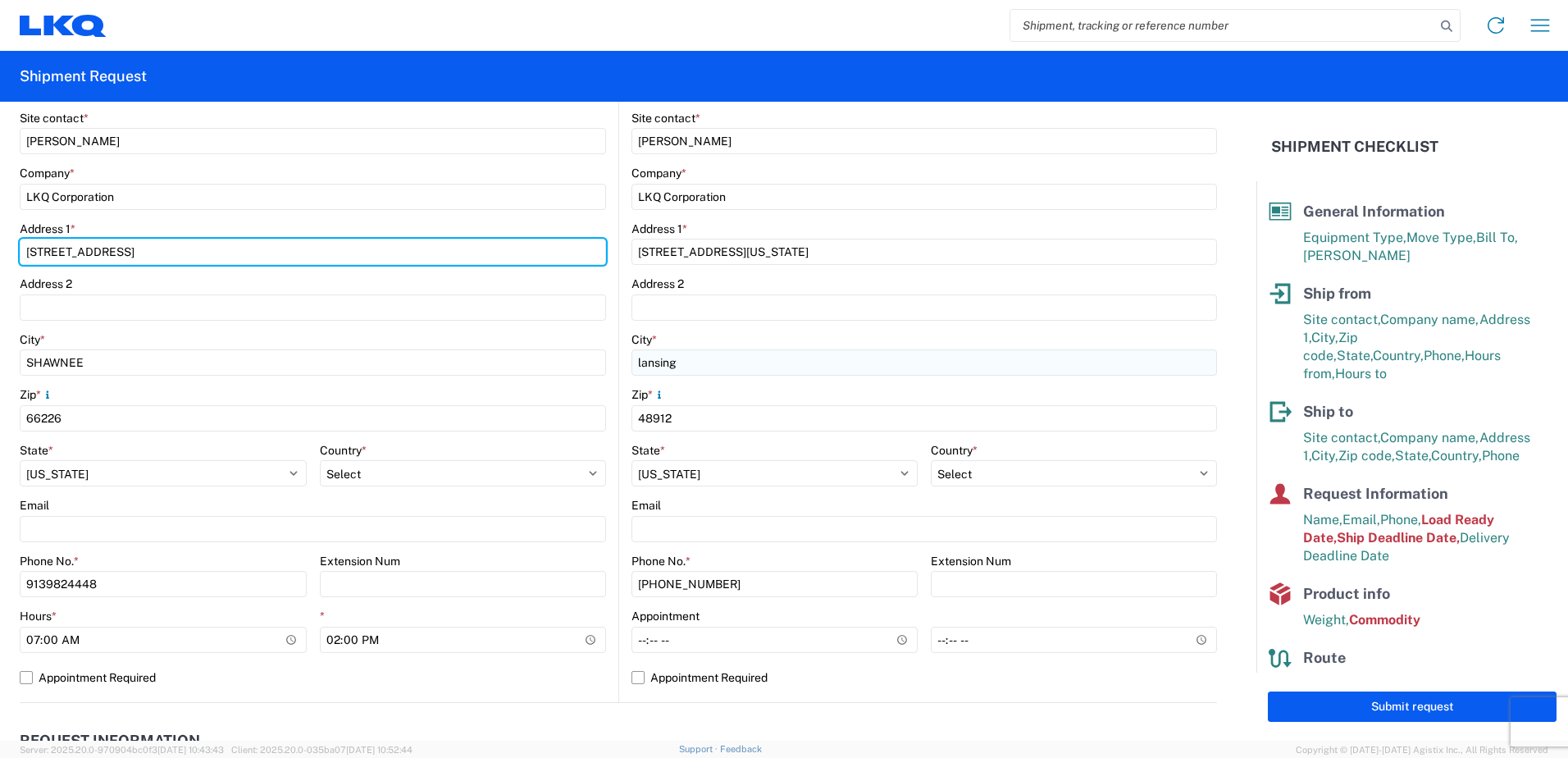
scroll to position [328, 0]
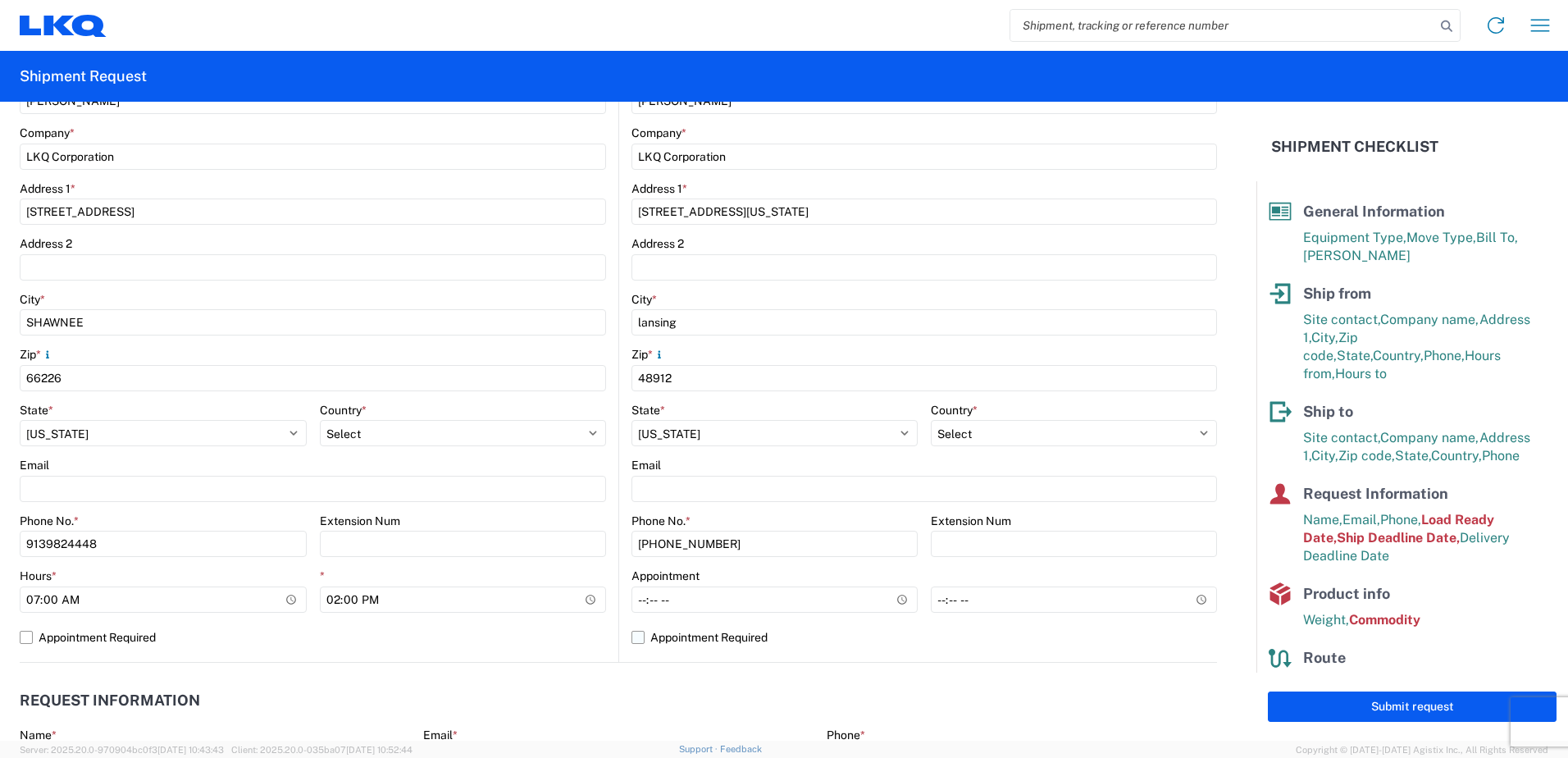
click at [633, 641] on label "Appointment Required" at bounding box center [924, 637] width 586 height 26
click at [0, 0] on input "Appointment Required" at bounding box center [0, 0] width 0 height 0
select select "US"
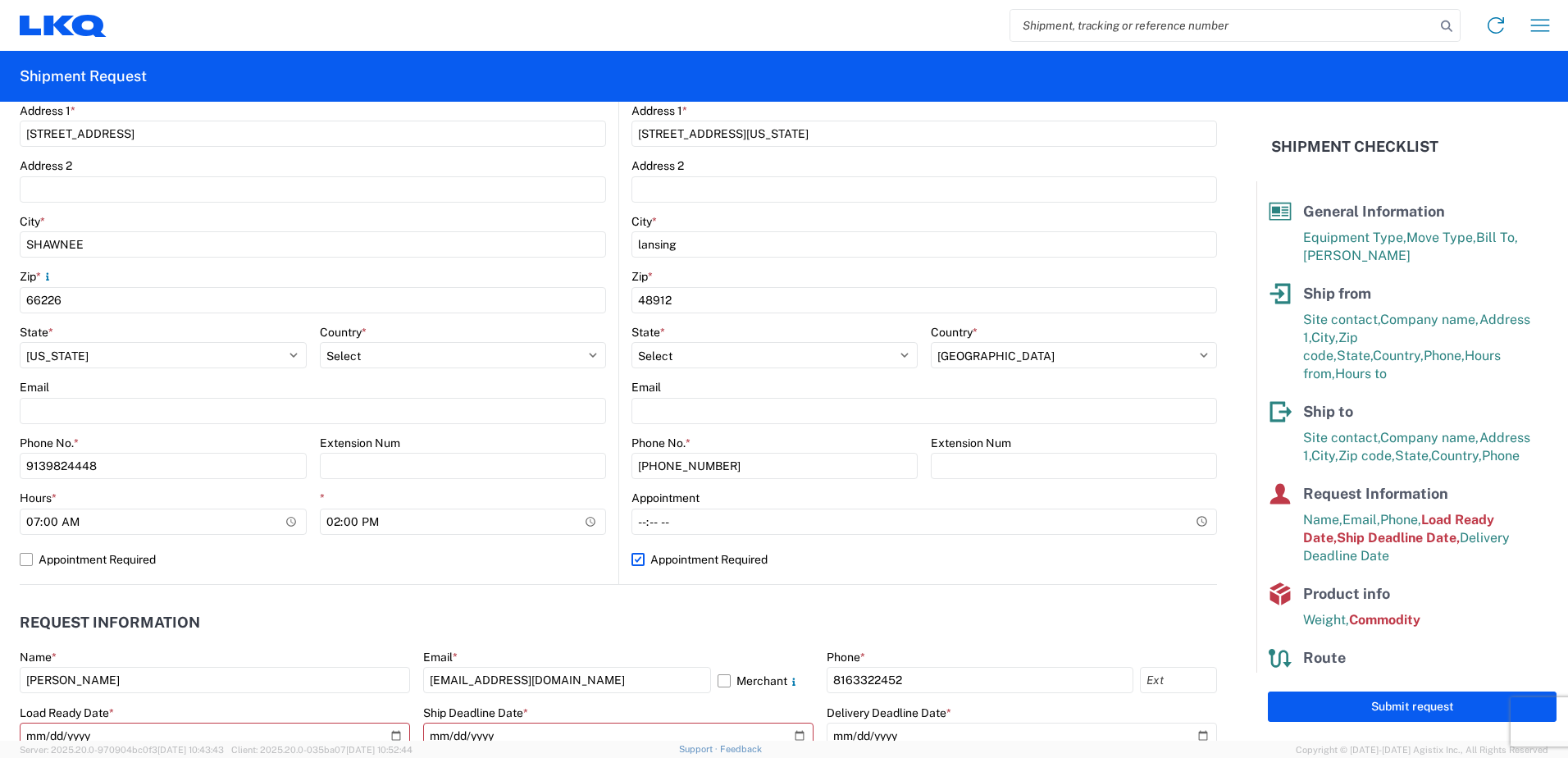
scroll to position [574, 0]
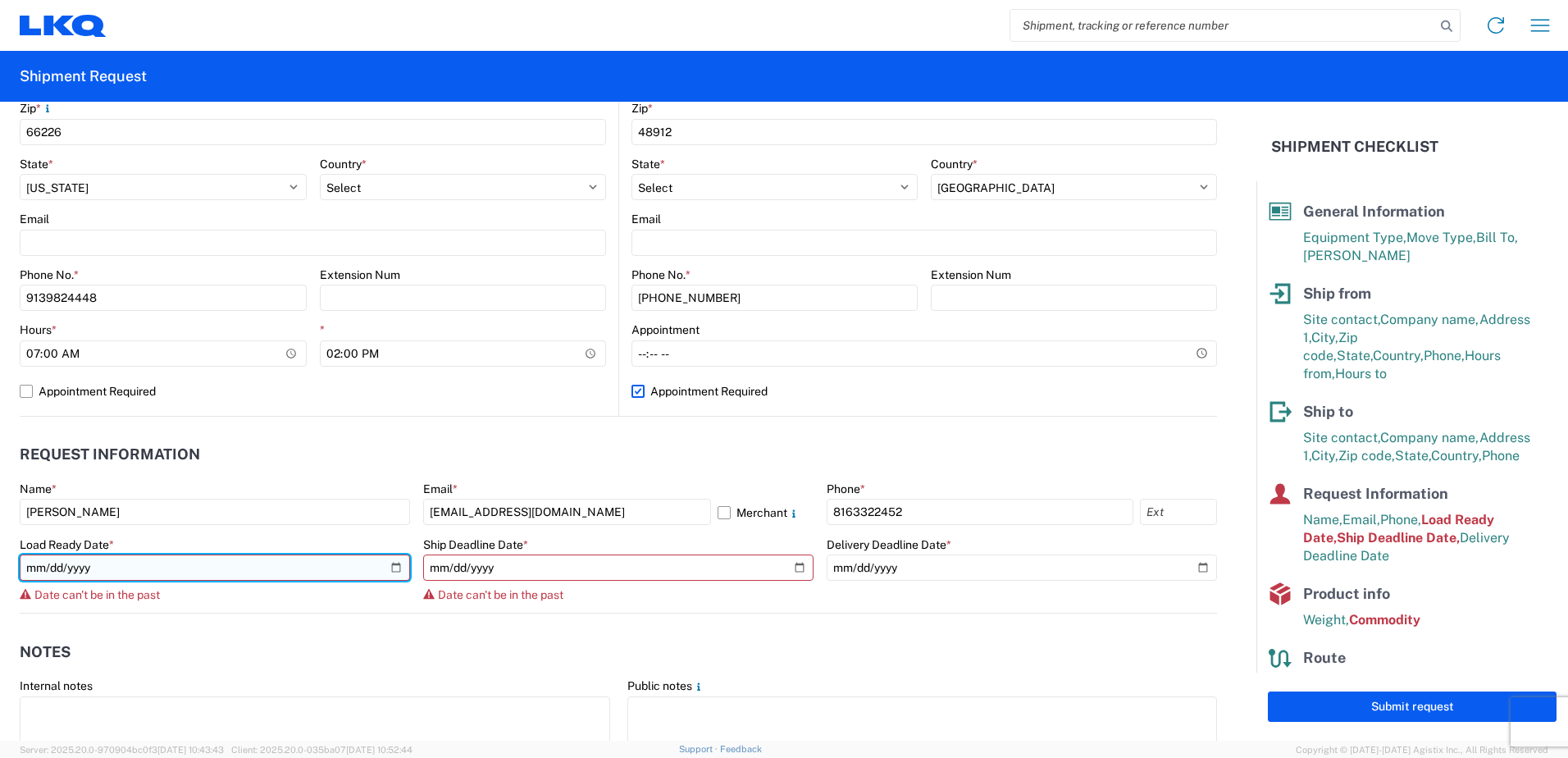
click at [397, 576] on input "2025-10-02" at bounding box center [215, 568] width 390 height 26
click at [388, 570] on input "2025-10-02" at bounding box center [215, 568] width 390 height 26
type input "2025-10-06"
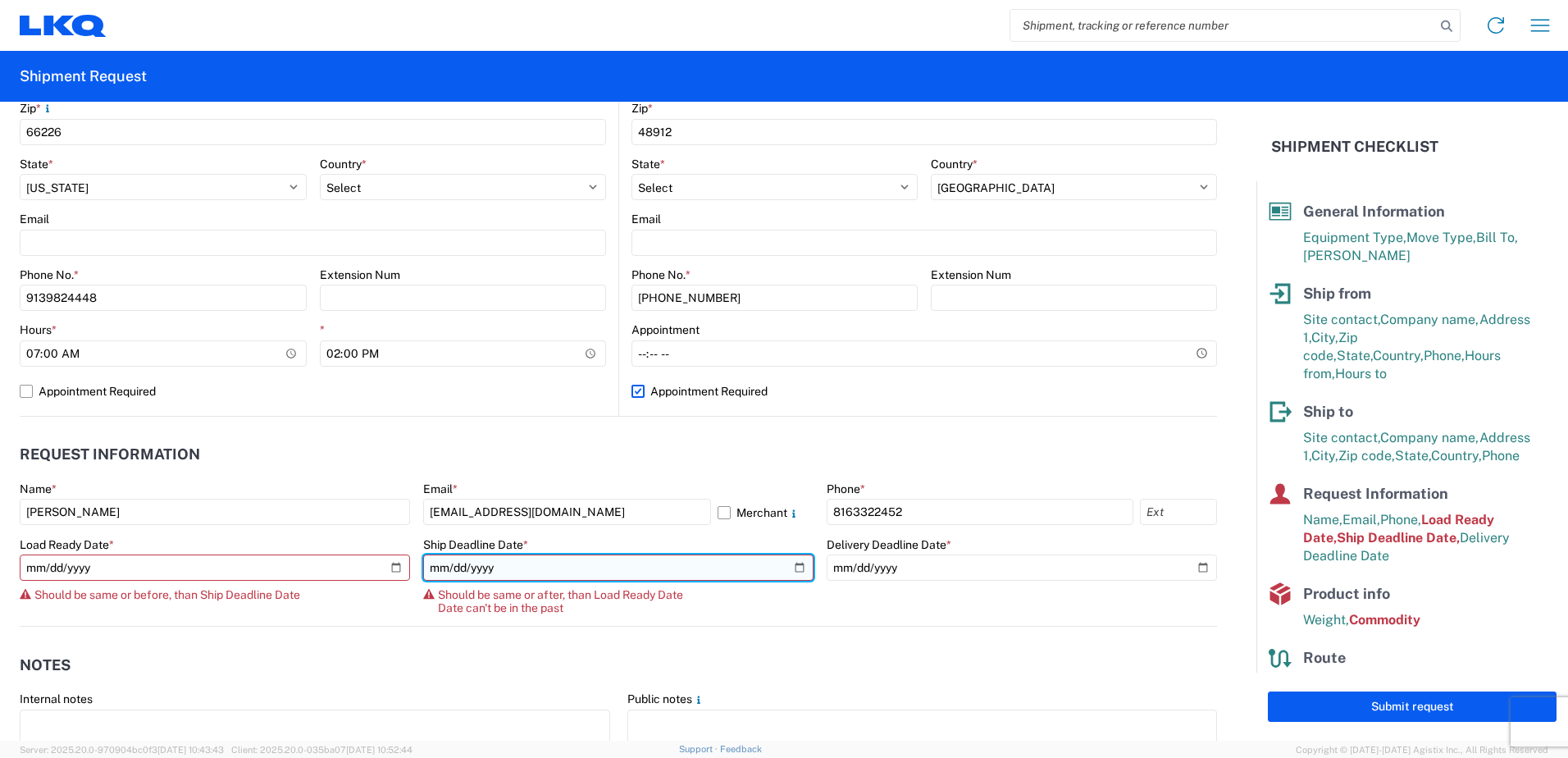
click at [794, 568] on input "2025-10-02" at bounding box center [618, 568] width 390 height 26
type input "2025-10-06"
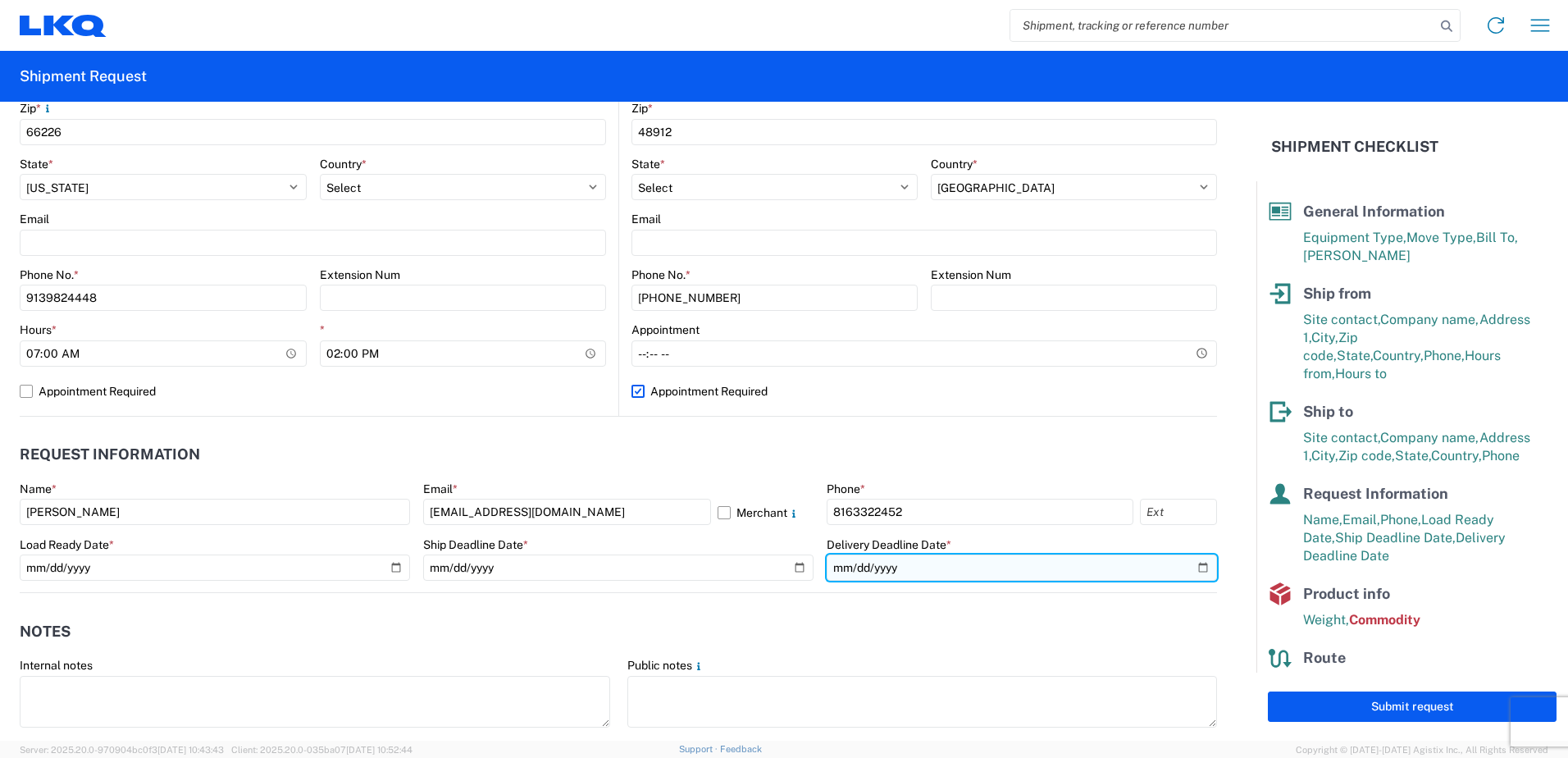
click at [1181, 570] on input "2025-10-06" at bounding box center [1022, 568] width 390 height 26
click at [1190, 568] on input "2025-10-06" at bounding box center [1022, 568] width 390 height 26
type input "2025-10-07"
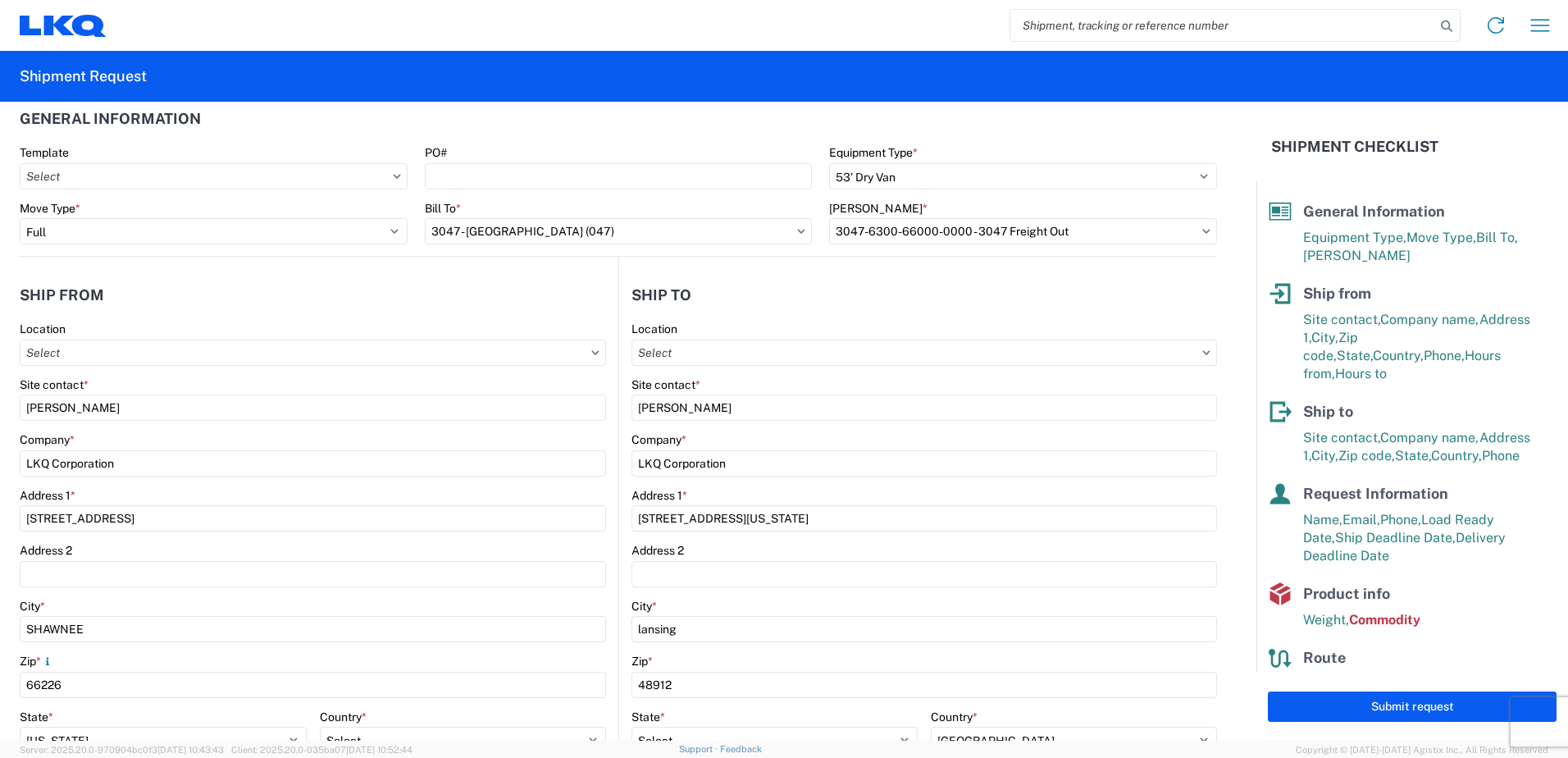
scroll to position [0, 0]
